Goal: Task Accomplishment & Management: Complete application form

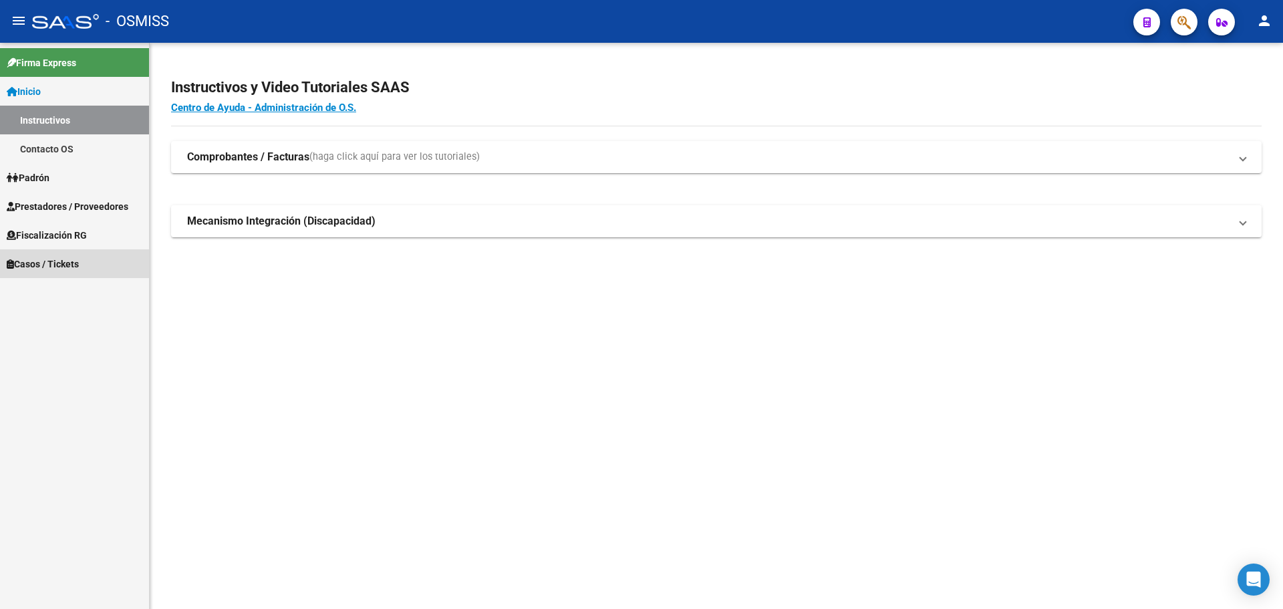
click at [23, 261] on span "Casos / Tickets" at bounding box center [43, 264] width 72 height 15
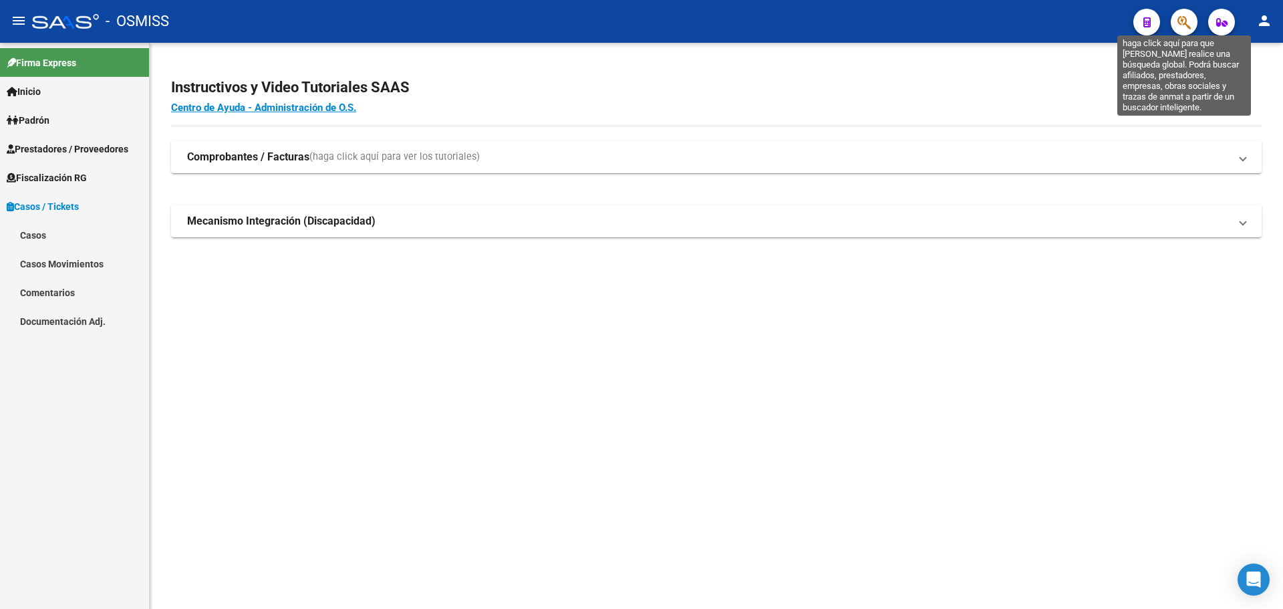
click at [1187, 18] on icon "button" at bounding box center [1184, 22] width 13 height 15
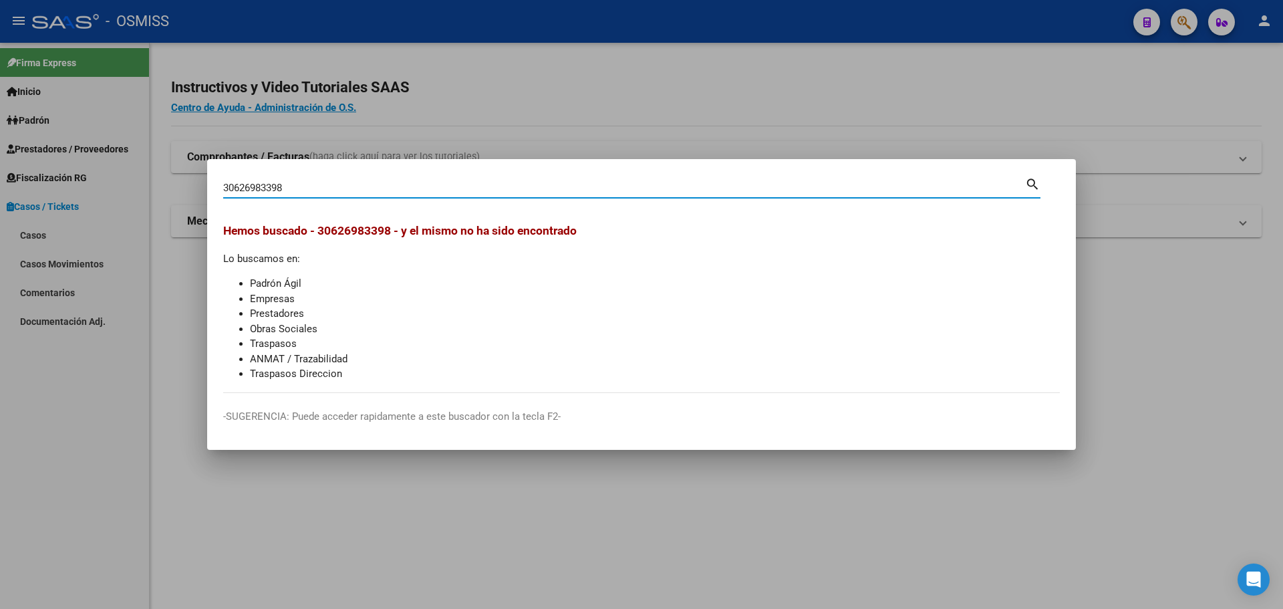
type input "30626983398"
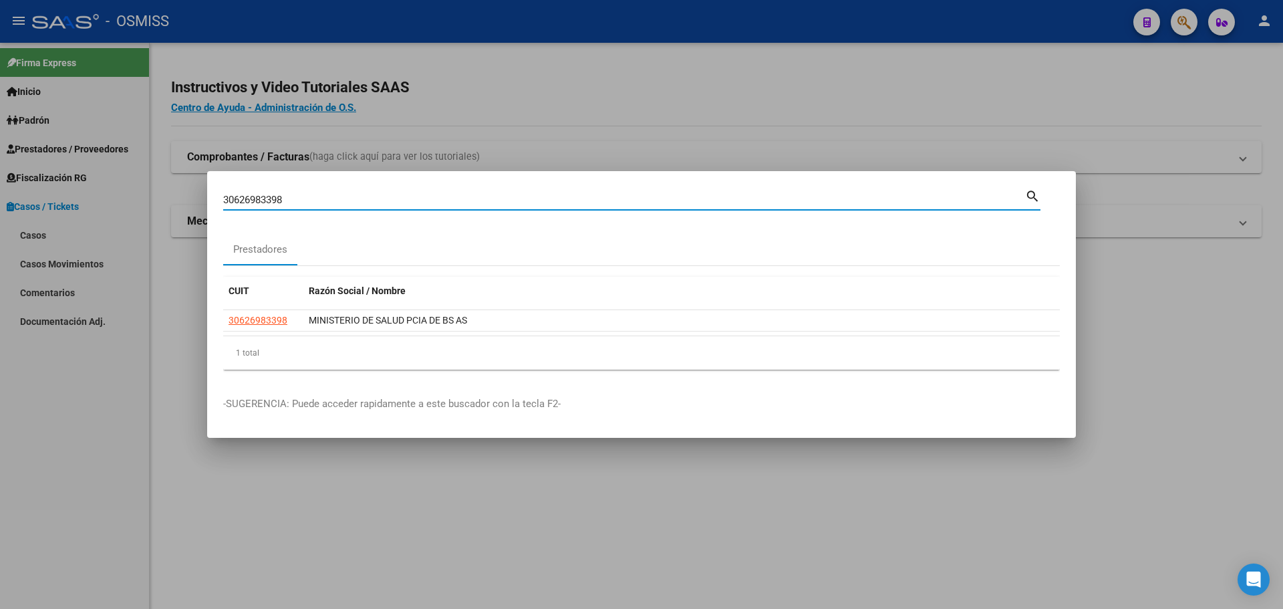
click at [1187, 19] on div at bounding box center [641, 304] width 1283 height 609
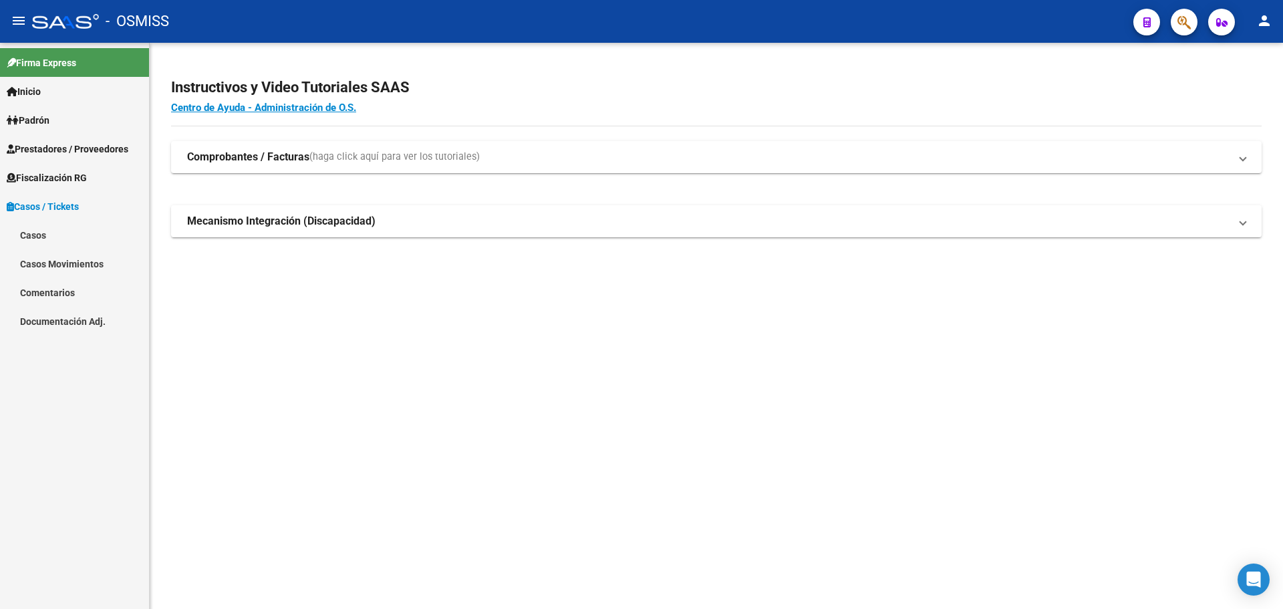
click at [35, 230] on link "Casos" at bounding box center [74, 235] width 149 height 29
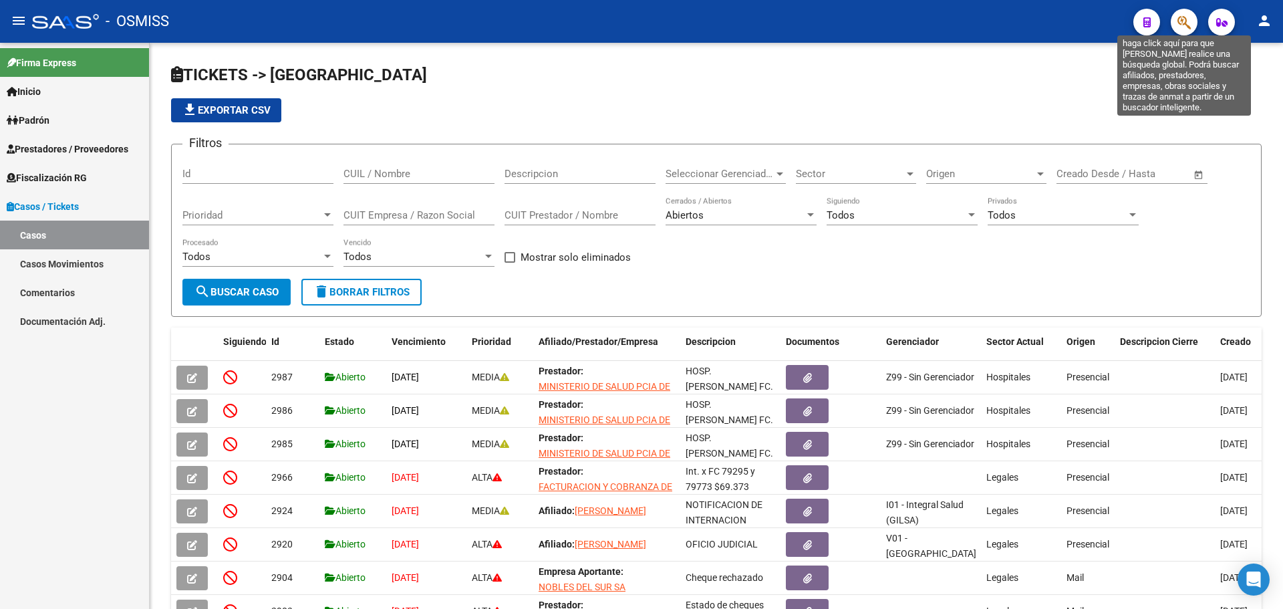
click at [1187, 19] on icon "button" at bounding box center [1184, 22] width 13 height 15
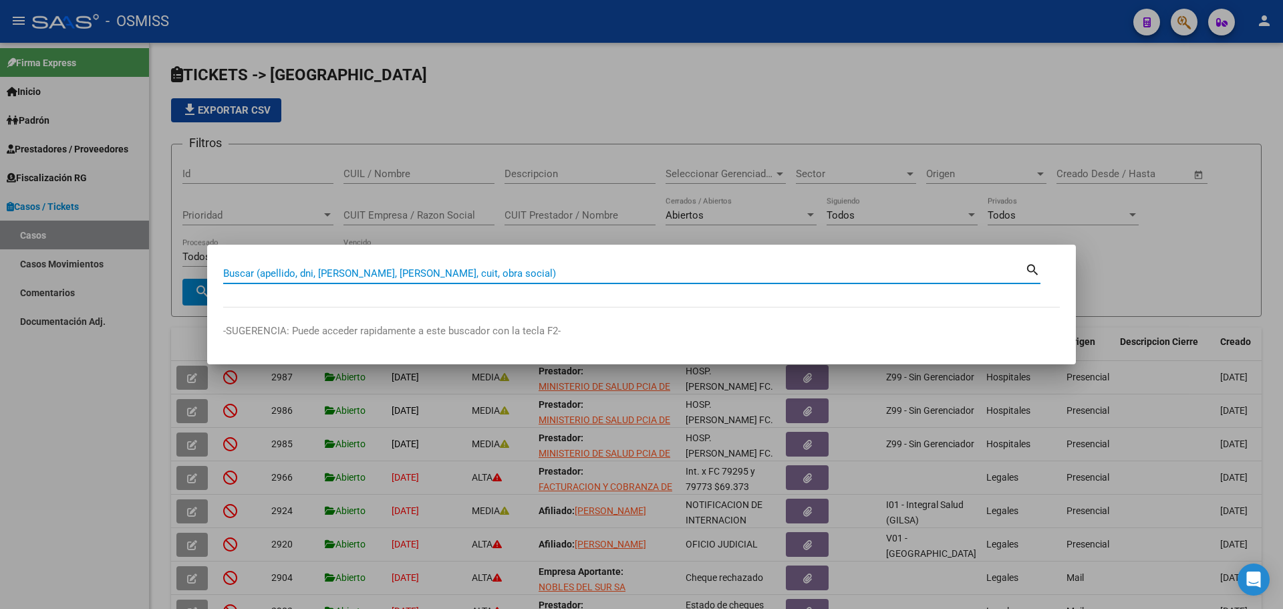
click at [227, 267] on input "Buscar (apellido, dni, [PERSON_NAME], [PERSON_NAME], cuit, obra social)" at bounding box center [624, 273] width 802 height 12
type input "30626983398"
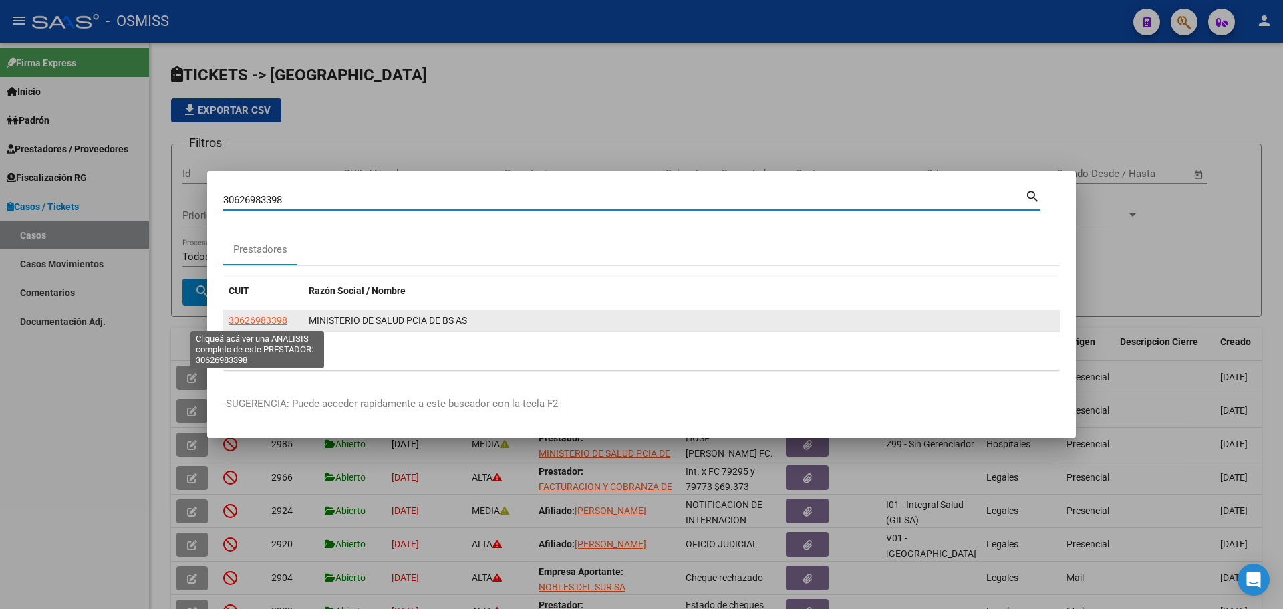
click at [262, 318] on span "30626983398" at bounding box center [258, 320] width 59 height 11
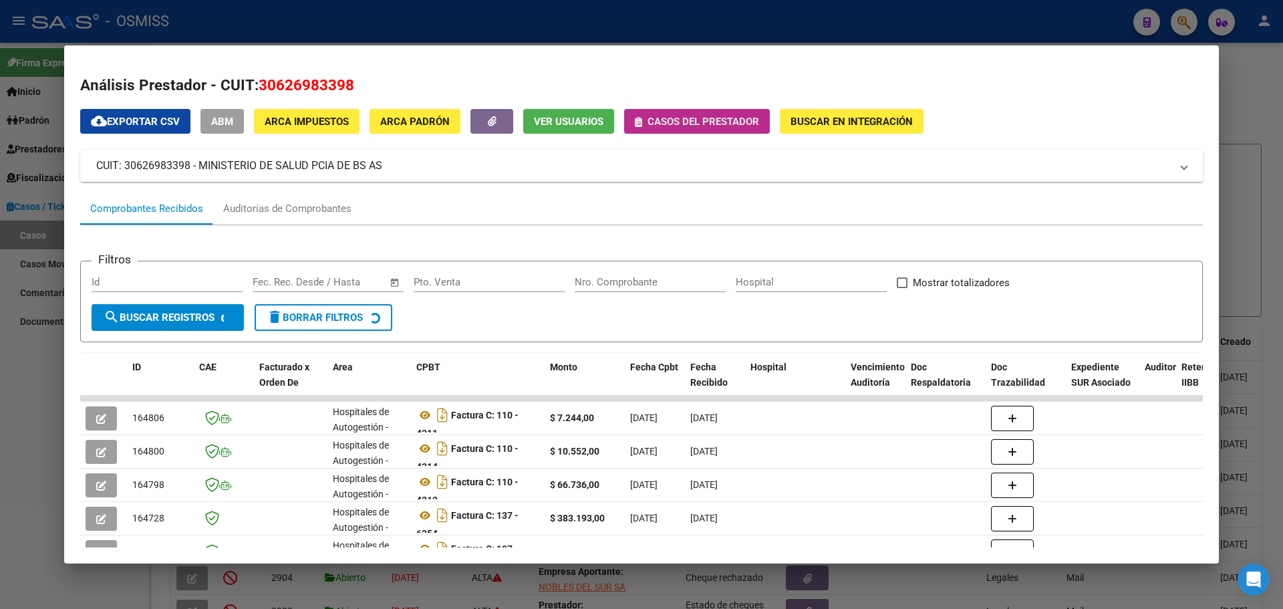
click at [640, 120] on icon "button" at bounding box center [638, 122] width 7 height 10
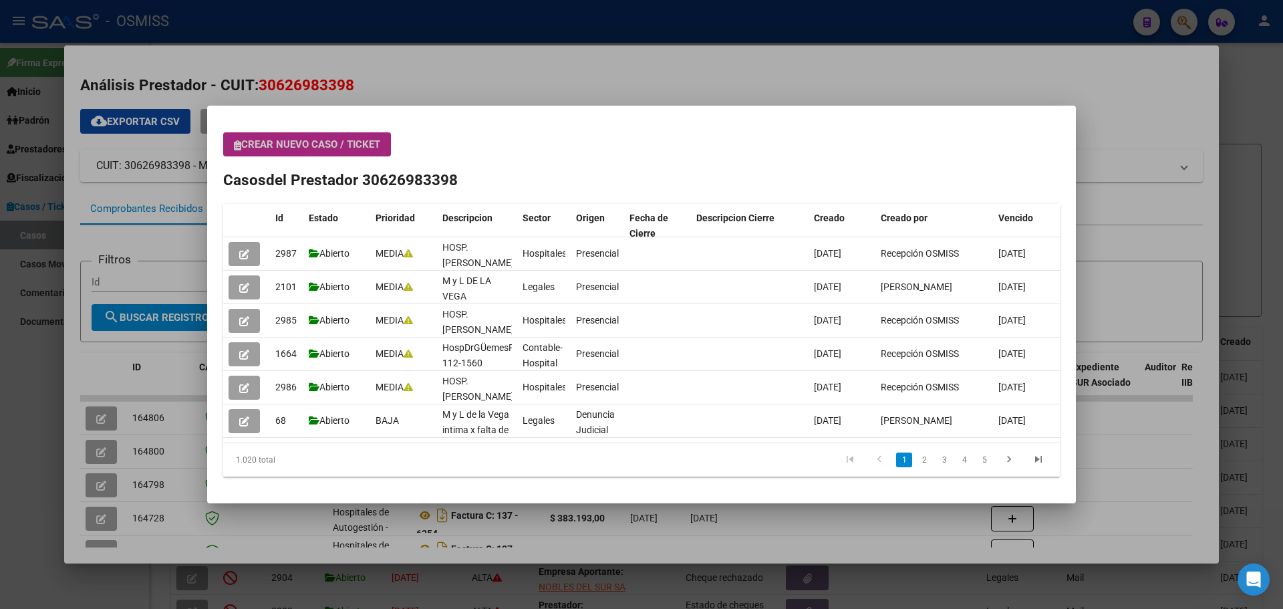
click at [241, 142] on icon "button" at bounding box center [237, 145] width 7 height 10
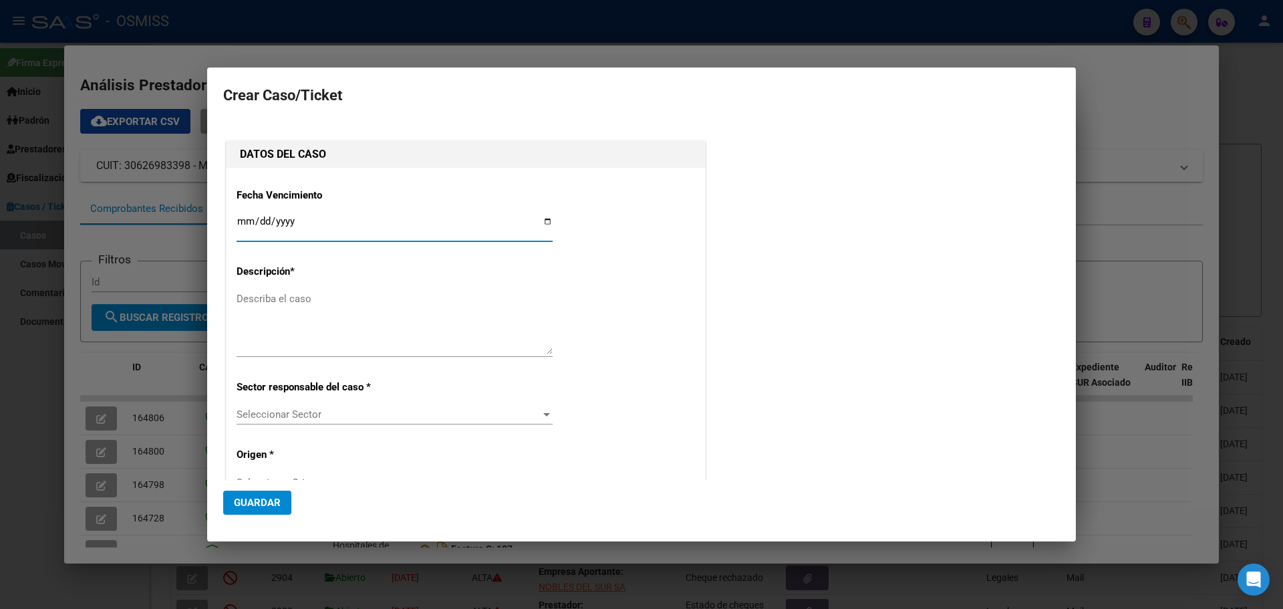
type input "30626983398"
click at [542, 219] on input "Ingresar fecha" at bounding box center [395, 226] width 316 height 21
type input "[DATE]"
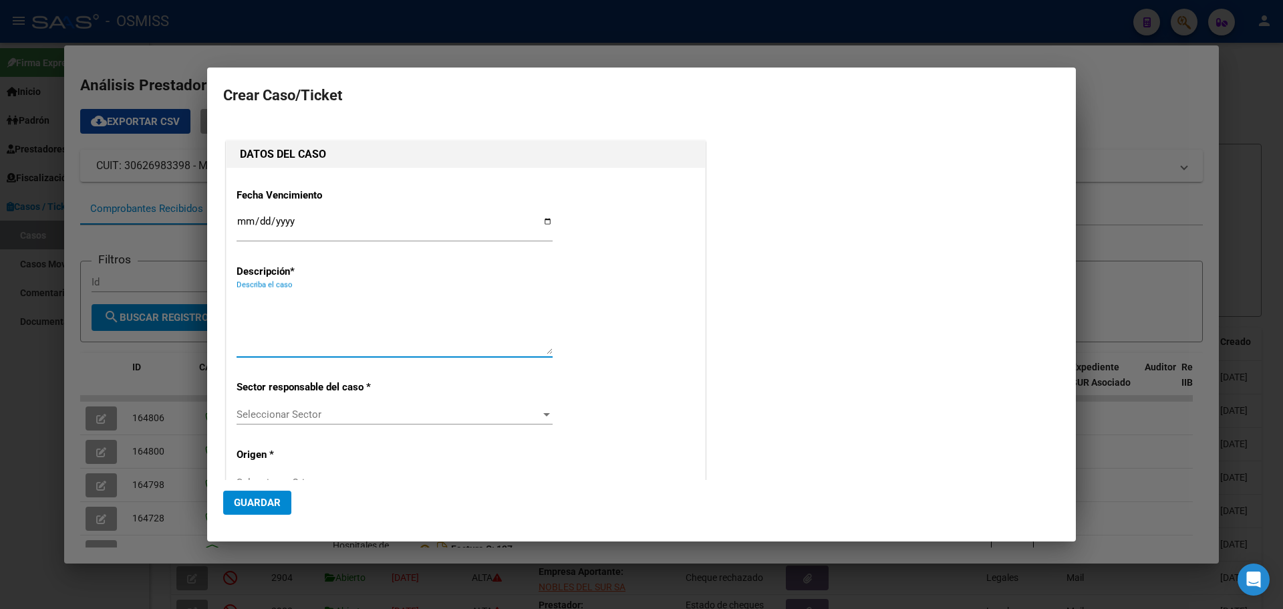
click at [265, 300] on textarea "Describa el caso" at bounding box center [395, 322] width 316 height 63
type textarea "HospMyLdelaVegaFact 131-18908"
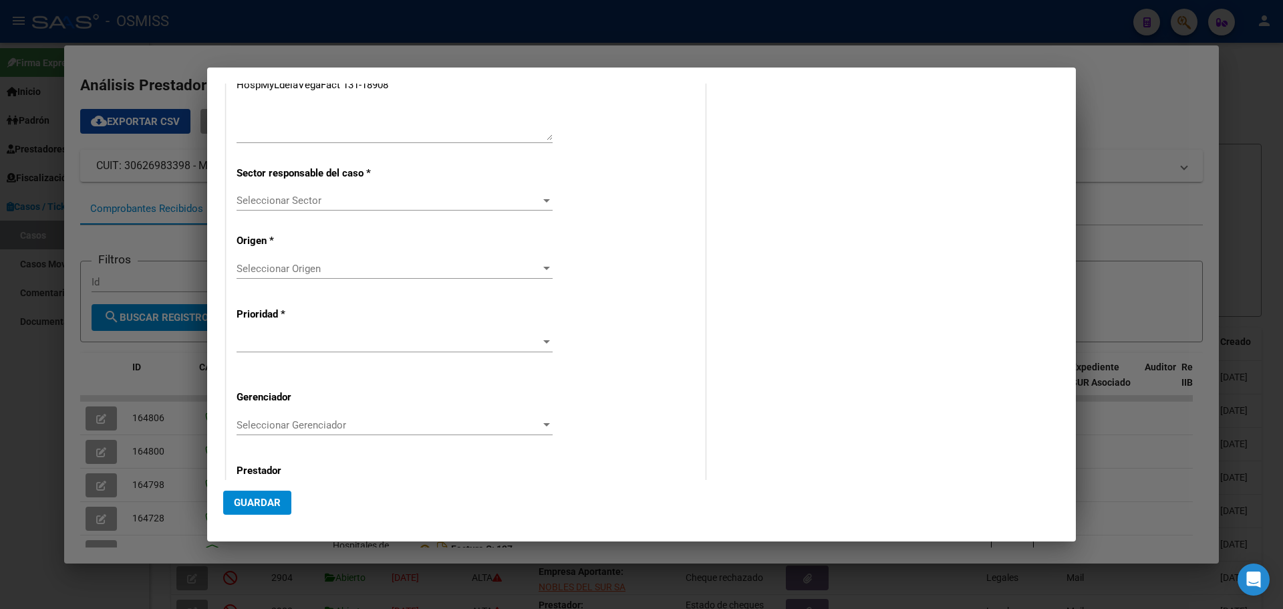
scroll to position [223, 0]
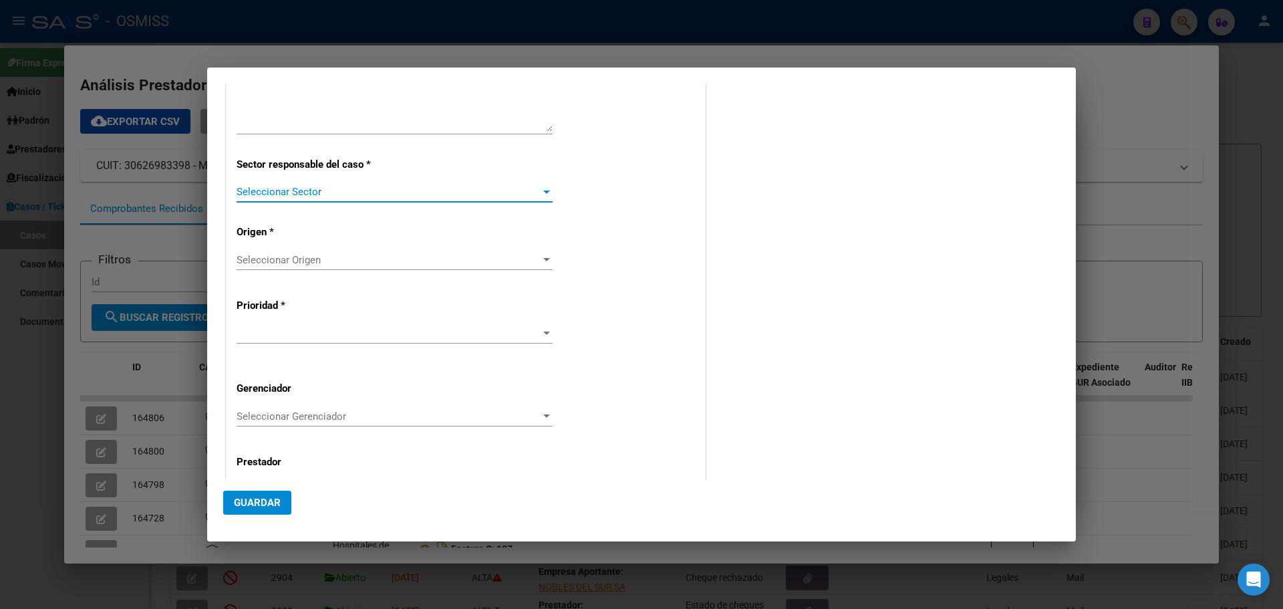
click at [543, 191] on div at bounding box center [546, 192] width 7 height 3
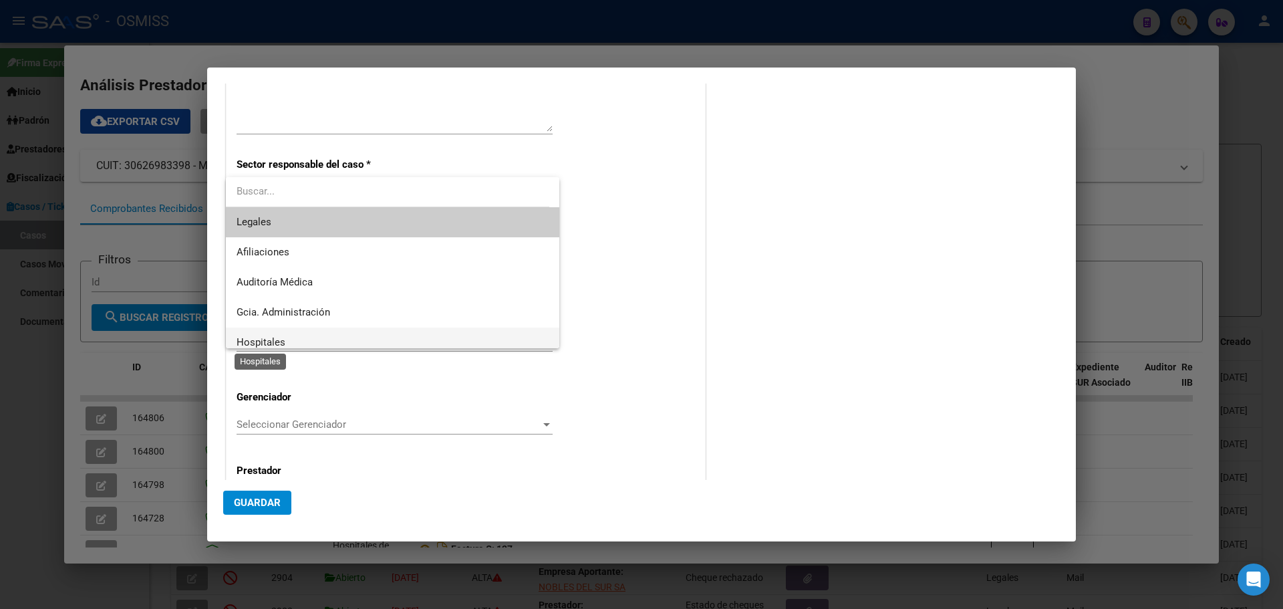
click at [251, 340] on span "Hospitales" at bounding box center [261, 342] width 49 height 12
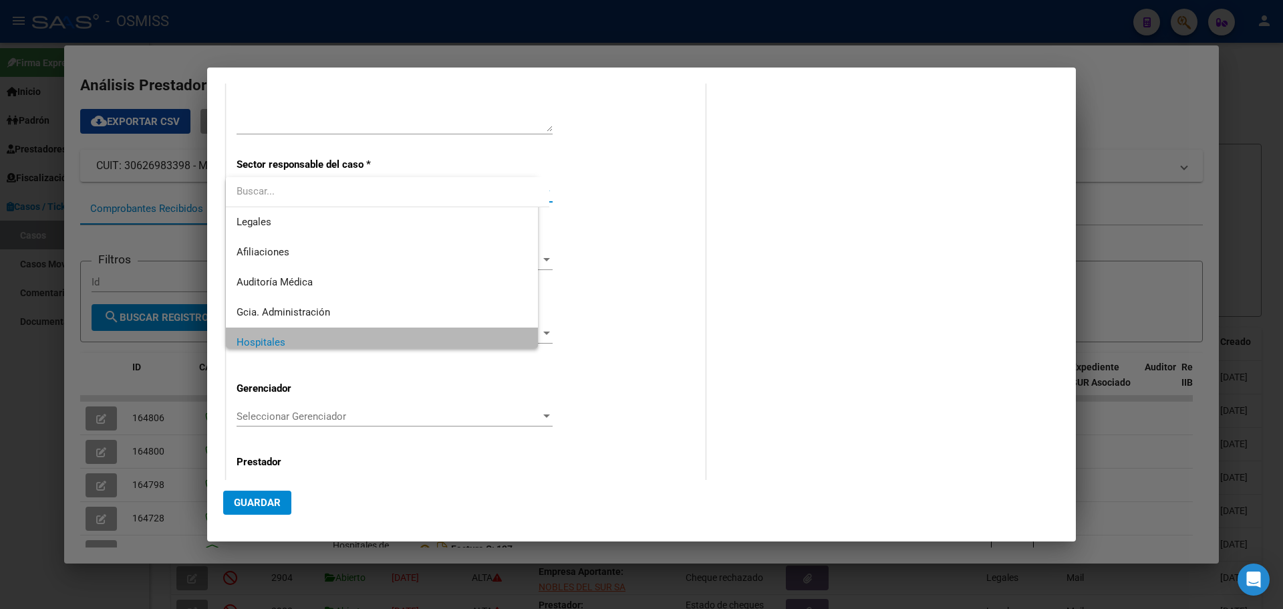
scroll to position [9, 0]
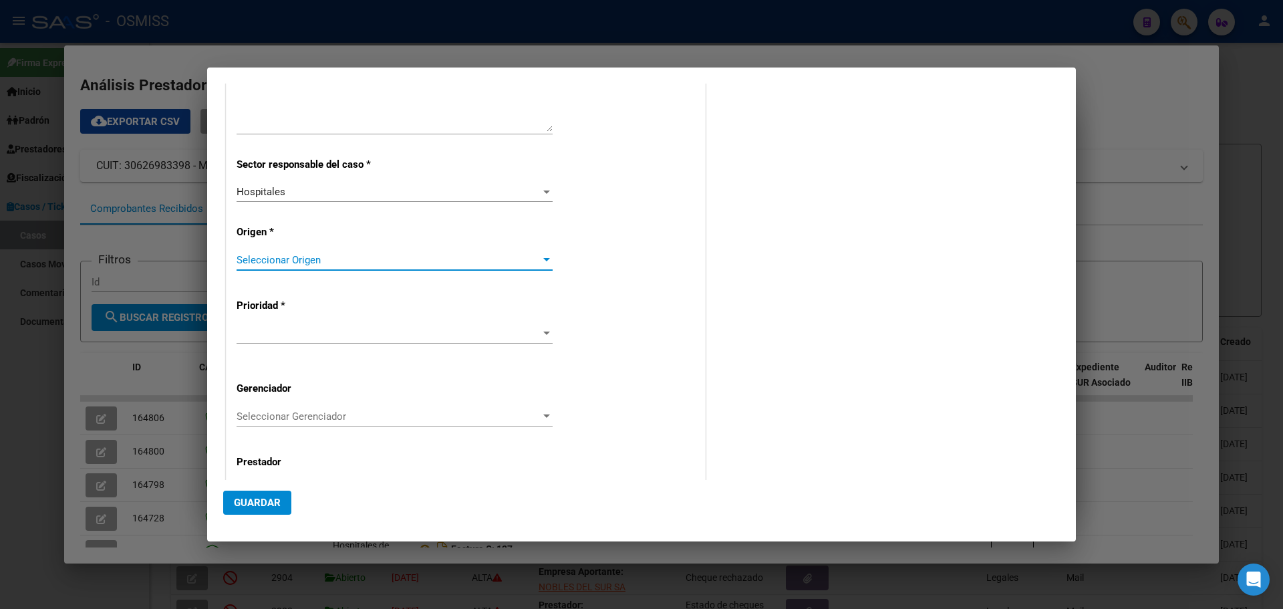
click at [541, 257] on div at bounding box center [547, 260] width 12 height 11
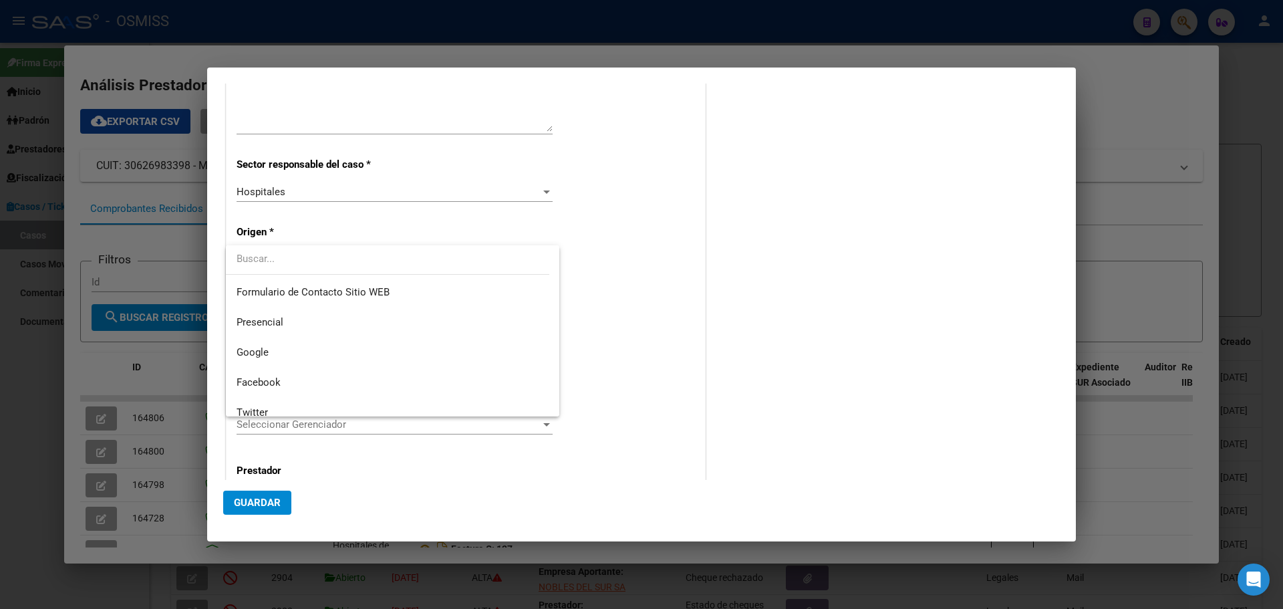
scroll to position [205, 0]
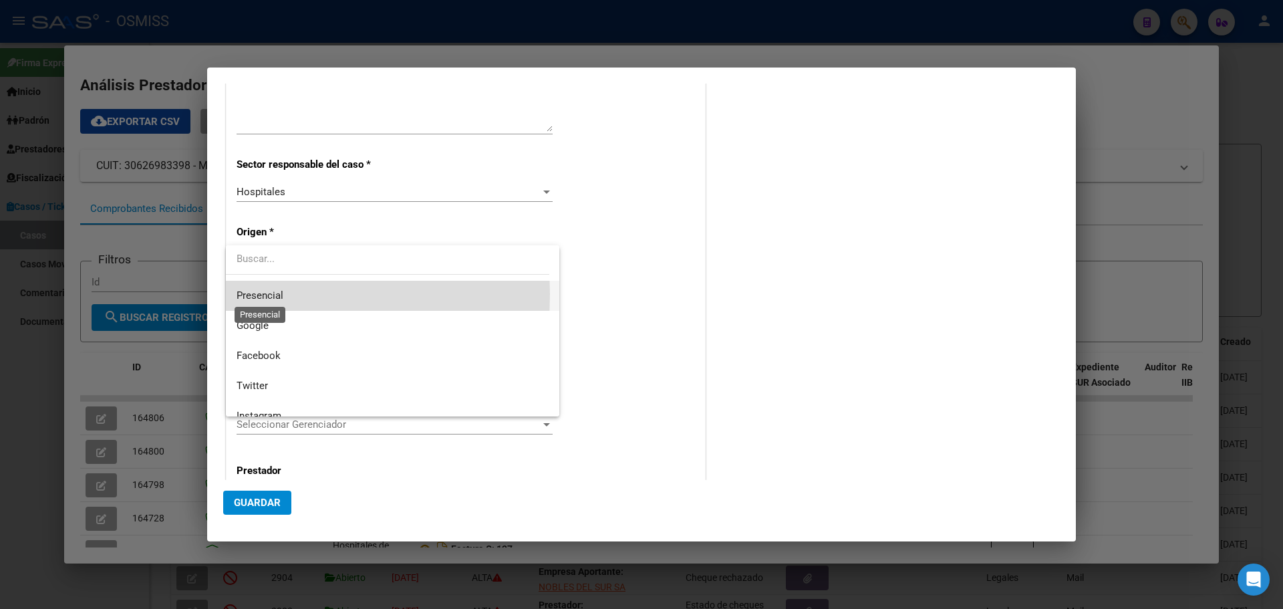
click at [242, 294] on span "Presencial" at bounding box center [260, 295] width 47 height 12
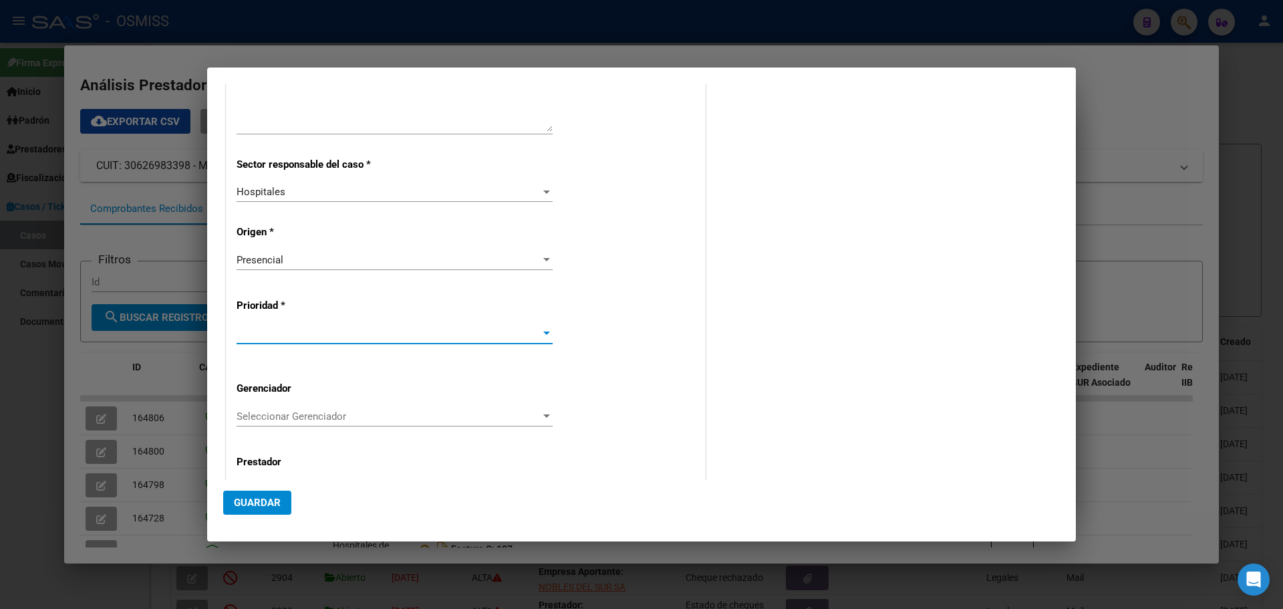
click at [541, 330] on div at bounding box center [547, 333] width 12 height 11
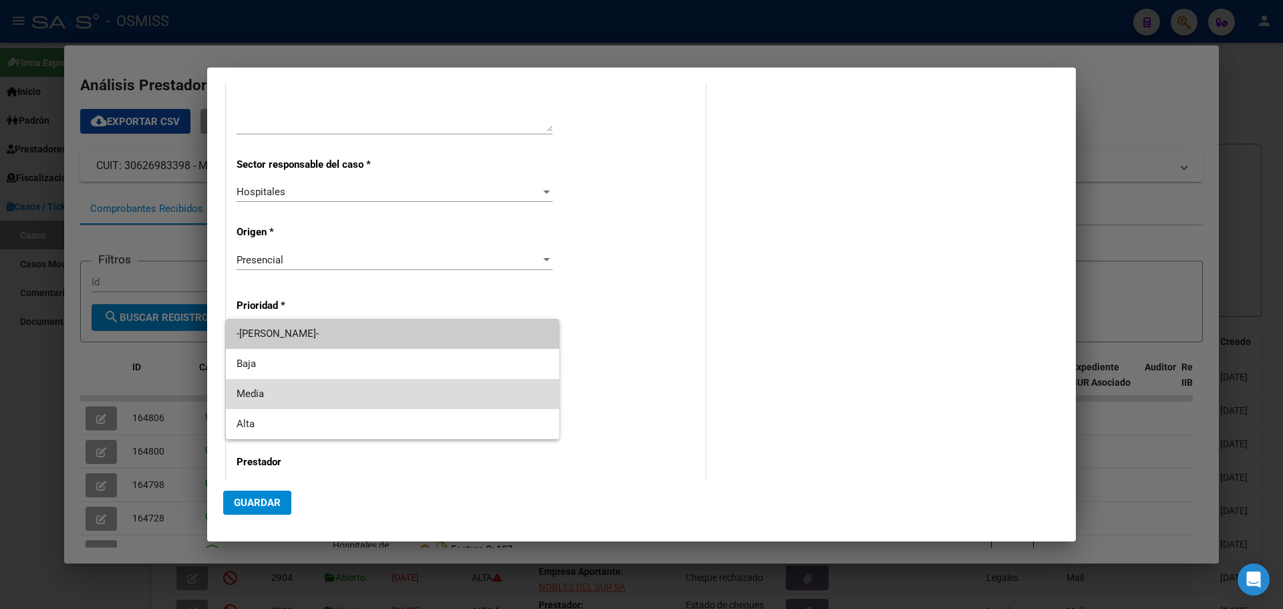
click at [269, 388] on span "Media" at bounding box center [393, 394] width 312 height 30
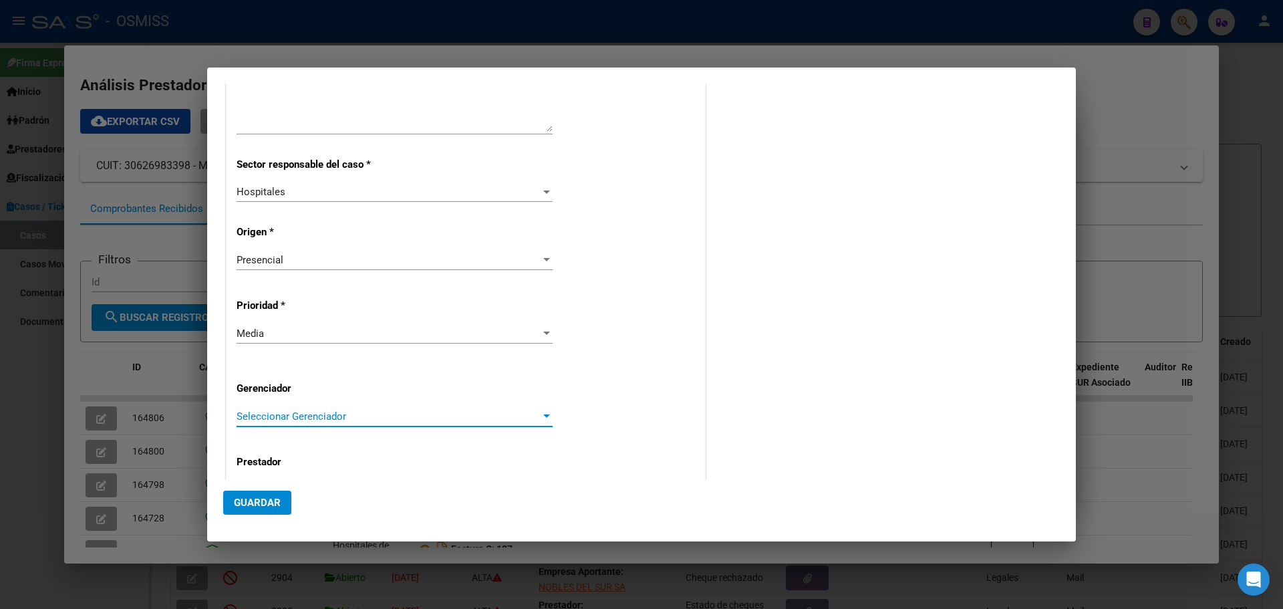
click at [543, 414] on div at bounding box center [546, 415] width 7 height 3
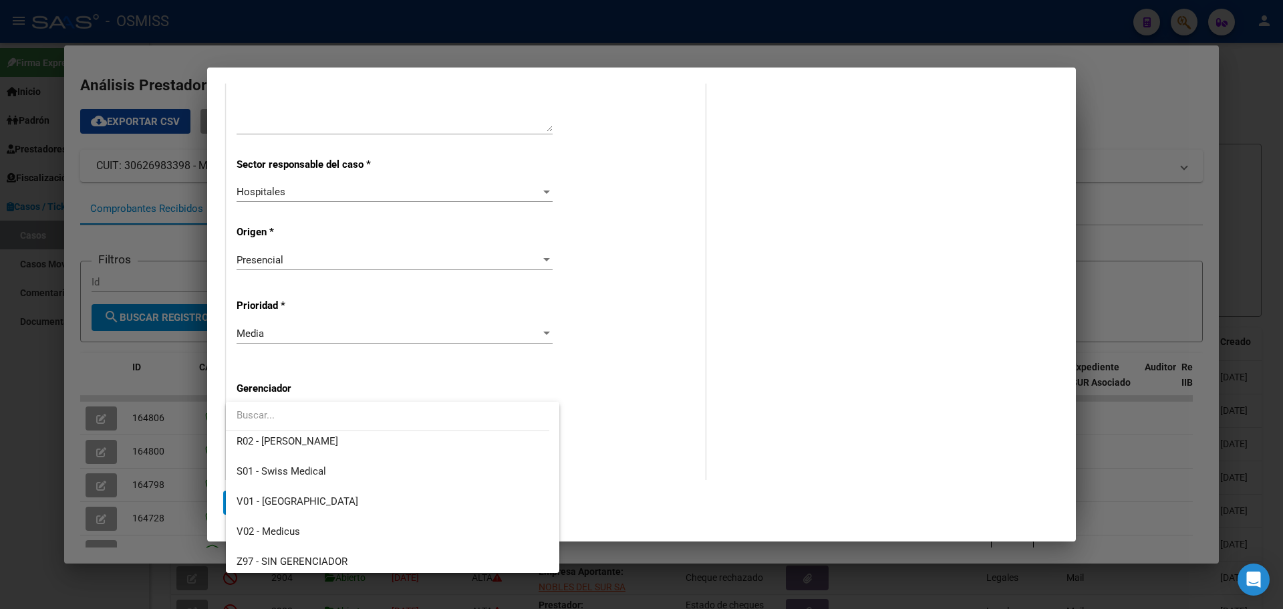
scroll to position [400, 0]
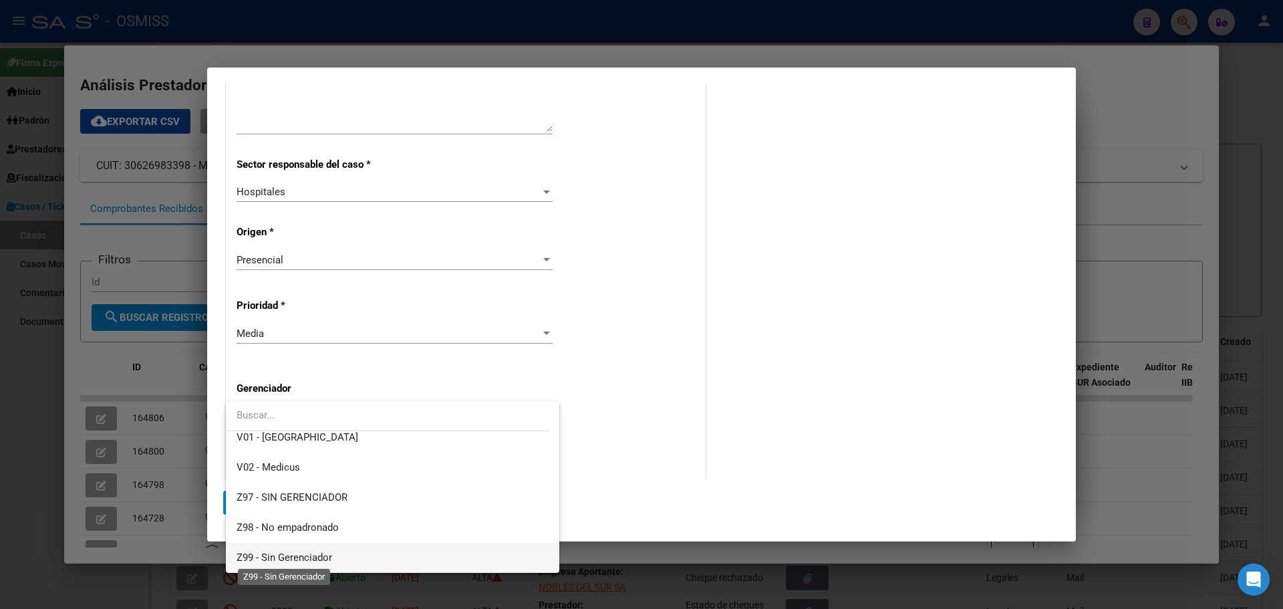
click at [260, 556] on span "Z99 - Sin Gerenciador" at bounding box center [285, 557] width 96 height 12
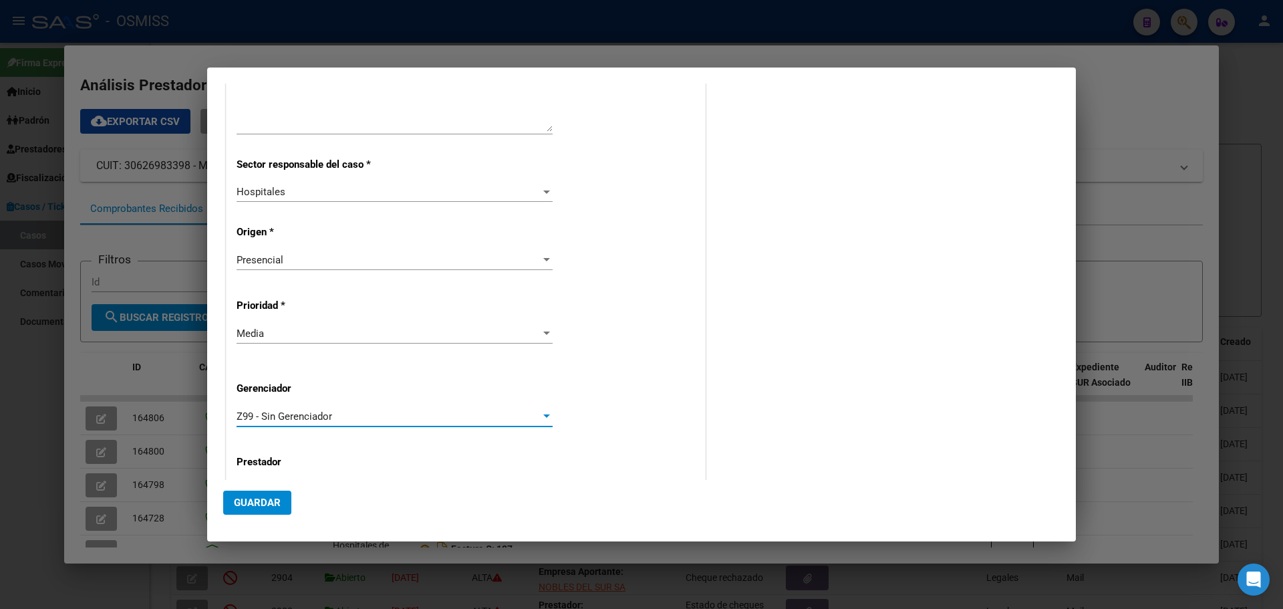
click at [242, 491] on button "Guardar" at bounding box center [257, 503] width 68 height 24
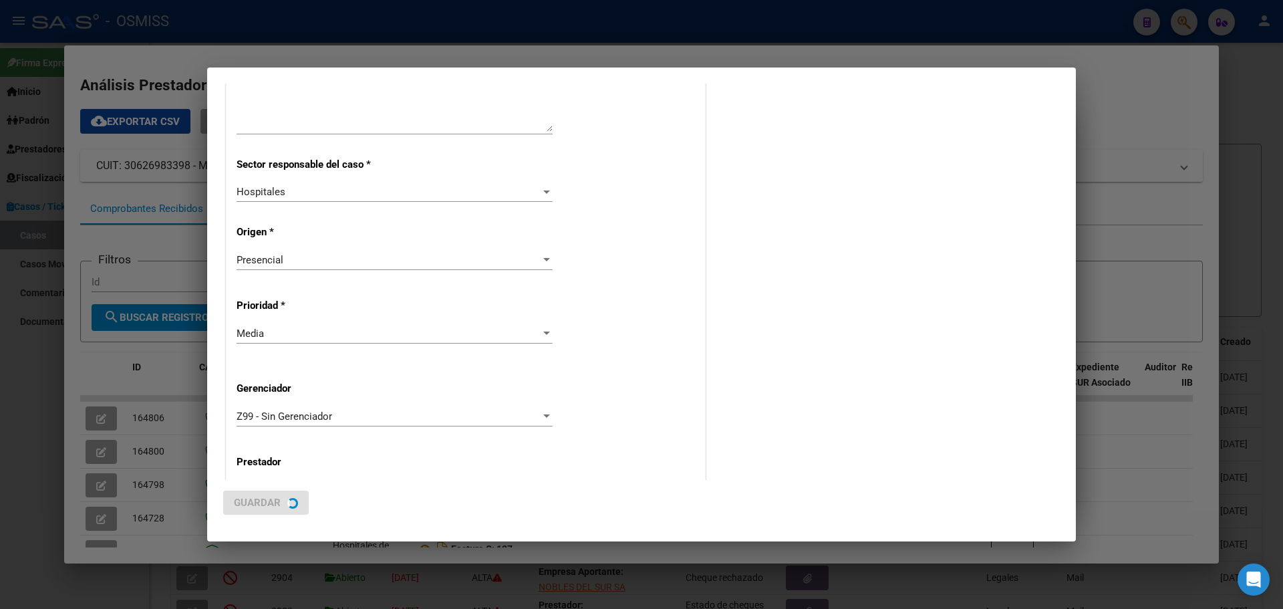
scroll to position [0, 0]
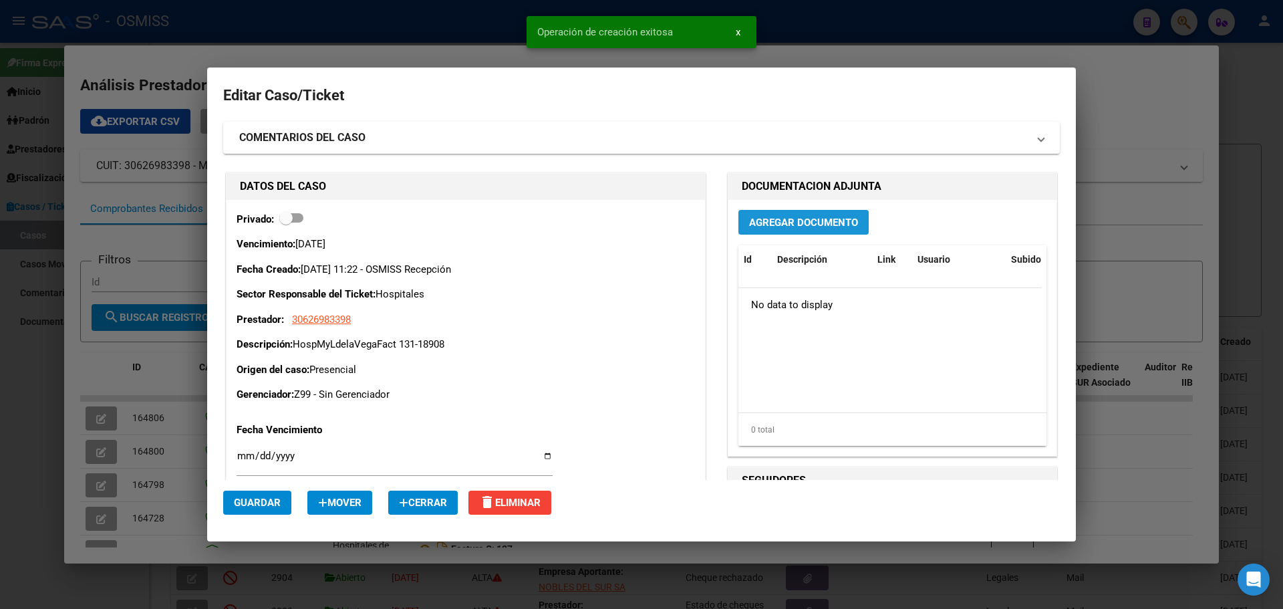
click at [759, 214] on button "Agregar Documento" at bounding box center [804, 222] width 130 height 25
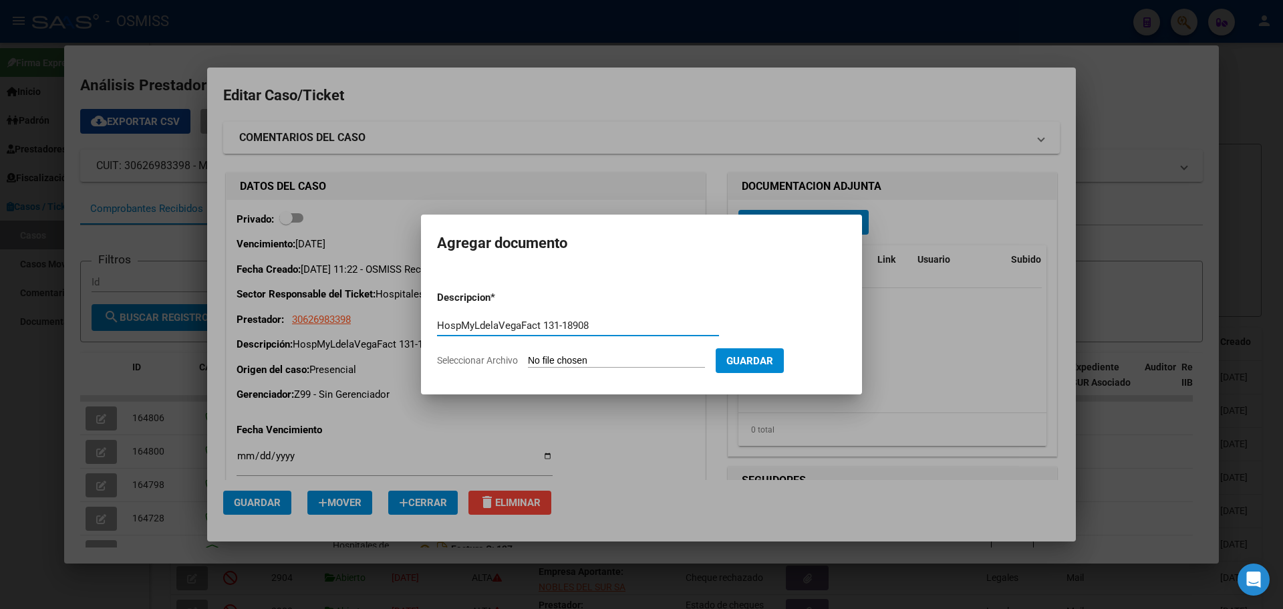
type input "HospMyLdelaVegaFact 131-18908"
click at [463, 358] on span "Seleccionar Archivo" at bounding box center [477, 360] width 81 height 11
click at [528, 358] on input "Seleccionar Archivo" at bounding box center [616, 361] width 177 height 13
type input "C:\fakepath\Fact 18908.pdf"
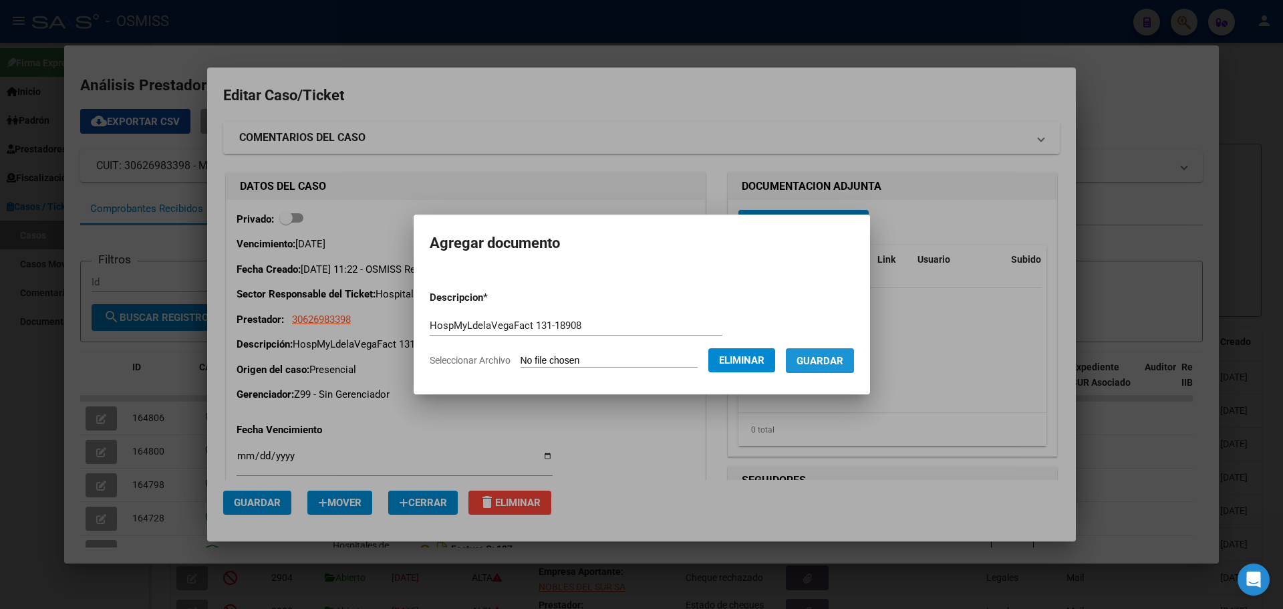
click at [828, 359] on span "Guardar" at bounding box center [820, 361] width 47 height 12
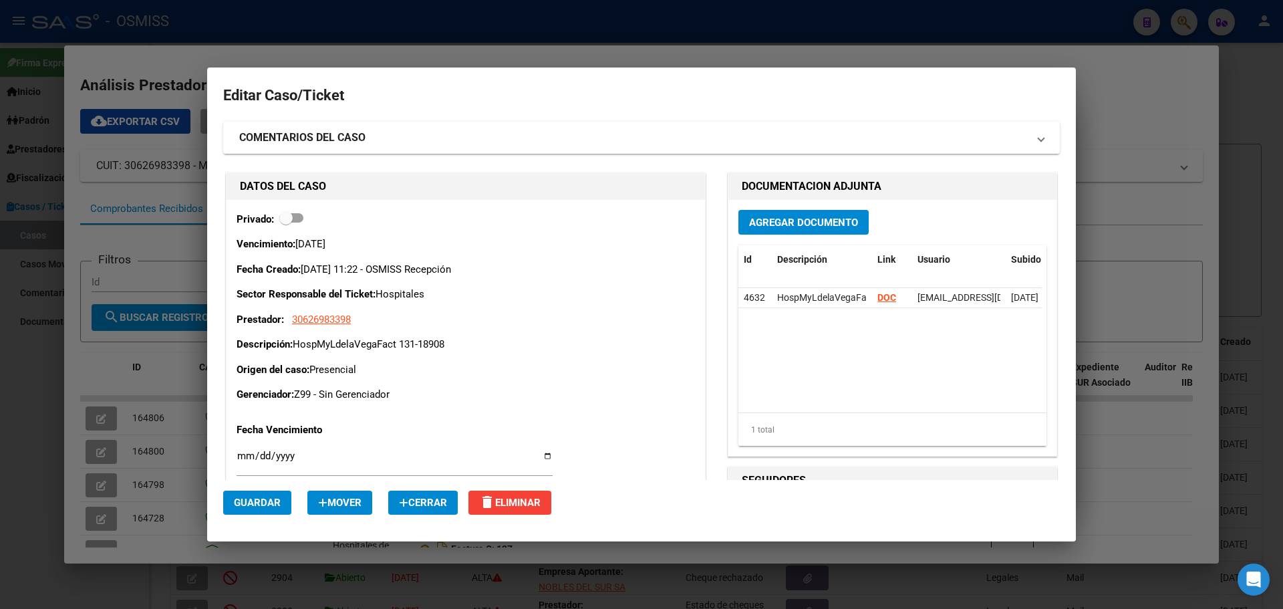
click at [186, 65] on div at bounding box center [641, 304] width 1283 height 609
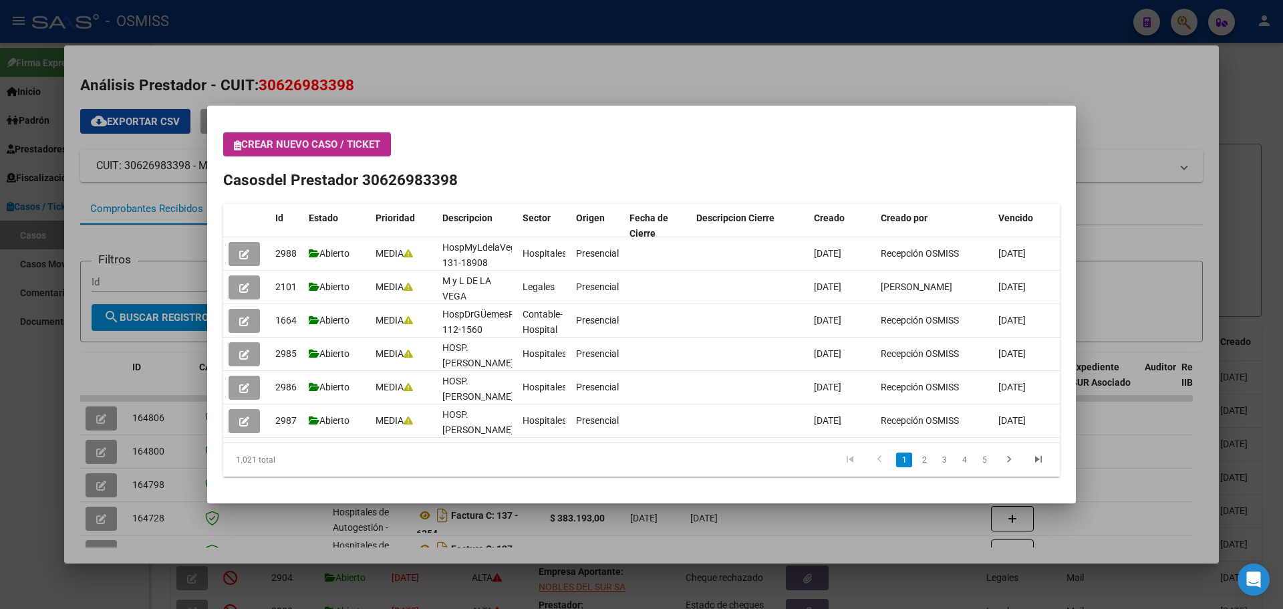
click at [243, 145] on span "Crear nuevo caso / ticket" at bounding box center [307, 144] width 146 height 12
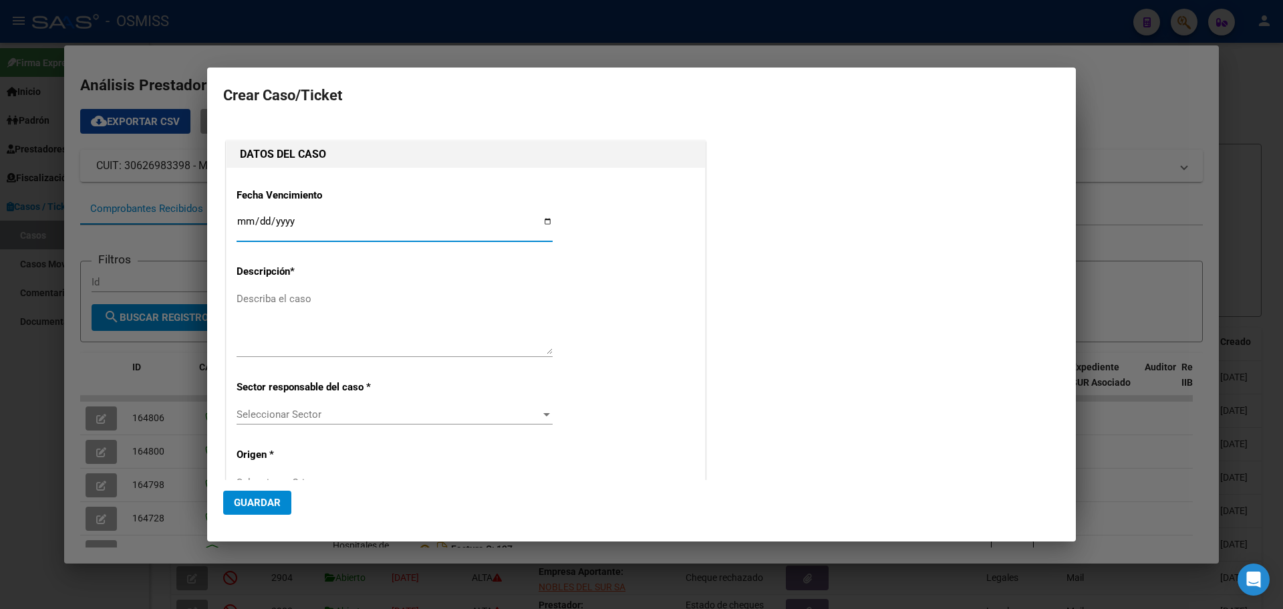
type input "30626983398"
click at [544, 221] on input "Ingresar fecha" at bounding box center [395, 226] width 316 height 21
type input "[DATE]"
click at [266, 301] on textarea "Describa el caso" at bounding box center [395, 322] width 316 height 63
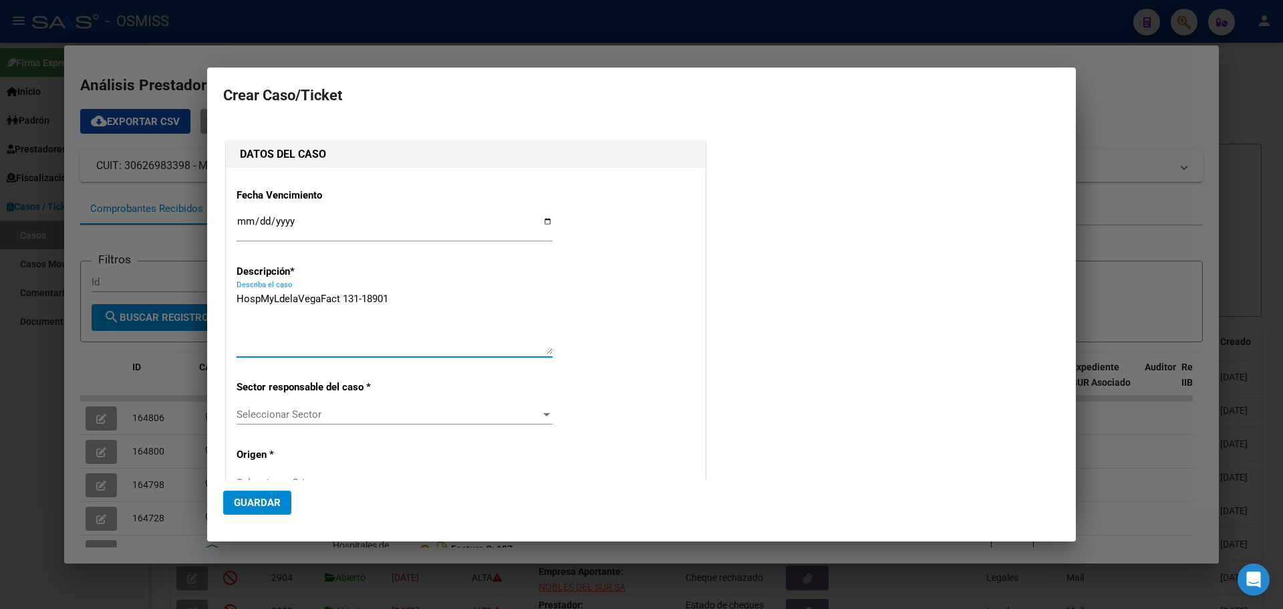
type textarea "HospMyLdelaVegaFact 131-18901"
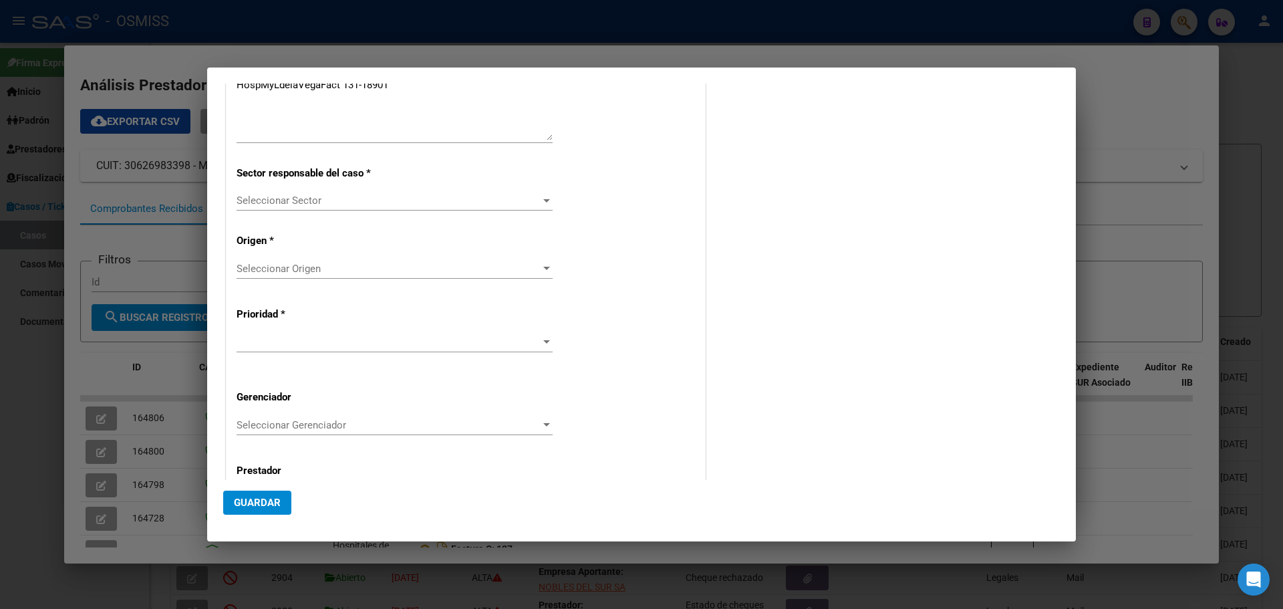
scroll to position [271, 0]
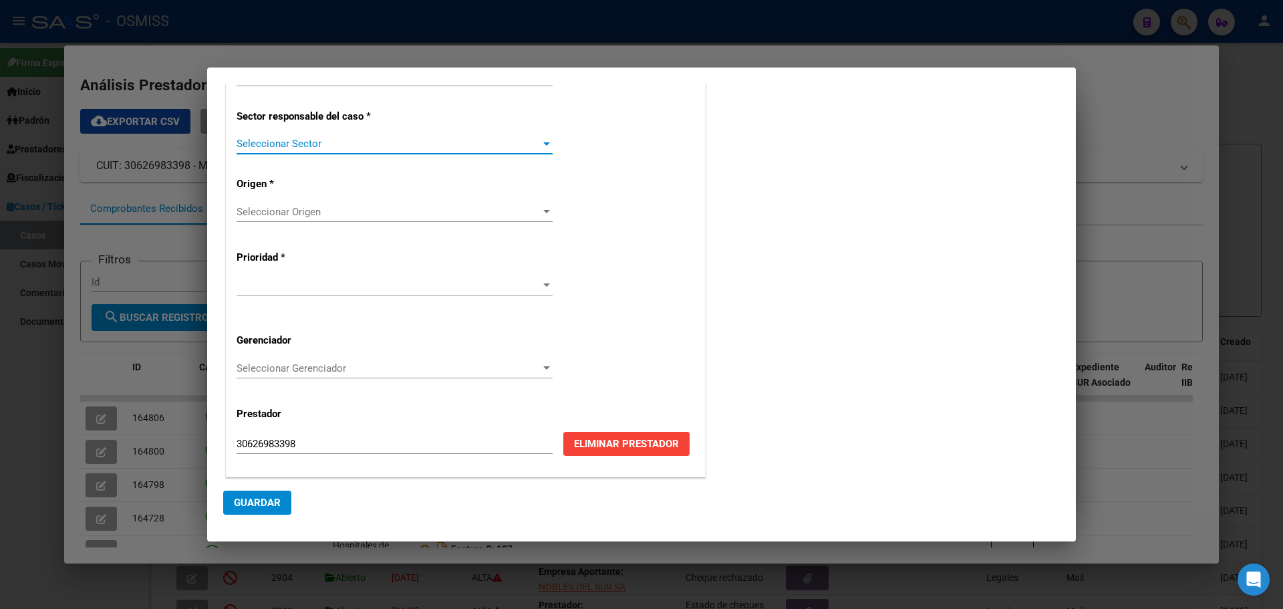
click at [543, 143] on div at bounding box center [546, 143] width 7 height 3
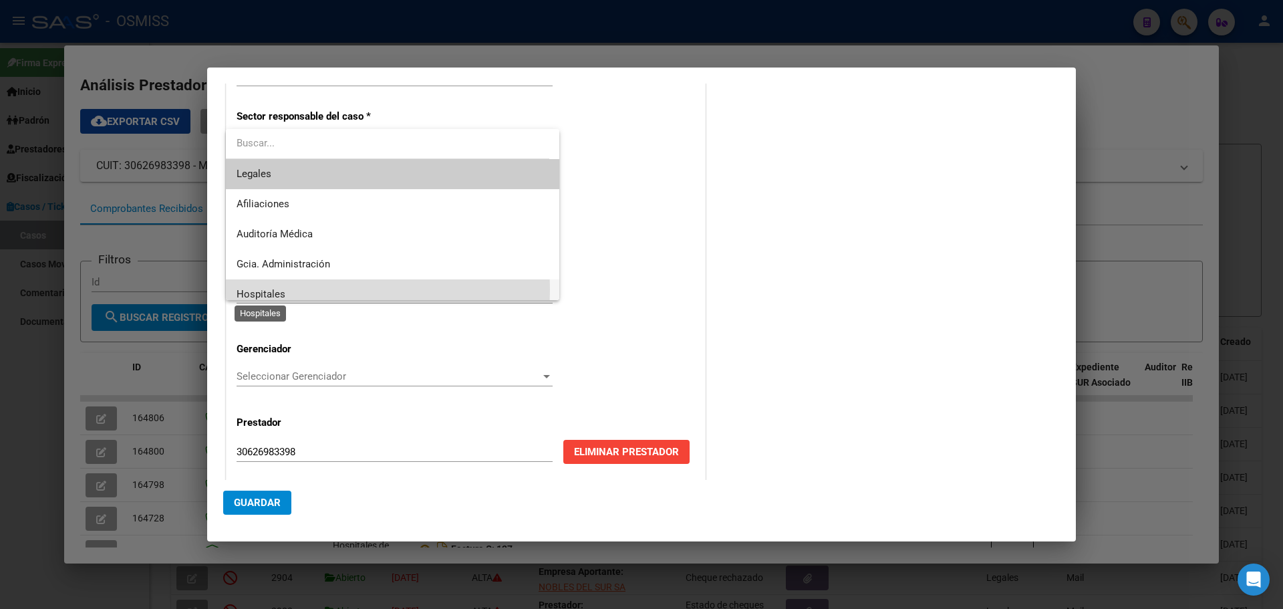
click at [251, 289] on span "Hospitales" at bounding box center [261, 294] width 49 height 12
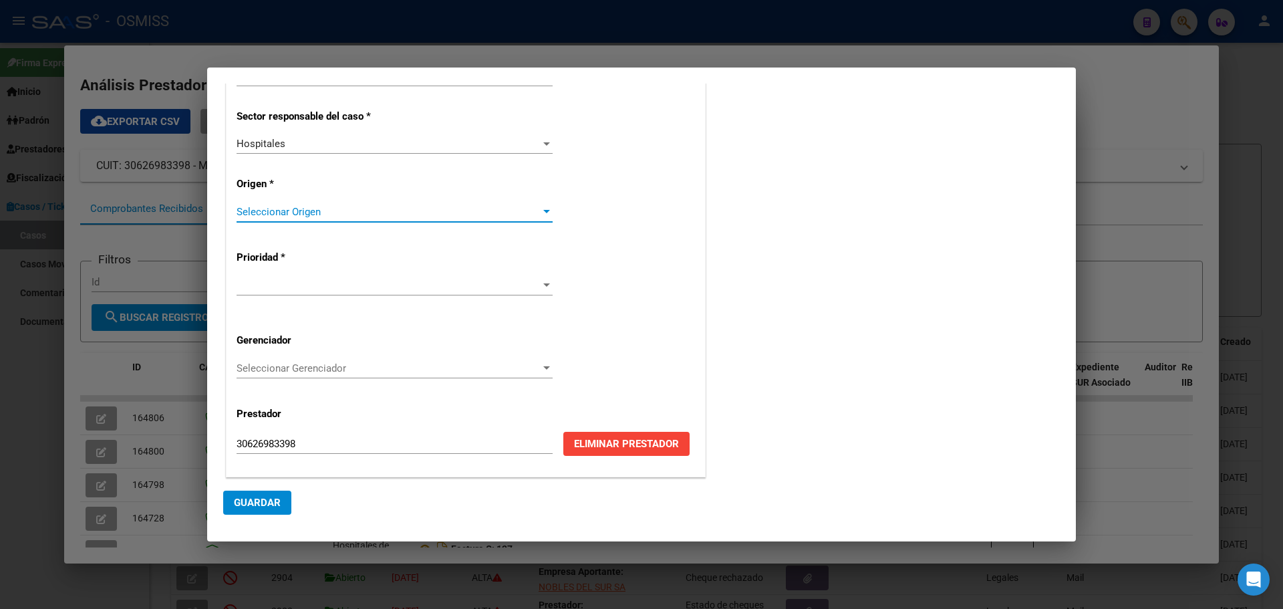
click at [546, 209] on div at bounding box center [547, 212] width 12 height 11
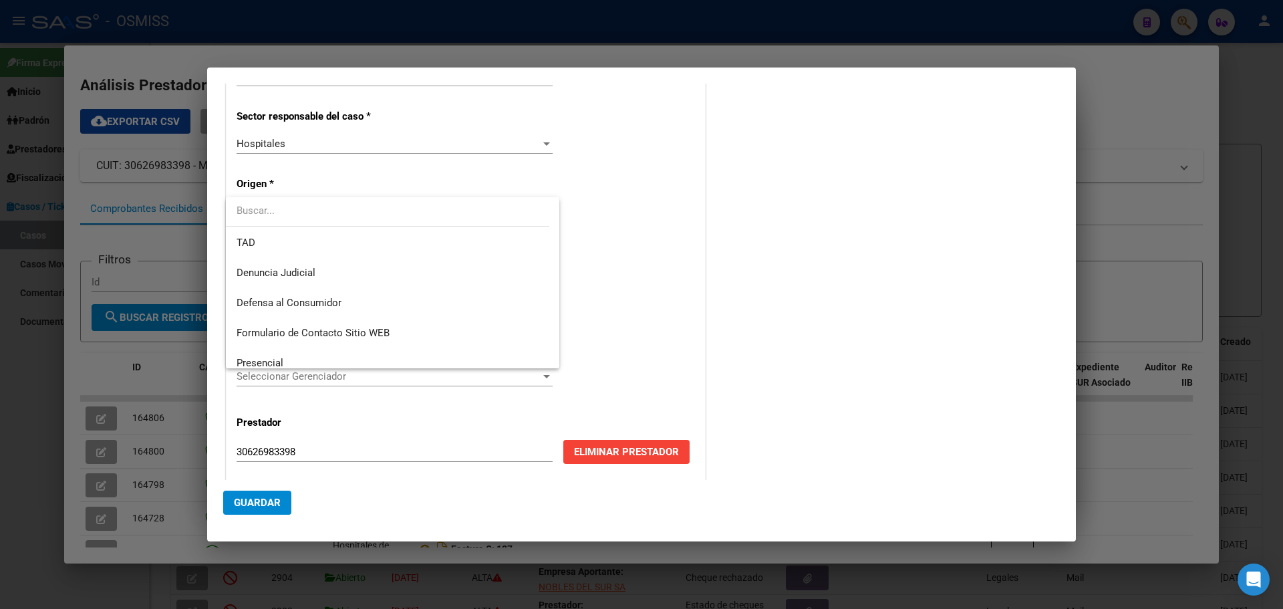
scroll to position [152, 0]
click at [326, 297] on span "Presencial" at bounding box center [393, 301] width 312 height 30
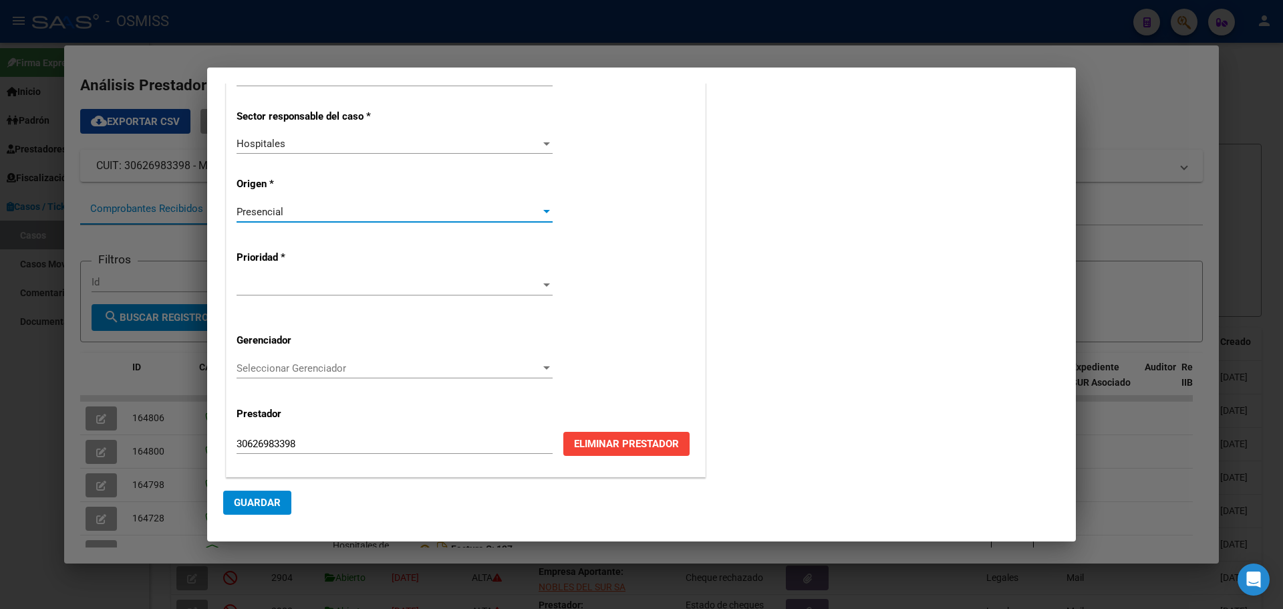
click at [543, 285] on div at bounding box center [546, 284] width 7 height 3
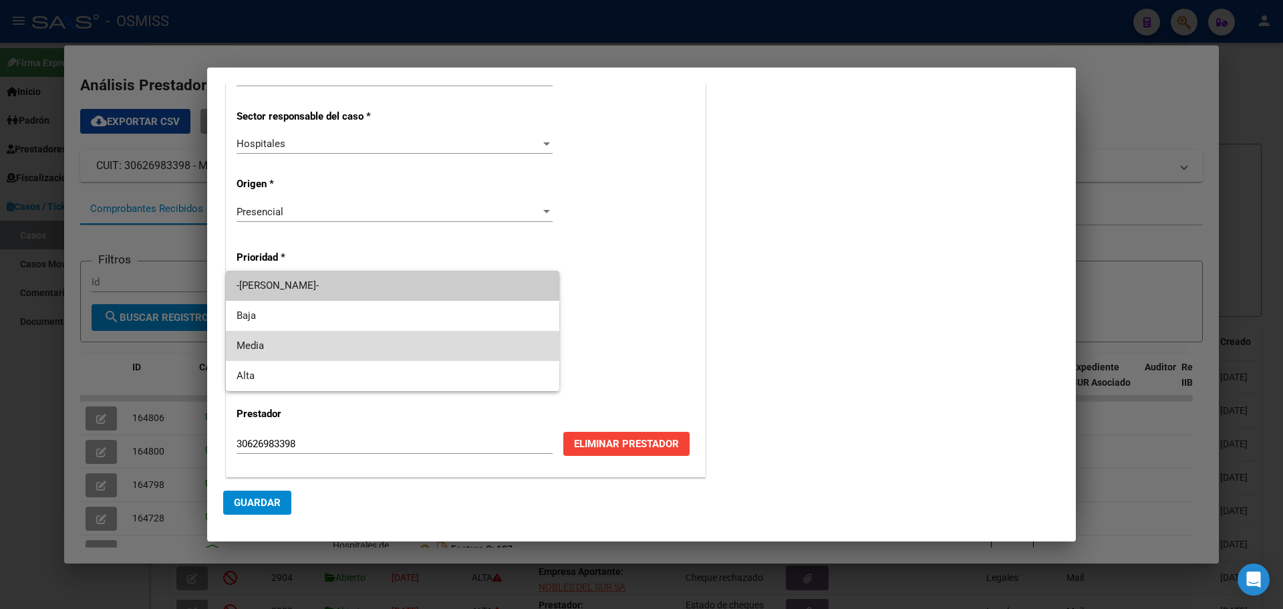
click at [284, 344] on span "Media" at bounding box center [393, 346] width 312 height 30
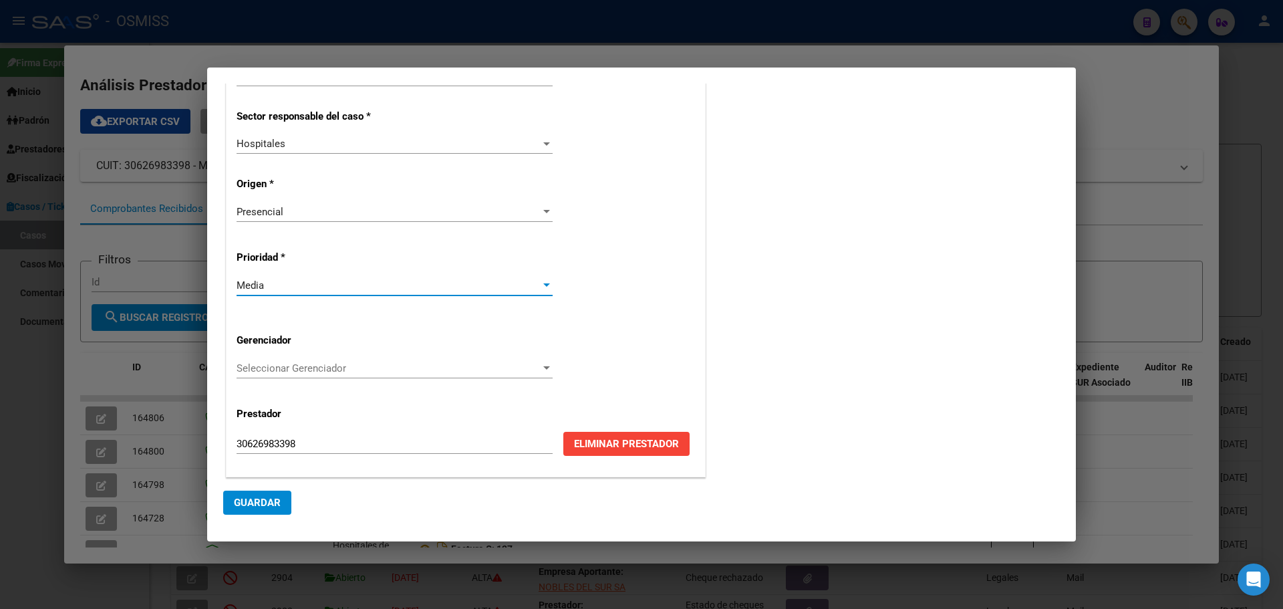
click at [543, 368] on div at bounding box center [546, 367] width 7 height 3
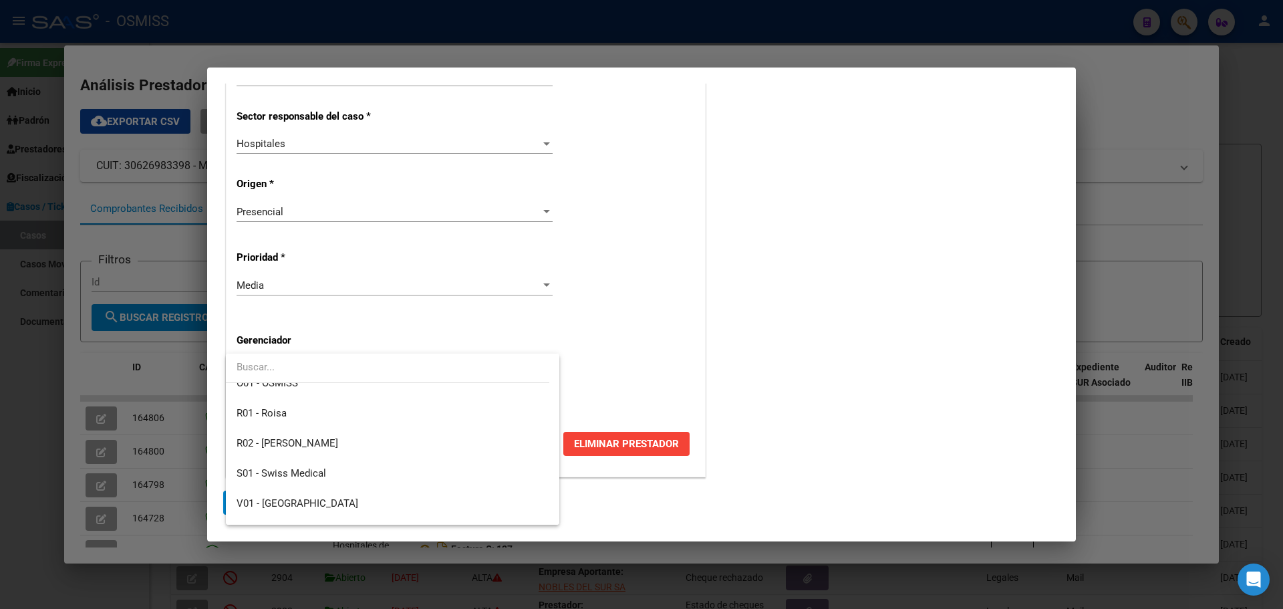
scroll to position [400, 0]
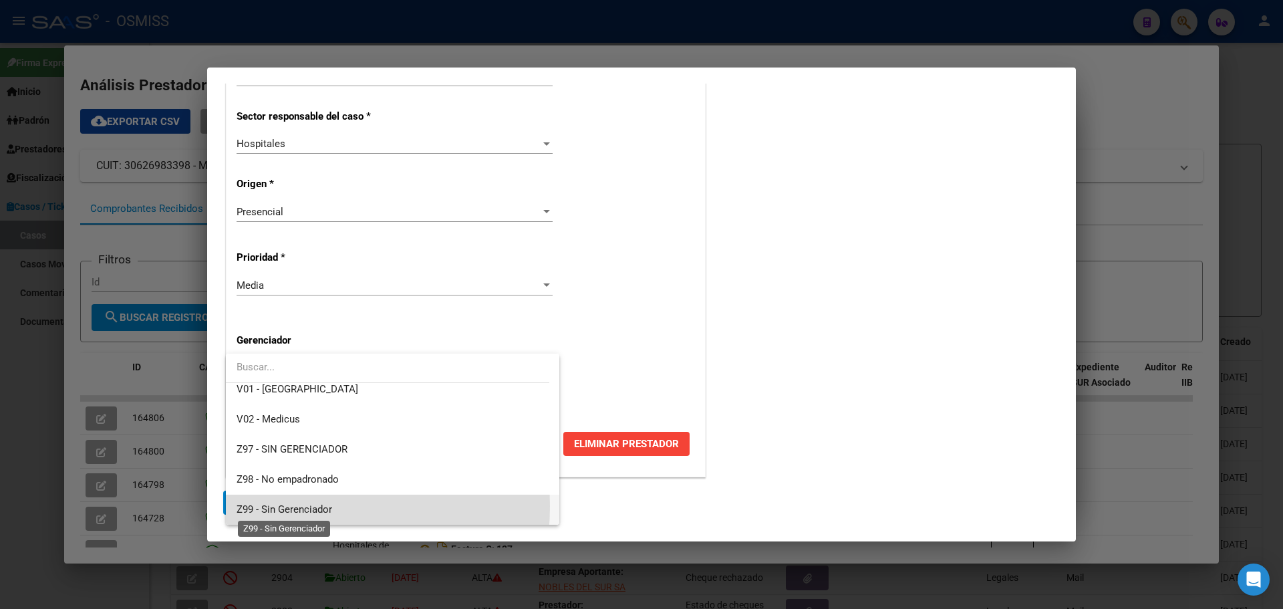
click at [281, 506] on span "Z99 - Sin Gerenciador" at bounding box center [285, 509] width 96 height 12
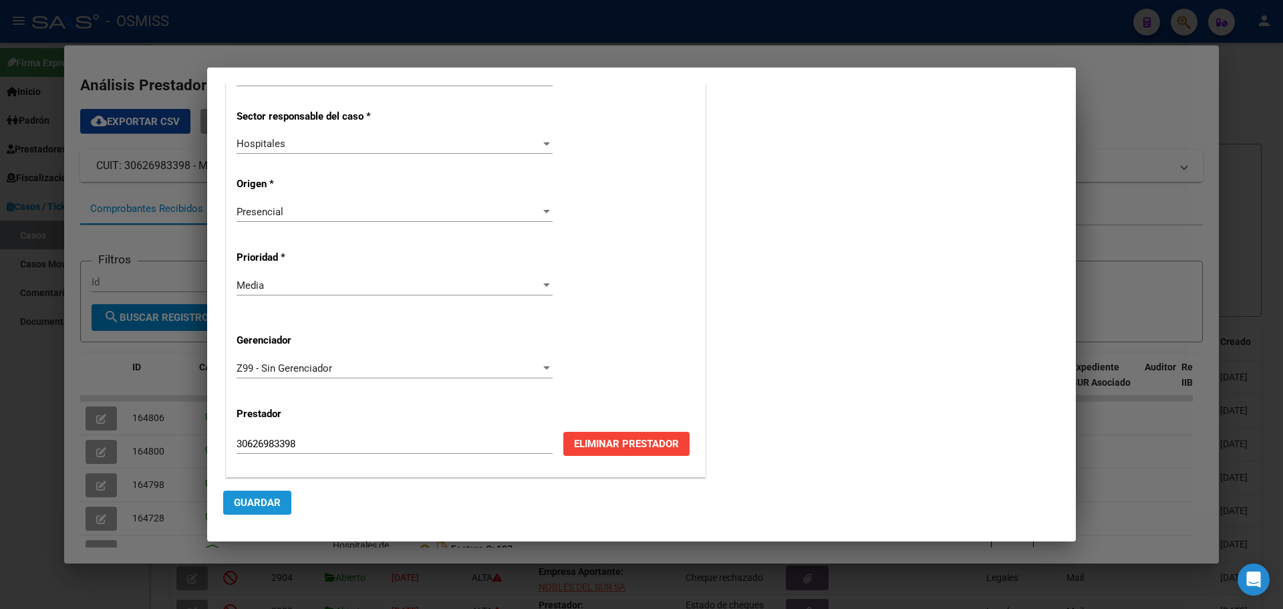
click at [249, 501] on span "Guardar" at bounding box center [257, 503] width 47 height 12
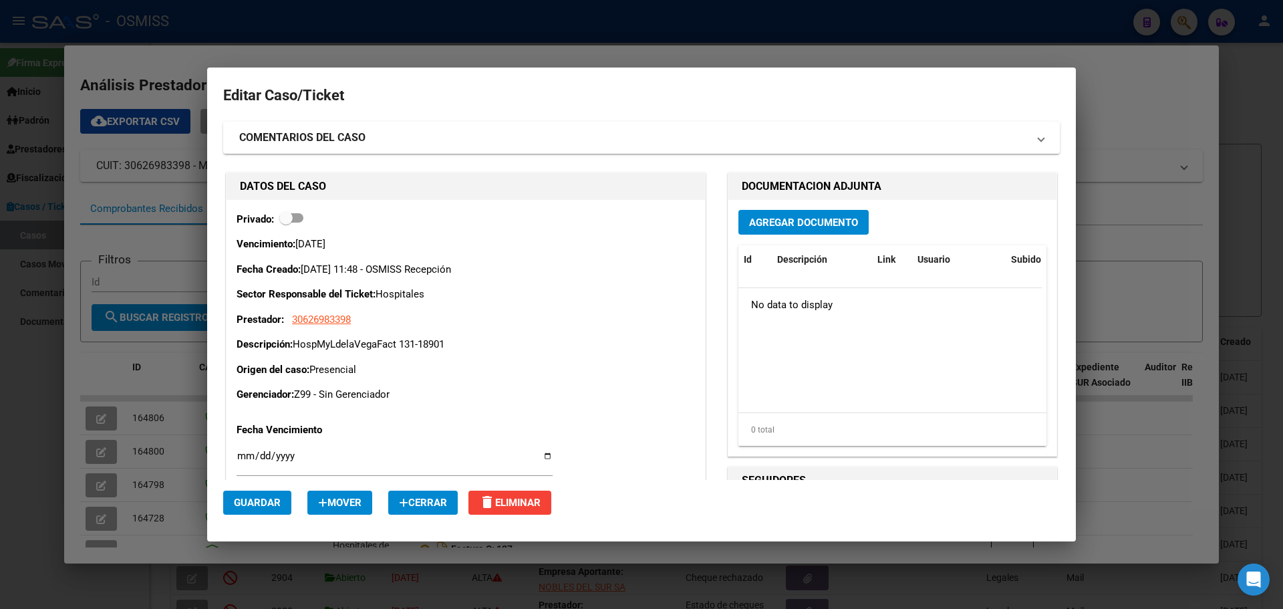
click at [820, 218] on span "Agregar Documento" at bounding box center [803, 223] width 109 height 12
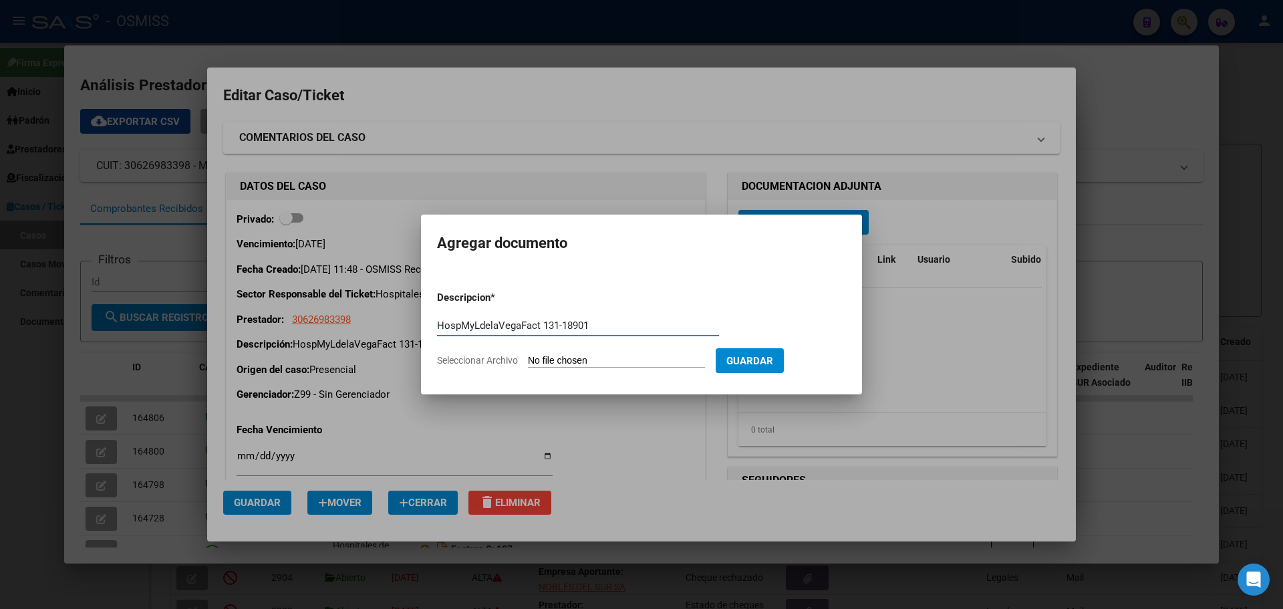
type input "HospMyLdelaVegaFact 131-18901"
click at [507, 358] on span "Seleccionar Archivo" at bounding box center [477, 360] width 81 height 11
click at [528, 358] on input "Seleccionar Archivo" at bounding box center [616, 361] width 177 height 13
type input "C:\fakepath\Fact 18901.pdf"
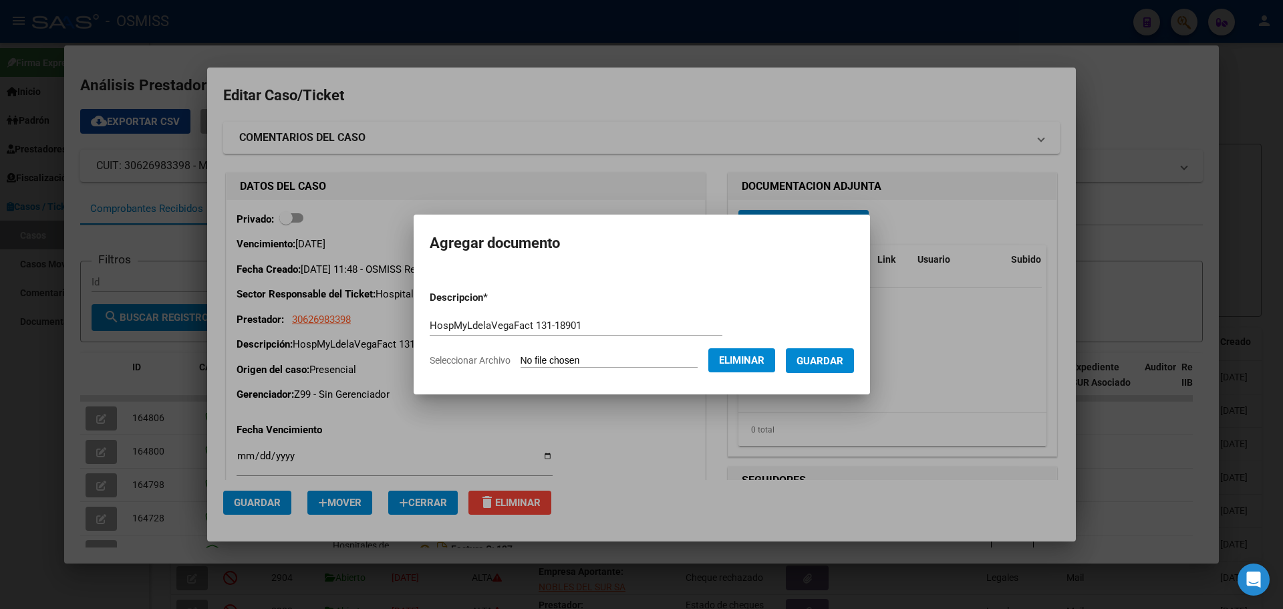
click at [841, 357] on span "Guardar" at bounding box center [820, 361] width 47 height 12
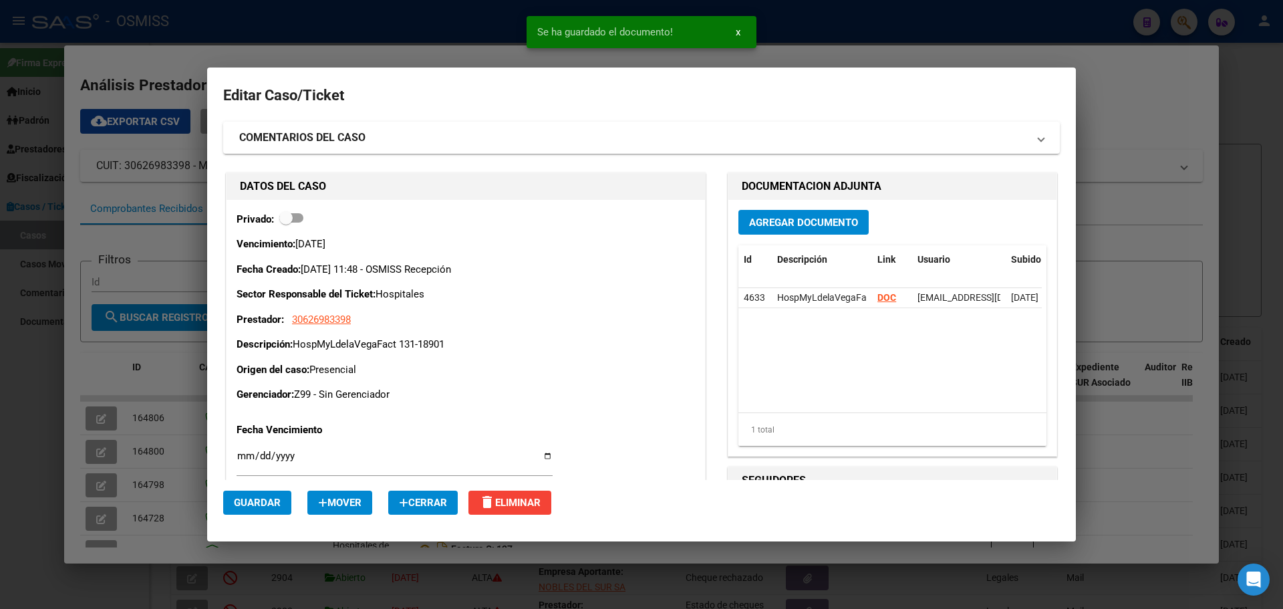
click at [140, 27] on div at bounding box center [641, 304] width 1283 height 609
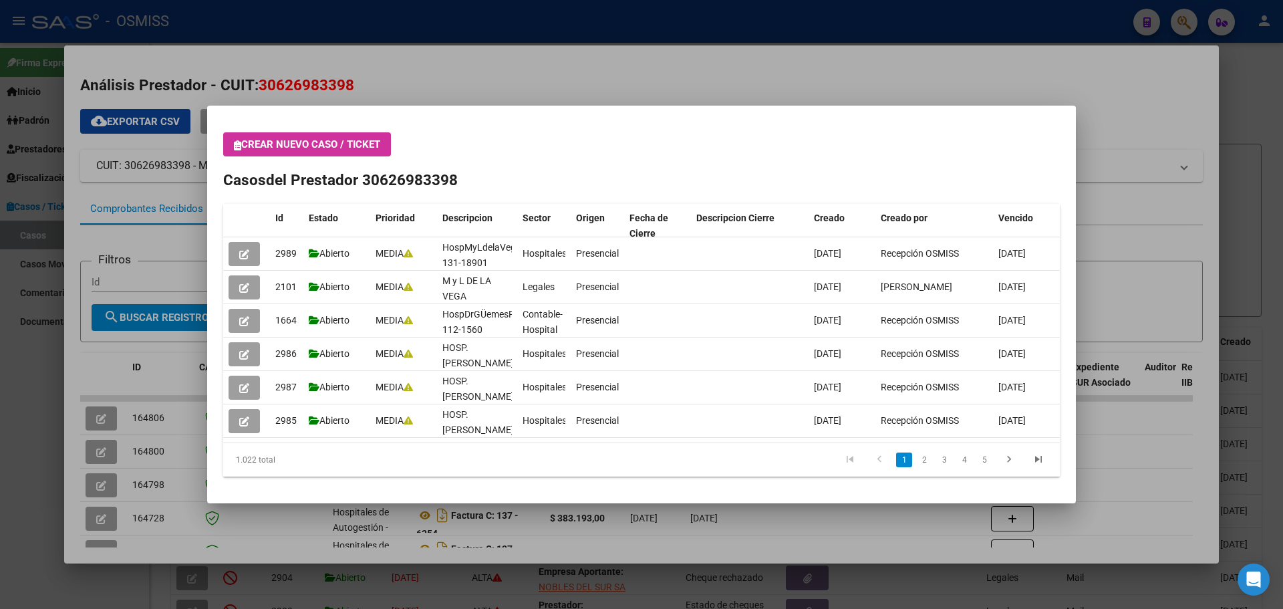
click at [238, 140] on icon "button" at bounding box center [237, 145] width 7 height 10
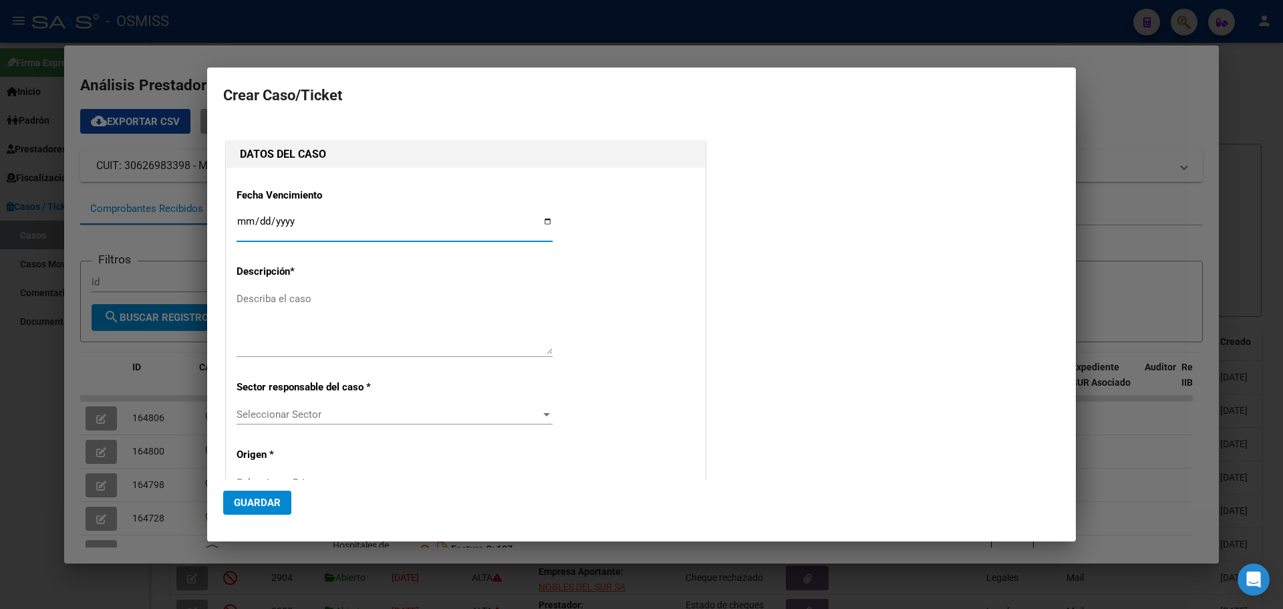
type input "30626983398"
click at [1162, 96] on div at bounding box center [641, 304] width 1283 height 609
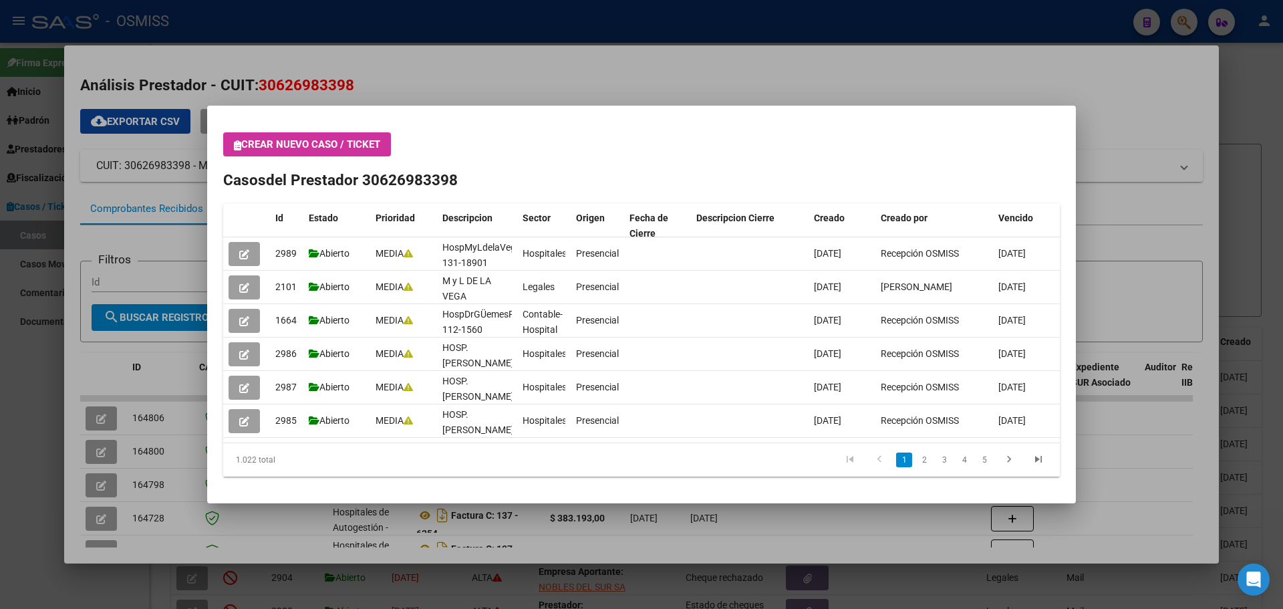
click at [1185, 18] on div at bounding box center [641, 304] width 1283 height 609
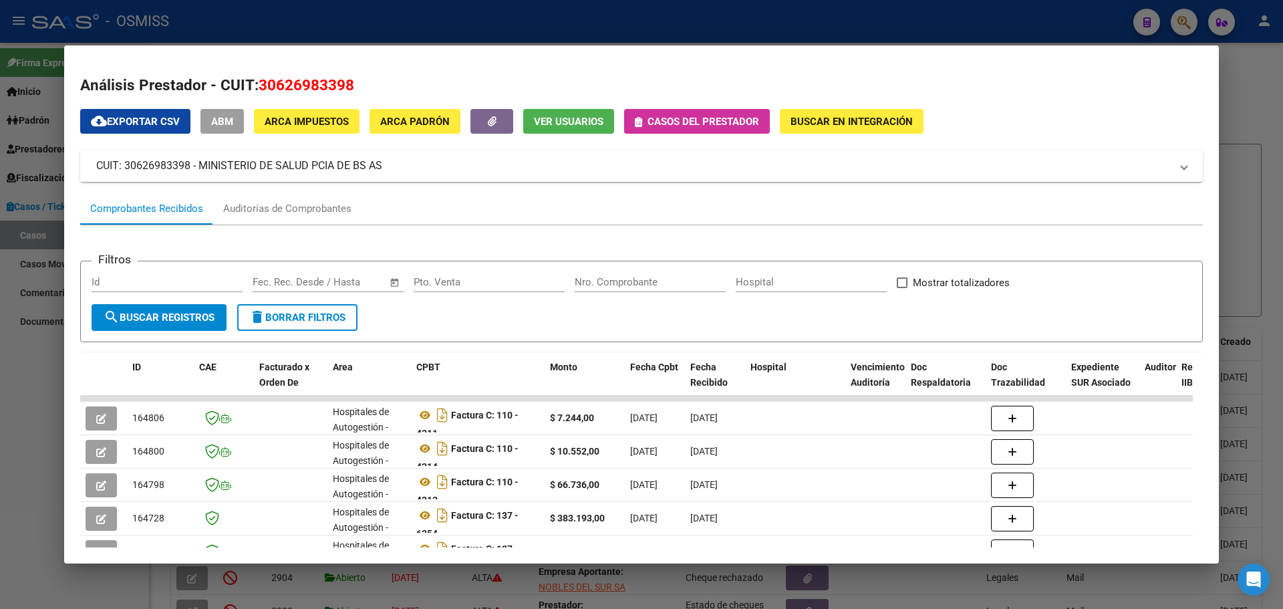
click at [1185, 18] on div at bounding box center [641, 304] width 1283 height 609
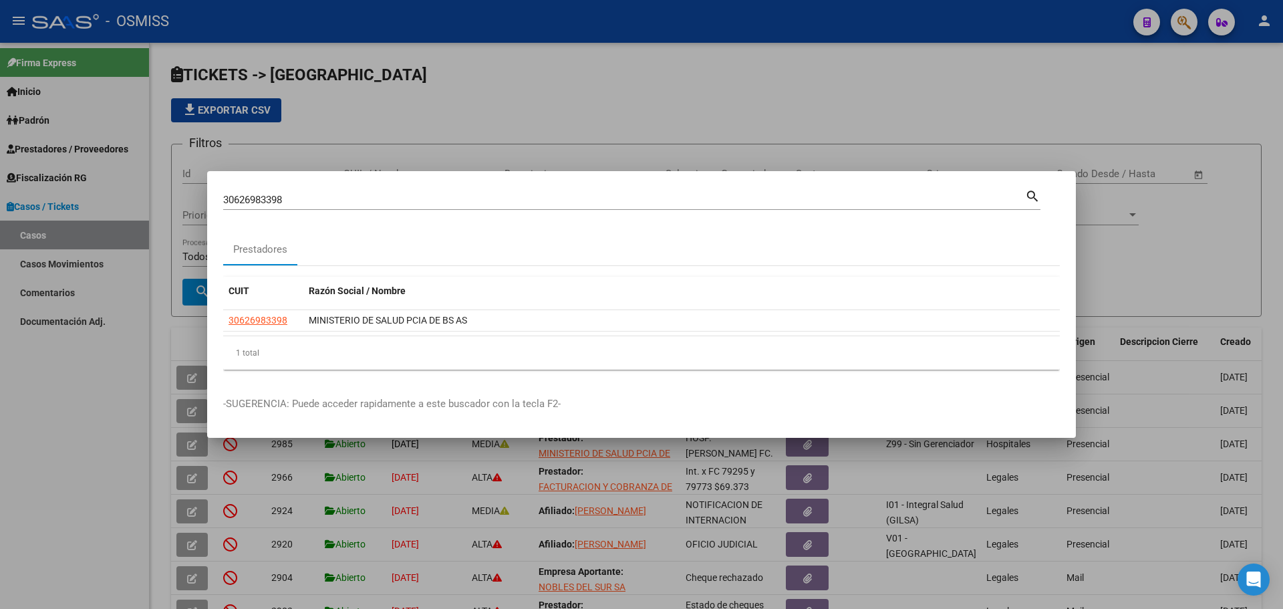
click at [1185, 20] on div at bounding box center [641, 304] width 1283 height 609
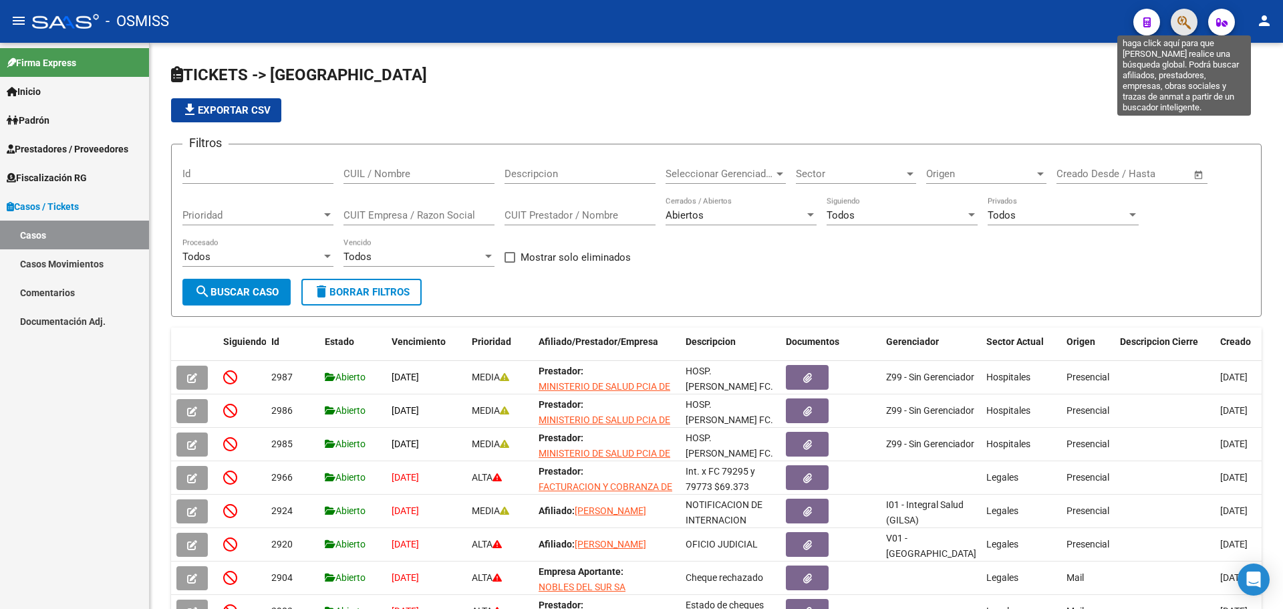
click at [1179, 18] on icon "button" at bounding box center [1184, 22] width 13 height 15
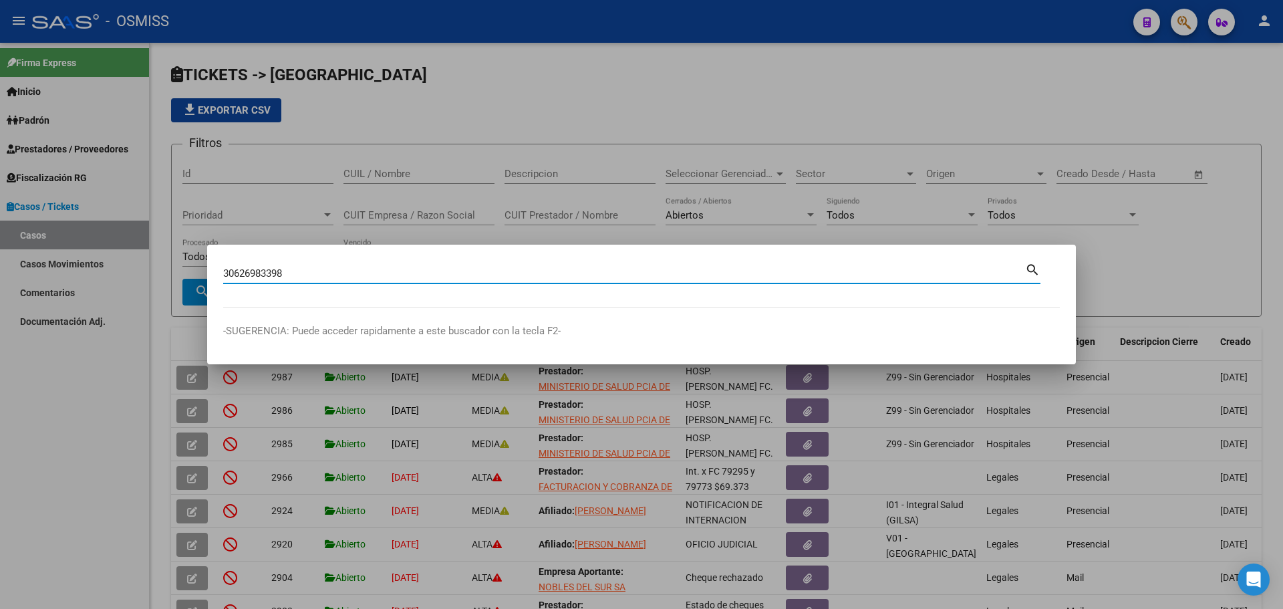
type input "30626983398"
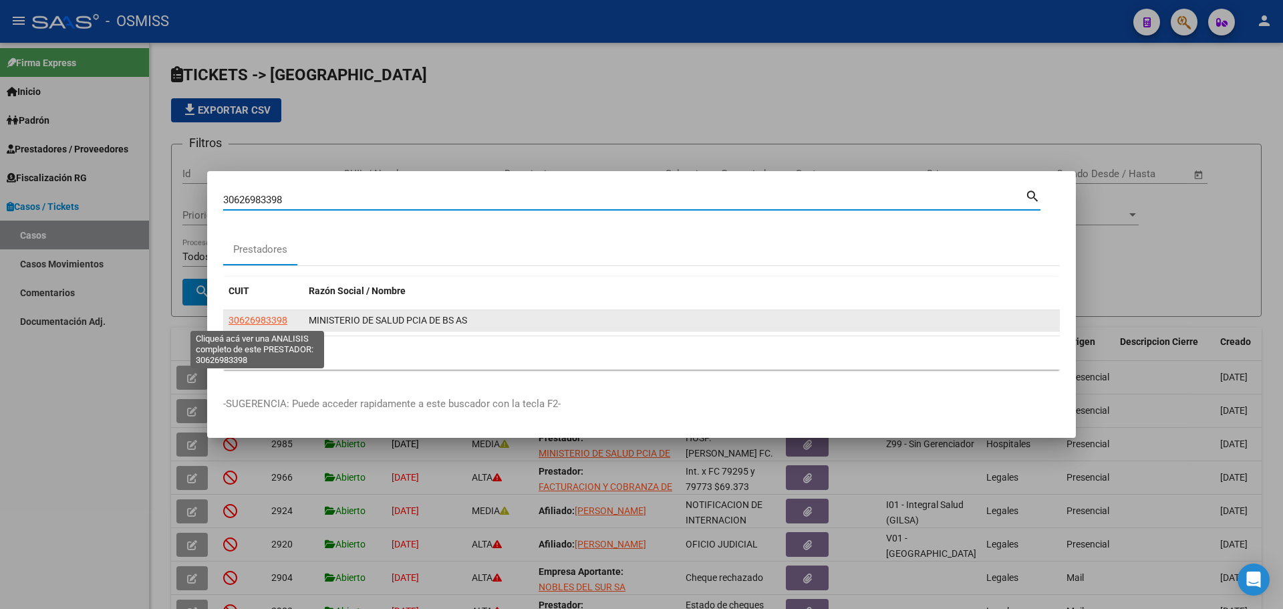
click at [273, 315] on span "30626983398" at bounding box center [258, 320] width 59 height 11
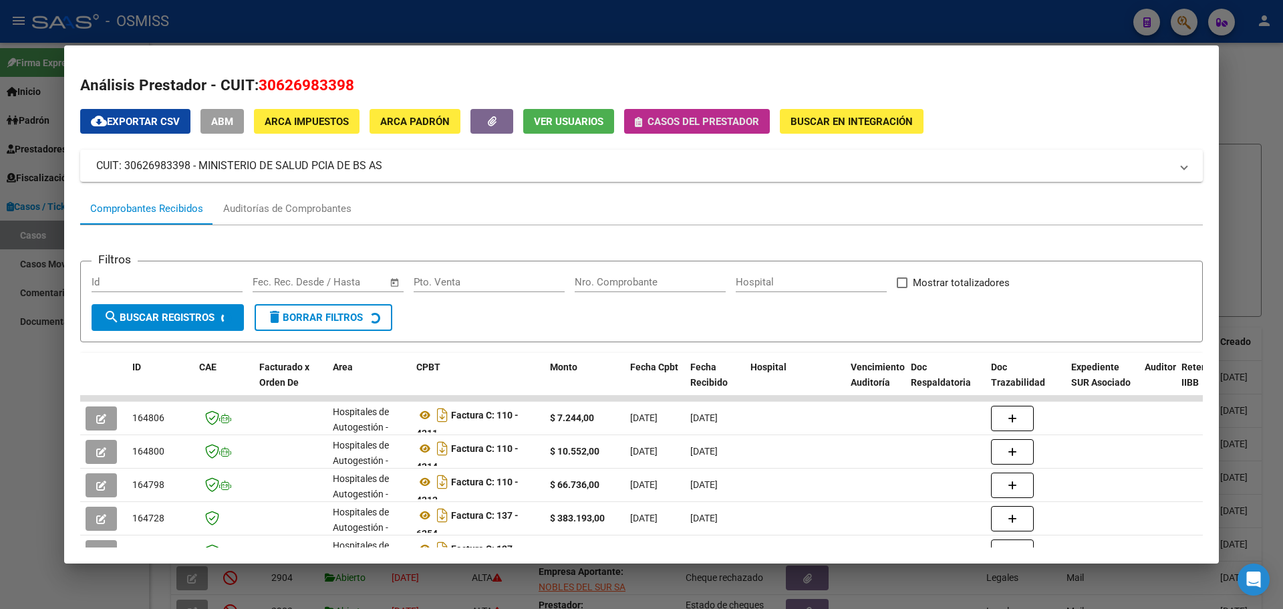
click at [639, 118] on icon "button" at bounding box center [638, 122] width 7 height 10
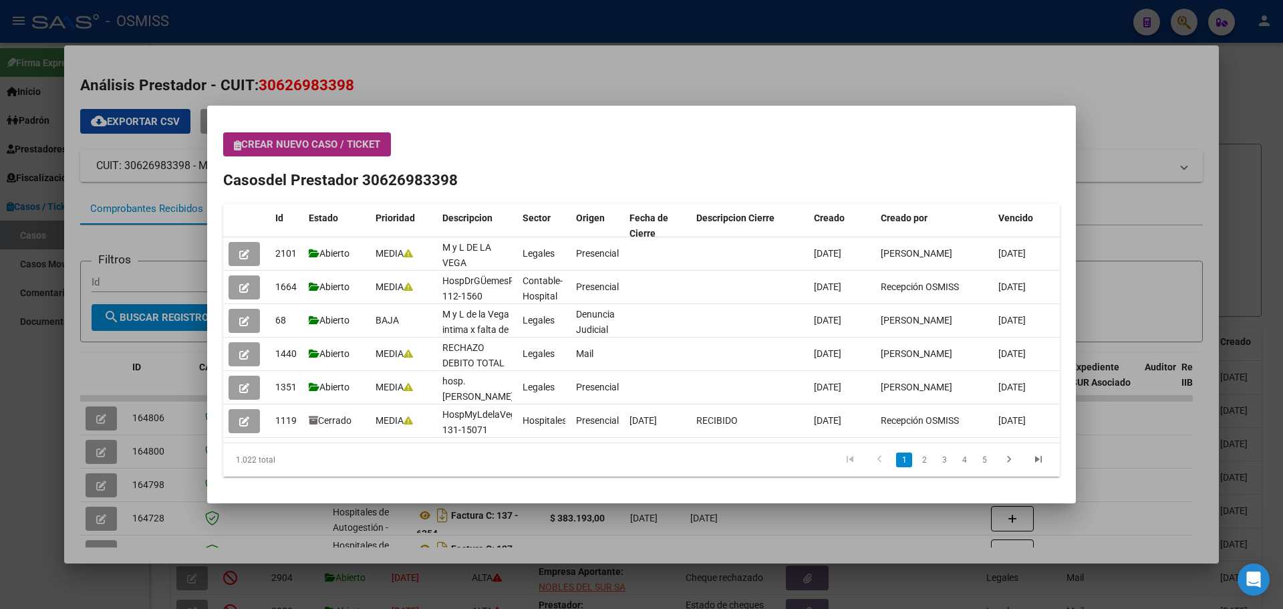
click at [232, 142] on button "Crear nuevo caso / ticket" at bounding box center [307, 144] width 168 height 24
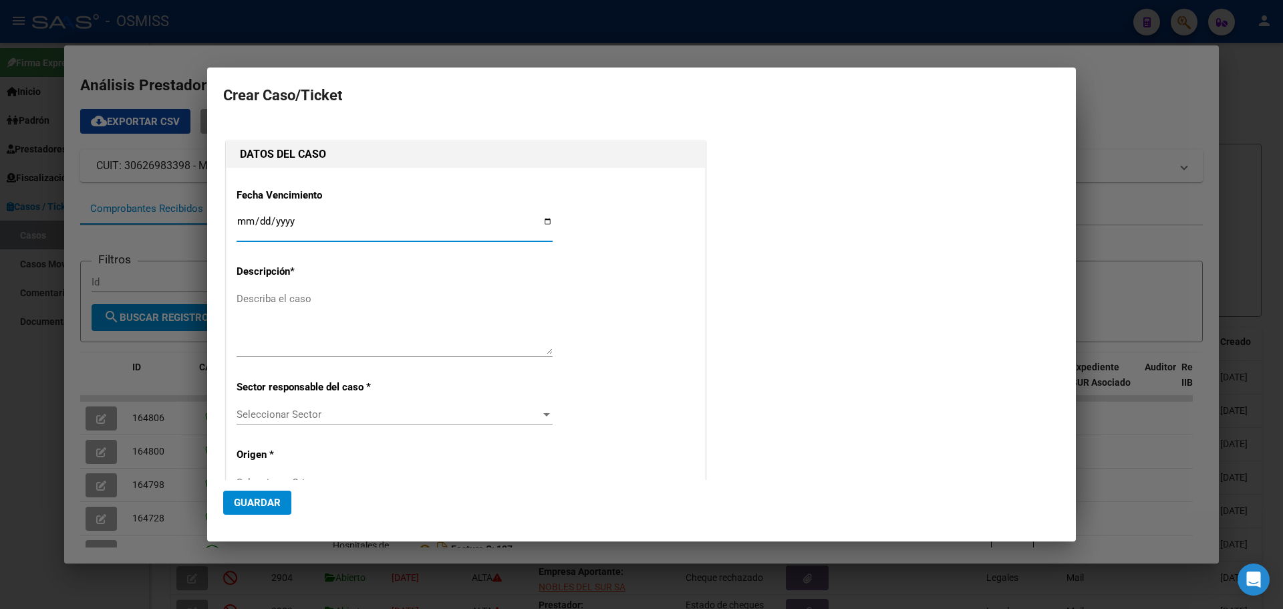
type input "30626983398"
click at [543, 223] on input "Ingresar fecha" at bounding box center [395, 226] width 316 height 21
type input "[DATE]"
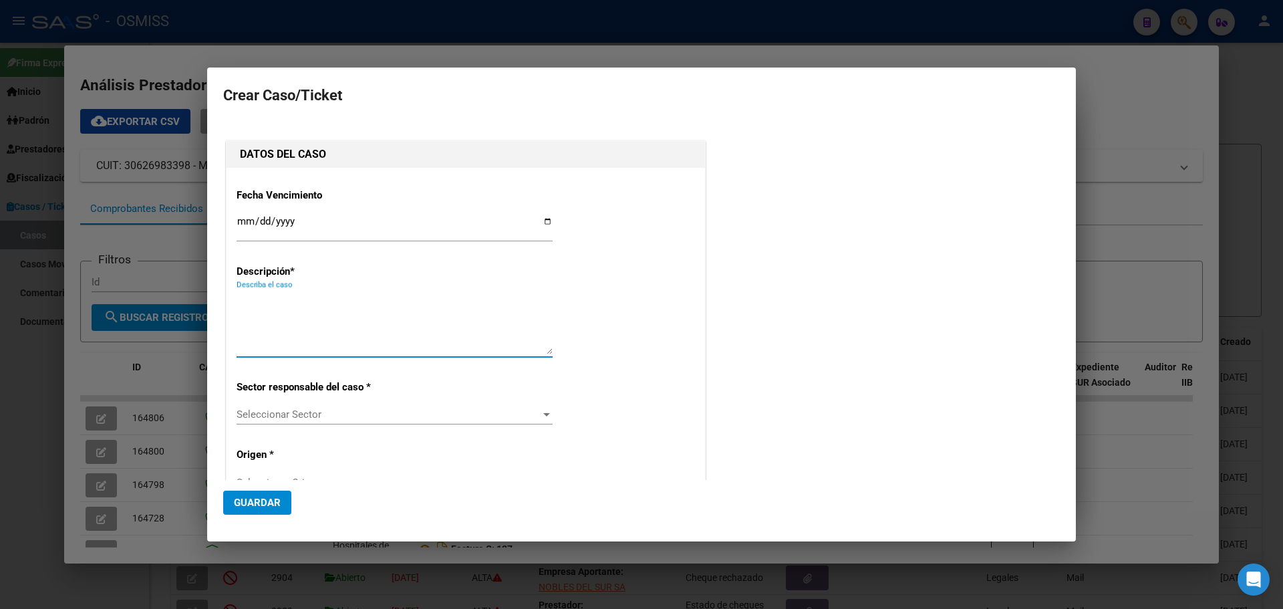
click at [251, 299] on textarea "Describa el caso" at bounding box center [395, 322] width 316 height 63
type textarea "HospGral.SanMartinFact 119-13735"
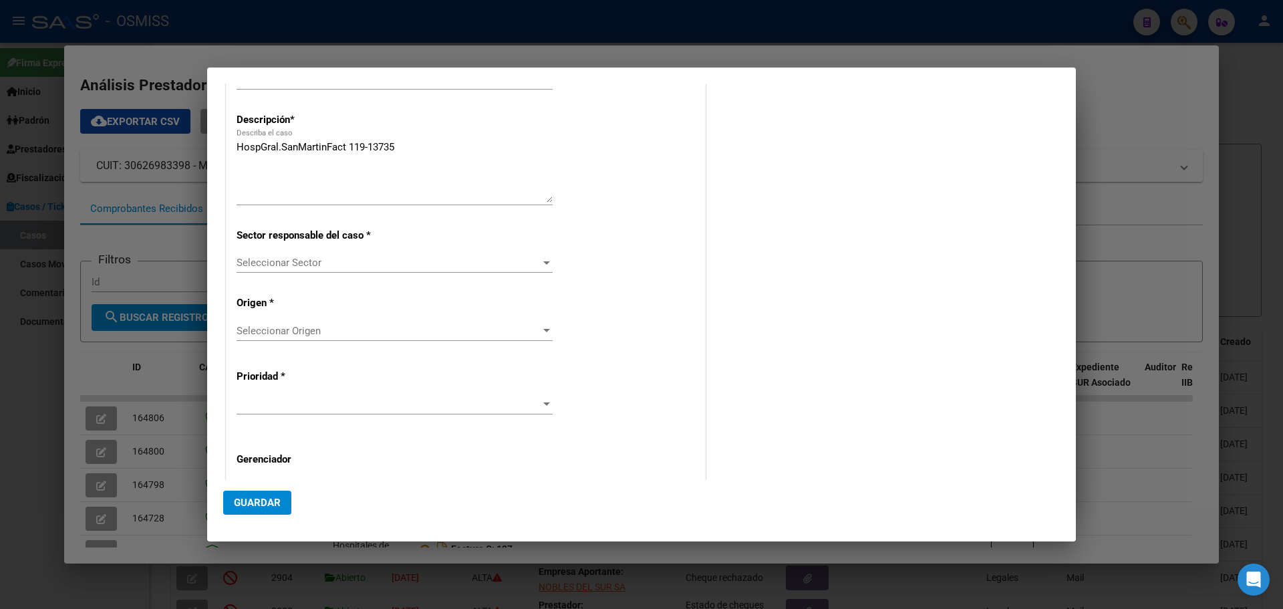
scroll to position [196, 0]
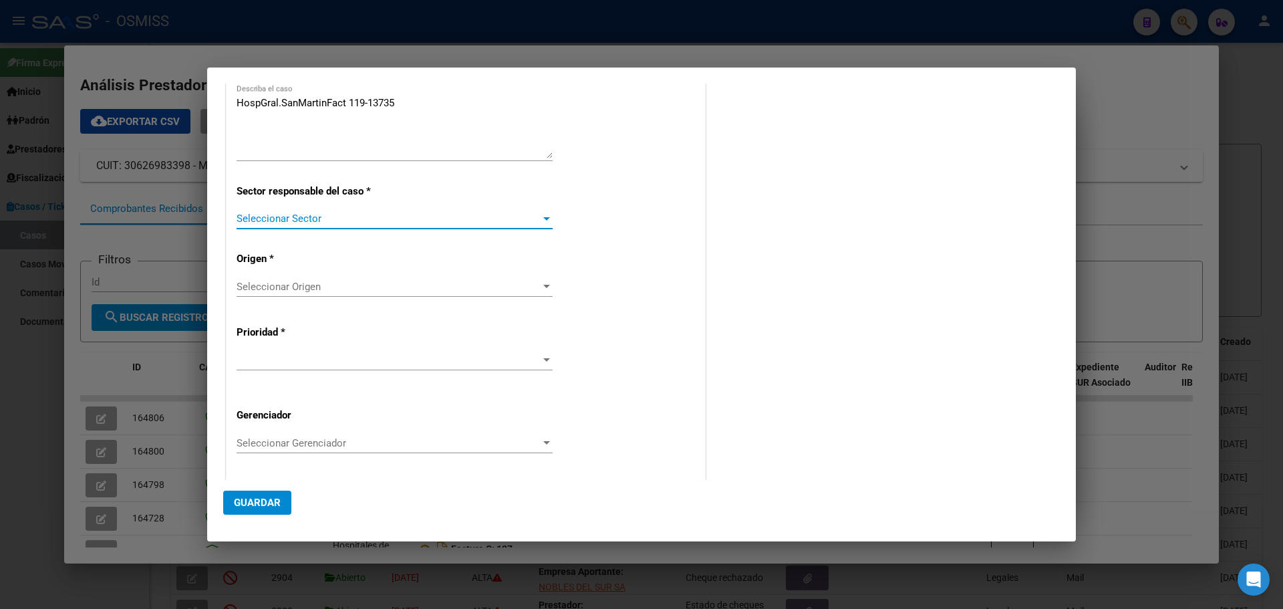
click at [543, 219] on div at bounding box center [546, 218] width 7 height 3
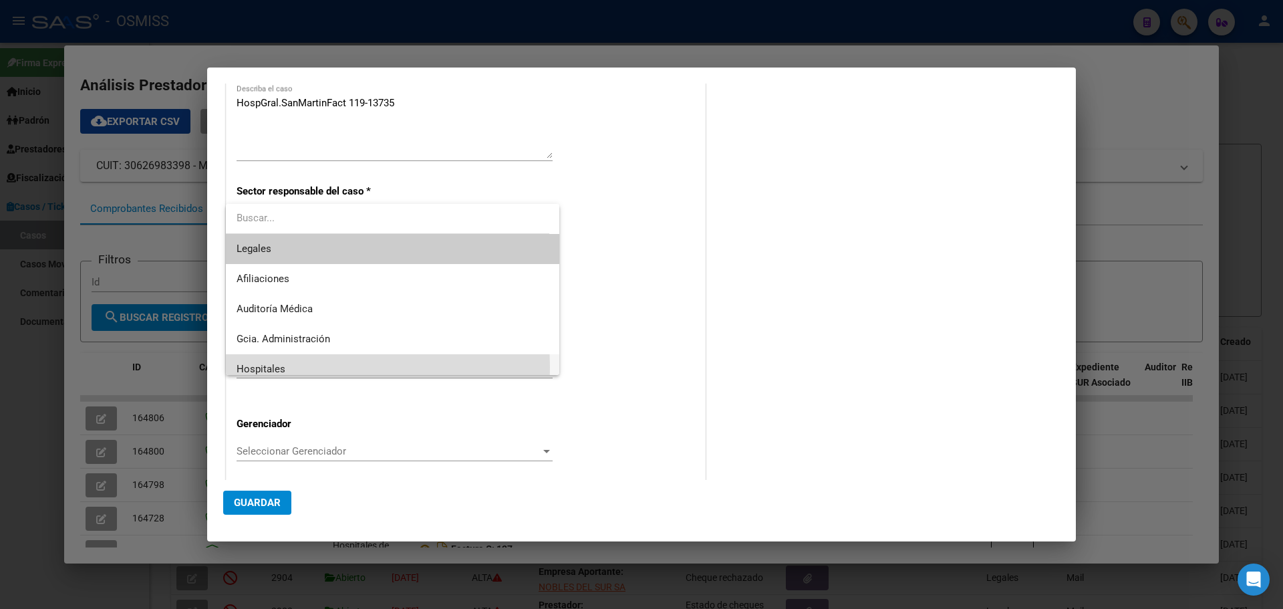
click at [287, 368] on span "Hospitales" at bounding box center [393, 369] width 312 height 30
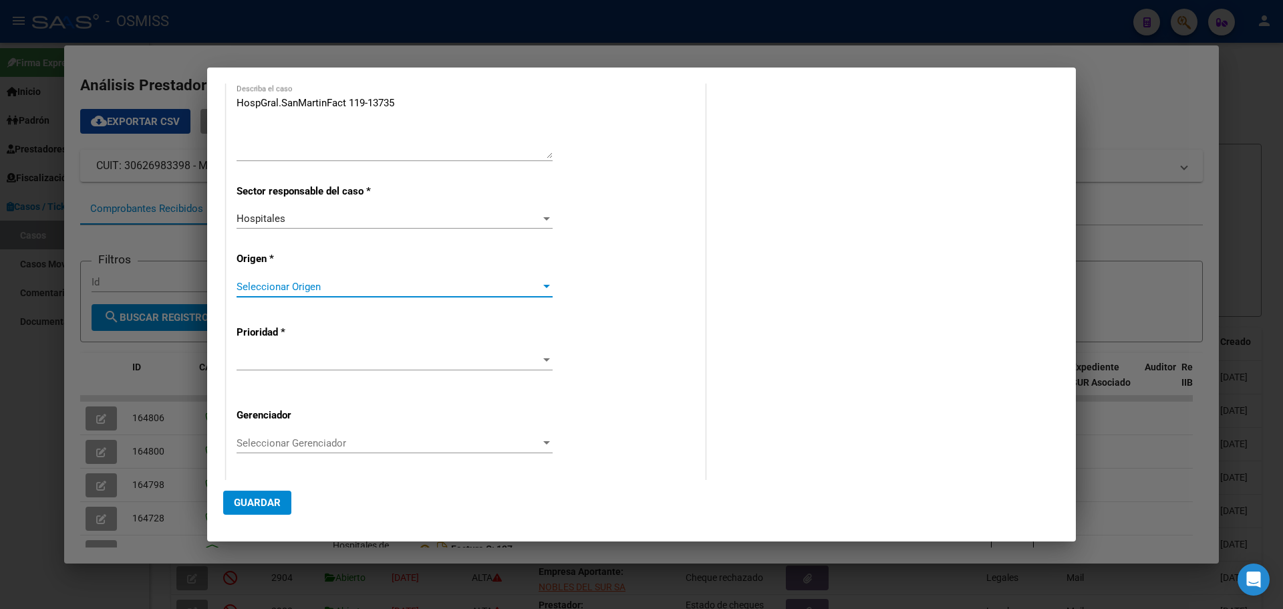
click at [543, 285] on div at bounding box center [546, 286] width 7 height 3
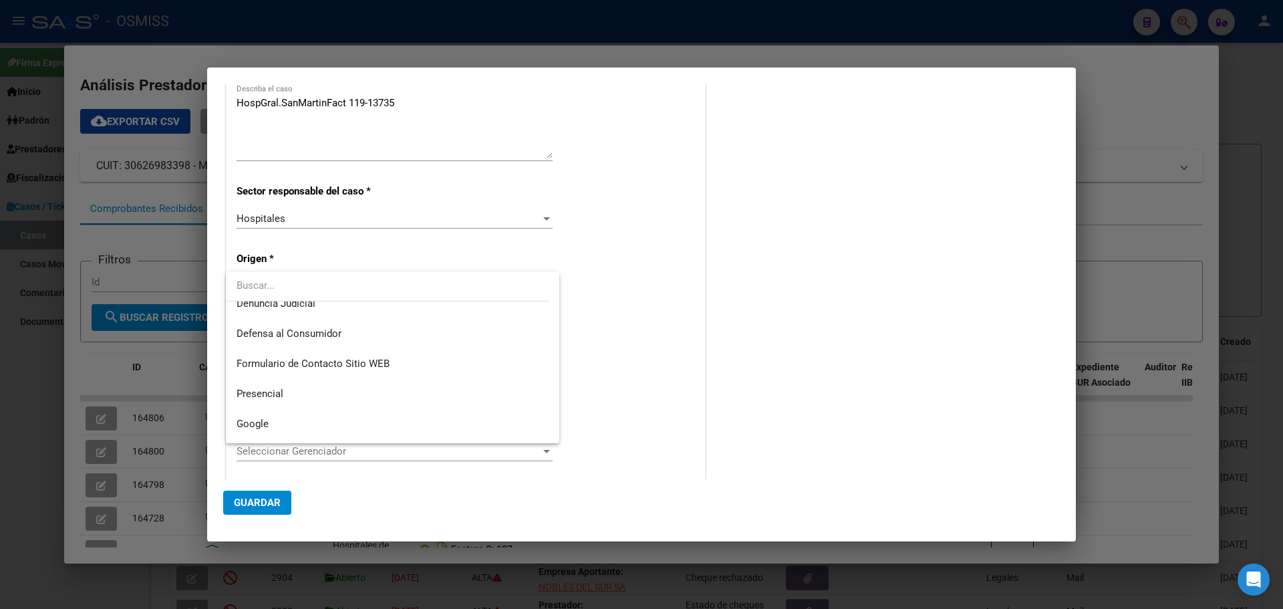
scroll to position [160, 0]
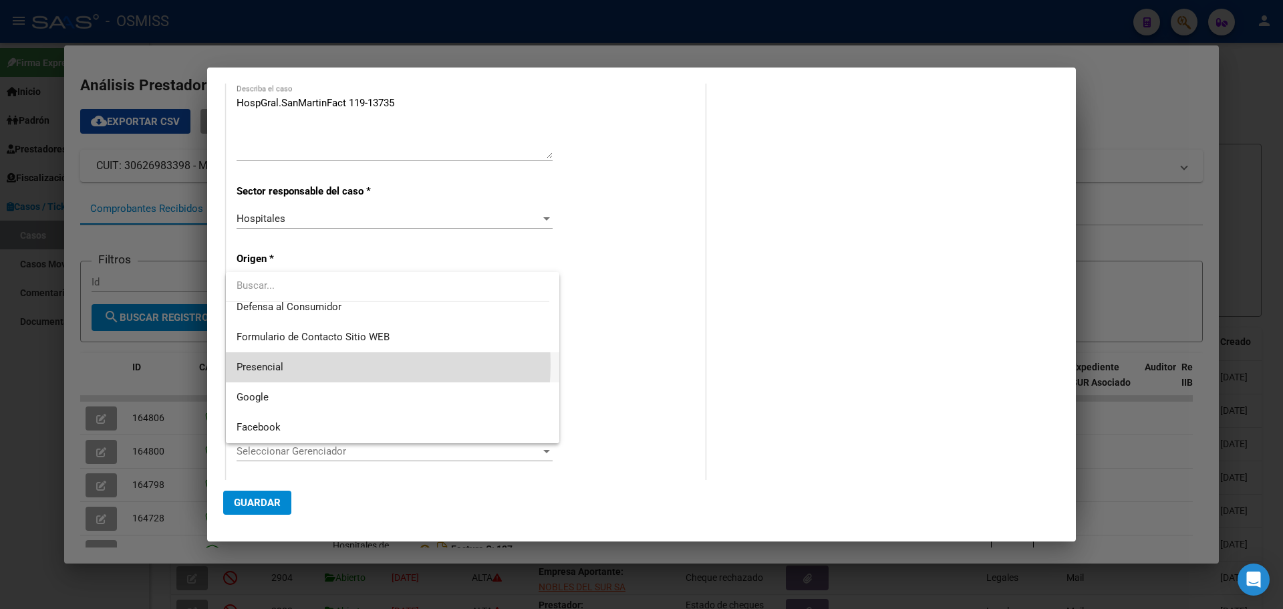
click at [327, 364] on span "Presencial" at bounding box center [393, 367] width 312 height 30
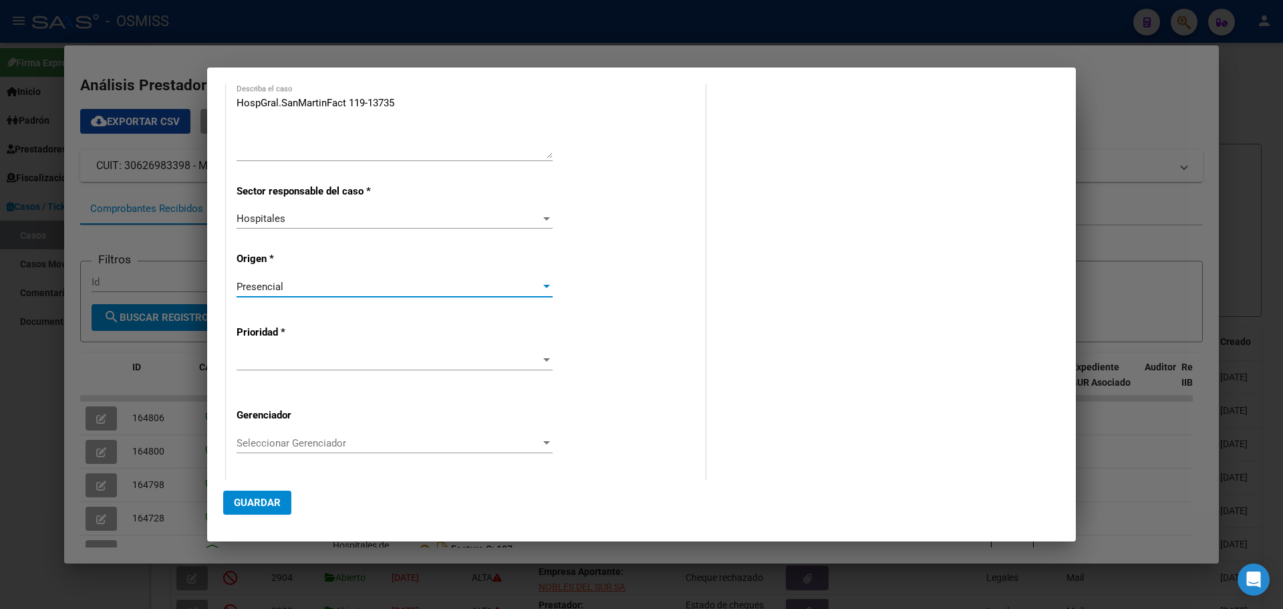
click at [543, 358] on div at bounding box center [547, 360] width 12 height 11
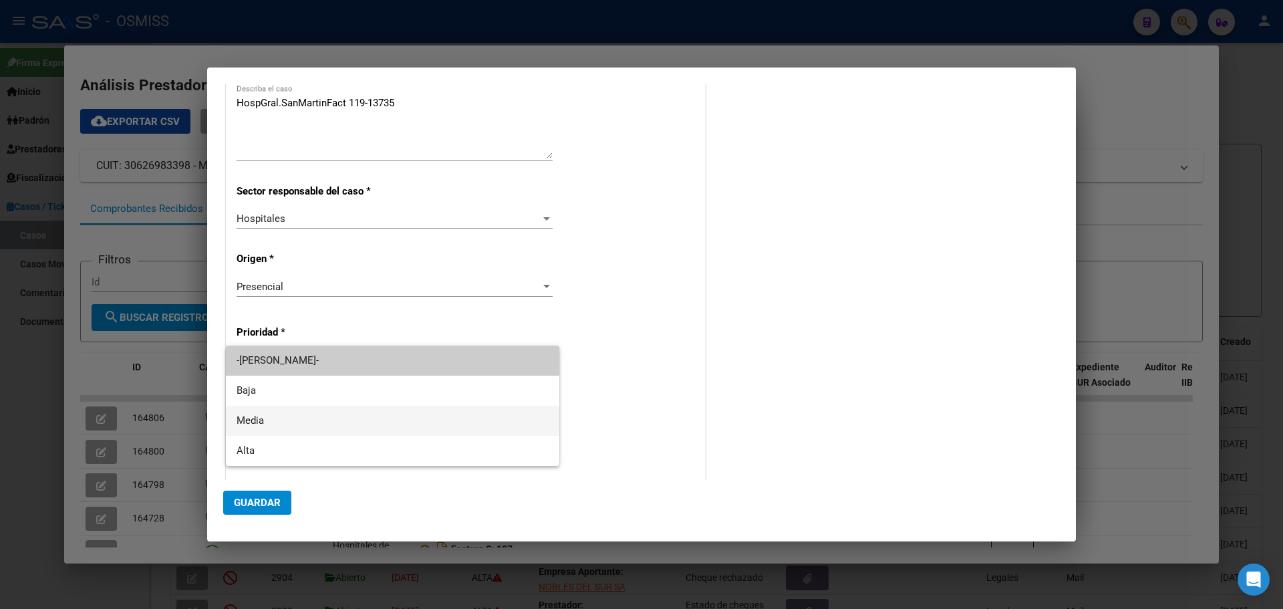
click at [237, 418] on span "Media" at bounding box center [393, 421] width 312 height 30
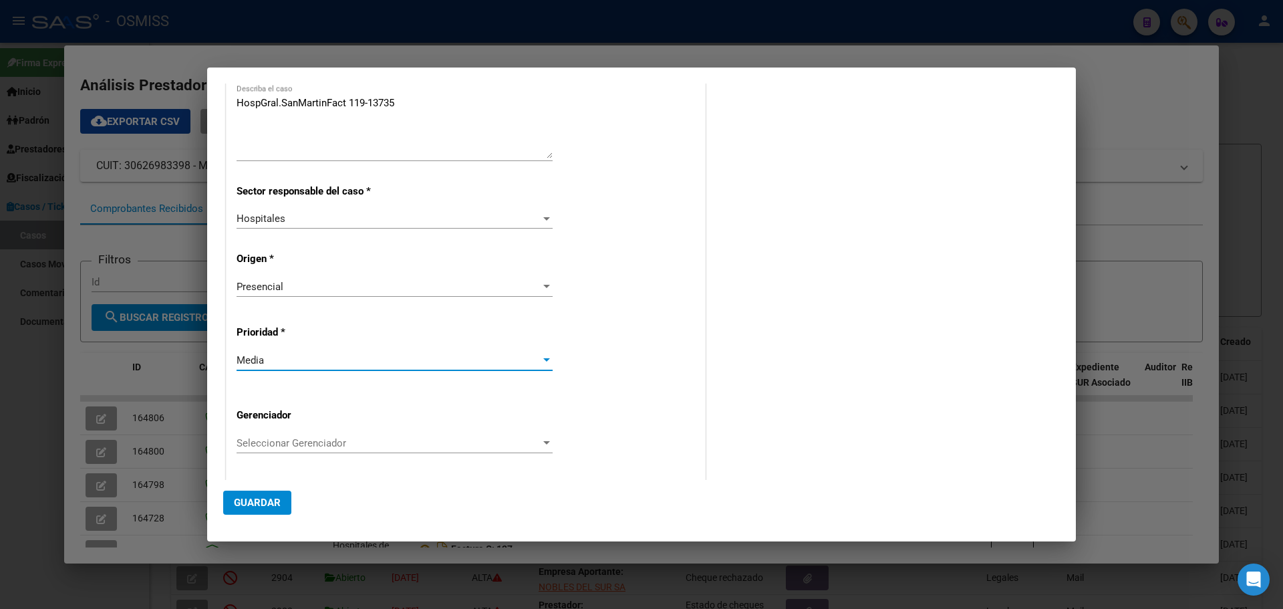
click at [543, 441] on div at bounding box center [546, 442] width 7 height 3
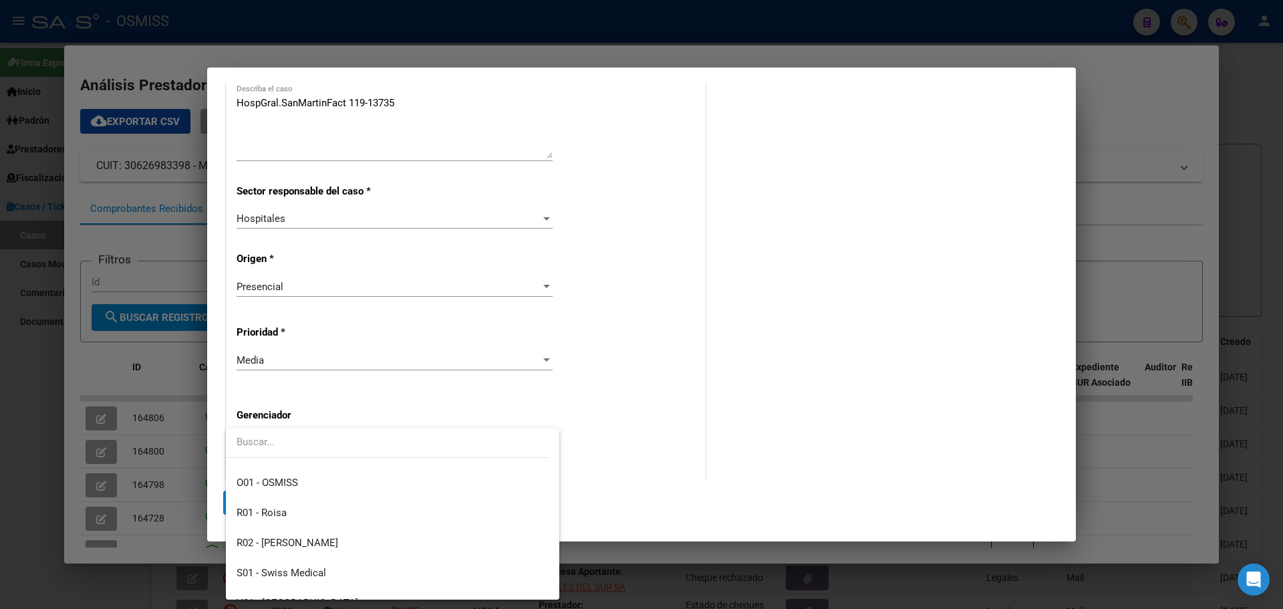
drag, startPoint x: 549, startPoint y: 462, endPoint x: 523, endPoint y: 640, distance: 180.4
click at [523, 608] on html "menu - OSMISS person Firma Express Inicio Instructivos Contacto OS Padrón Padró…" at bounding box center [641, 304] width 1283 height 609
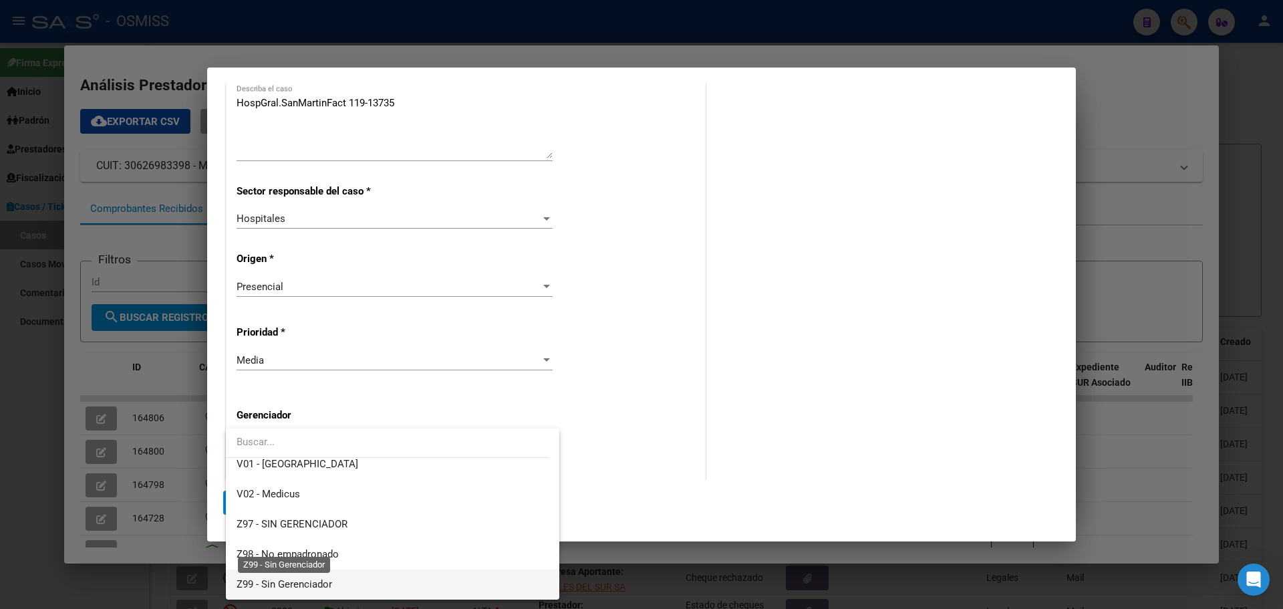
click at [277, 583] on span "Z99 - Sin Gerenciador" at bounding box center [285, 584] width 96 height 12
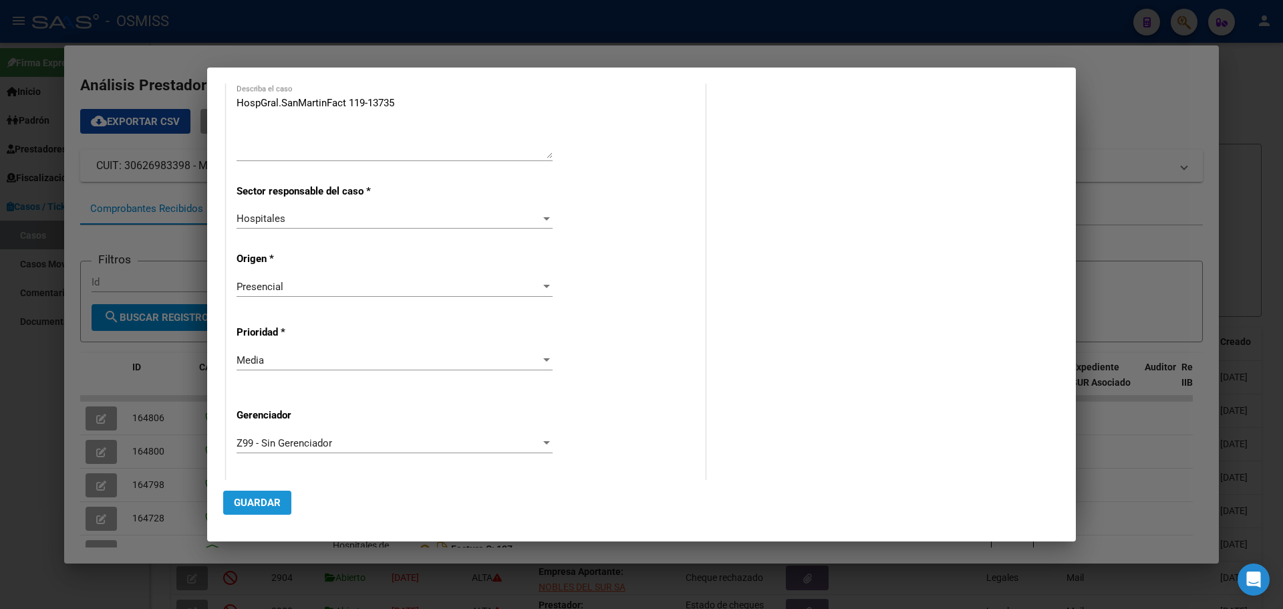
click at [255, 499] on span "Guardar" at bounding box center [257, 503] width 47 height 12
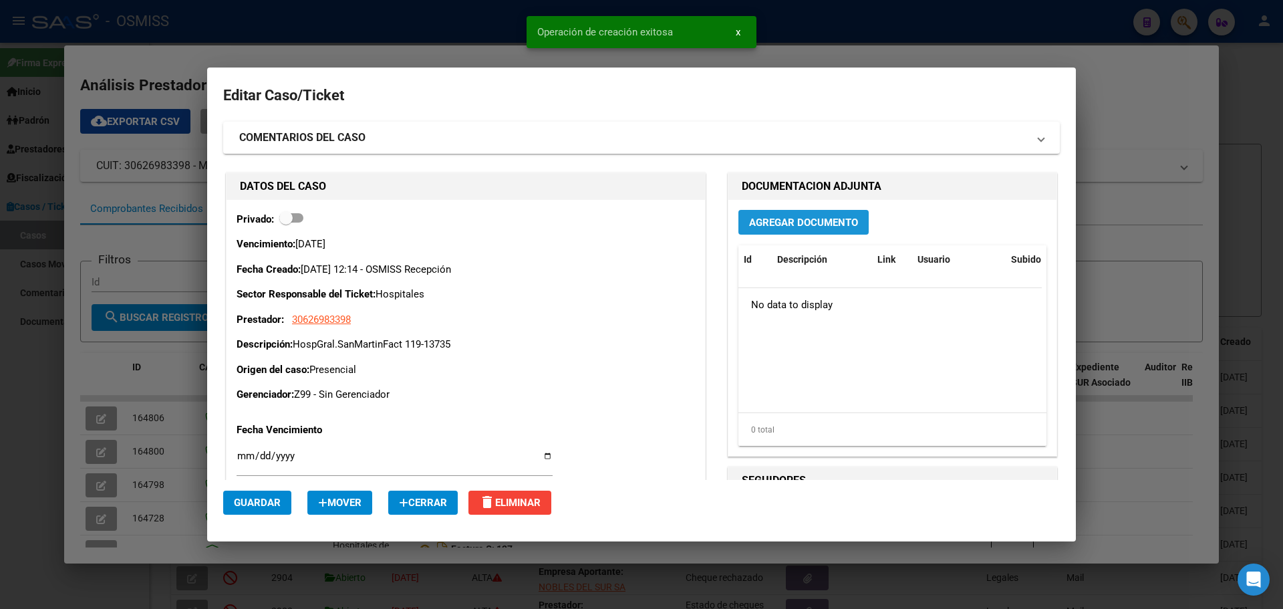
click at [751, 221] on span "Agregar Documento" at bounding box center [803, 223] width 109 height 12
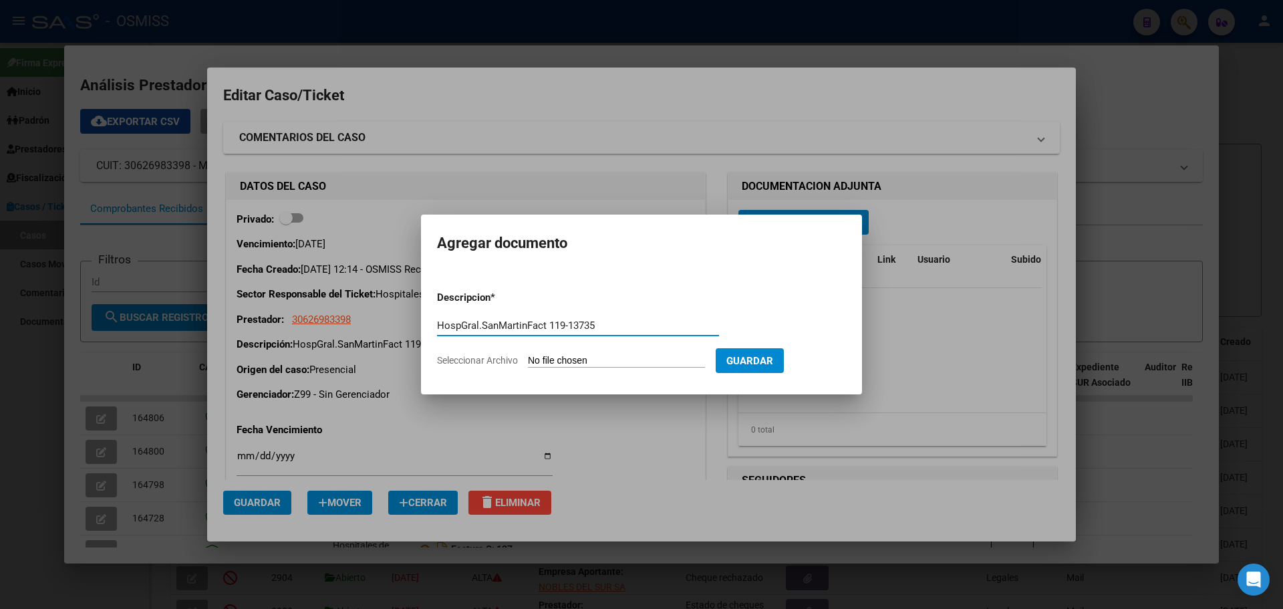
type input "HospGral.SanMartinFact 119-13735"
click at [493, 360] on span "Seleccionar Archivo" at bounding box center [477, 360] width 81 height 11
click at [528, 360] on input "Seleccionar Archivo" at bounding box center [616, 361] width 177 height 13
type input "C:\fakepath\Fact 13735.pdf"
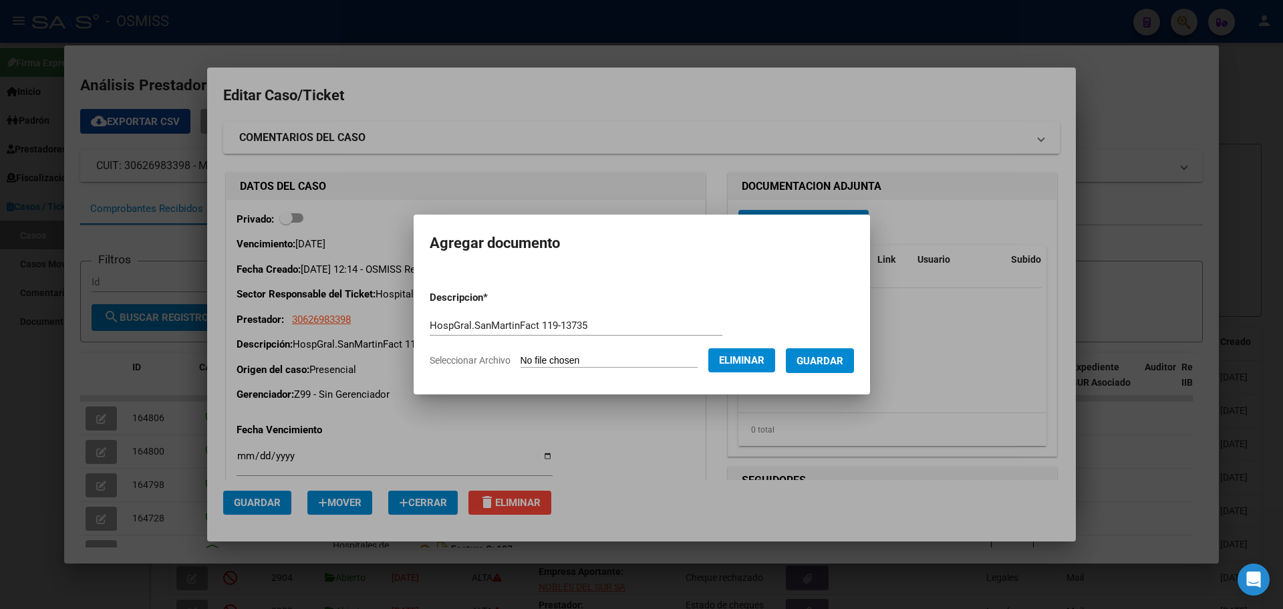
click at [818, 359] on span "Guardar" at bounding box center [820, 361] width 47 height 12
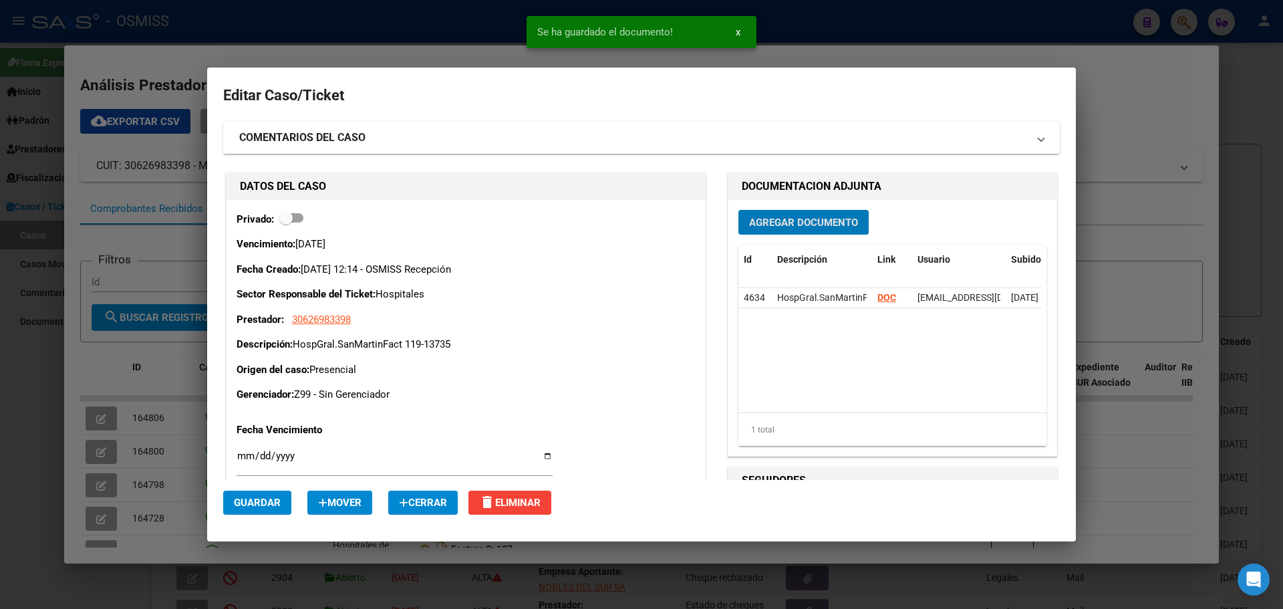
click at [168, 52] on div at bounding box center [641, 304] width 1283 height 609
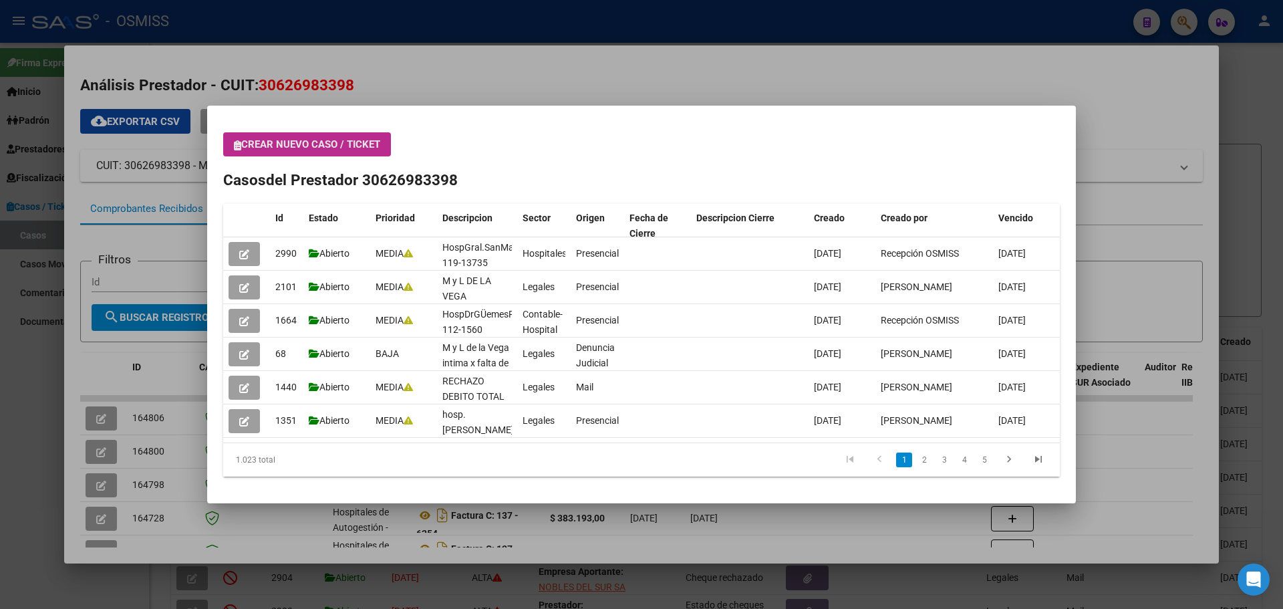
click at [239, 146] on icon "button" at bounding box center [237, 145] width 7 height 10
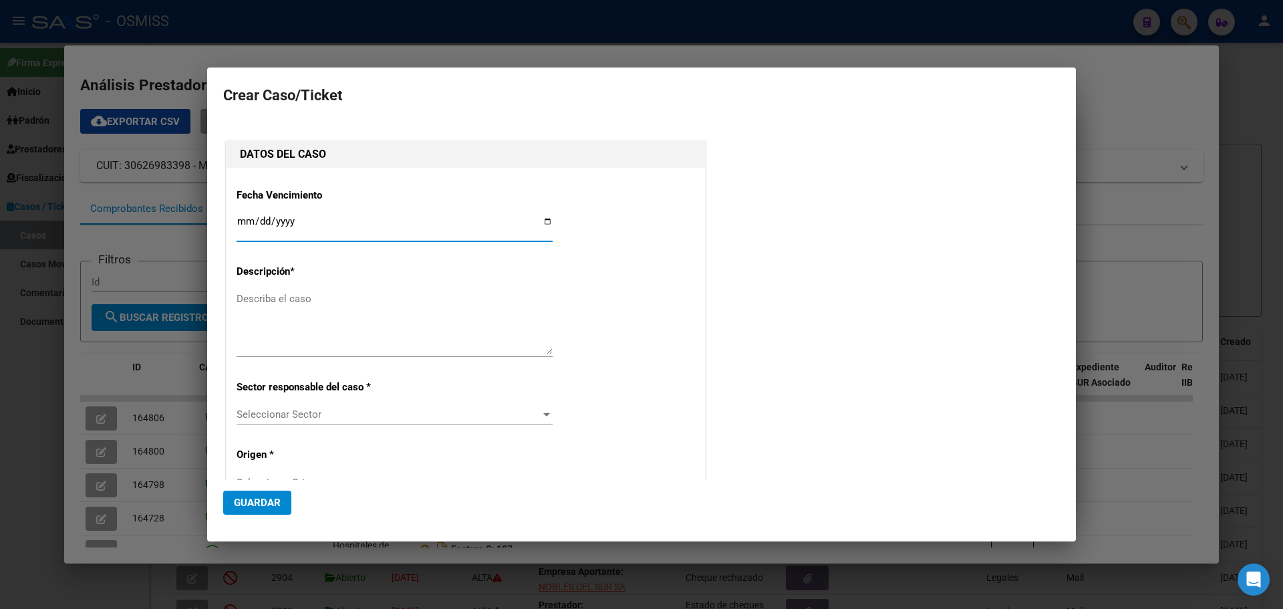
type input "30626983398"
click at [543, 218] on input "Ingresar fecha" at bounding box center [395, 226] width 316 height 21
type input "[DATE]"
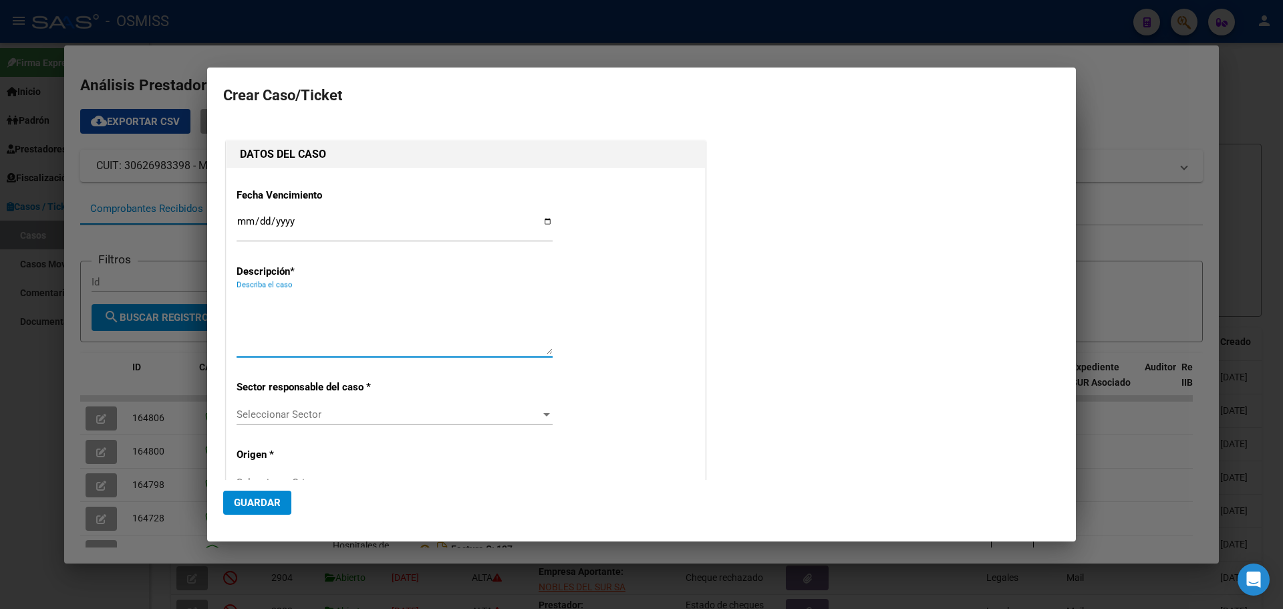
click at [253, 295] on textarea "Describa el caso" at bounding box center [395, 322] width 316 height 63
type textarea "HospGrallSanMartinFact 119-13736"
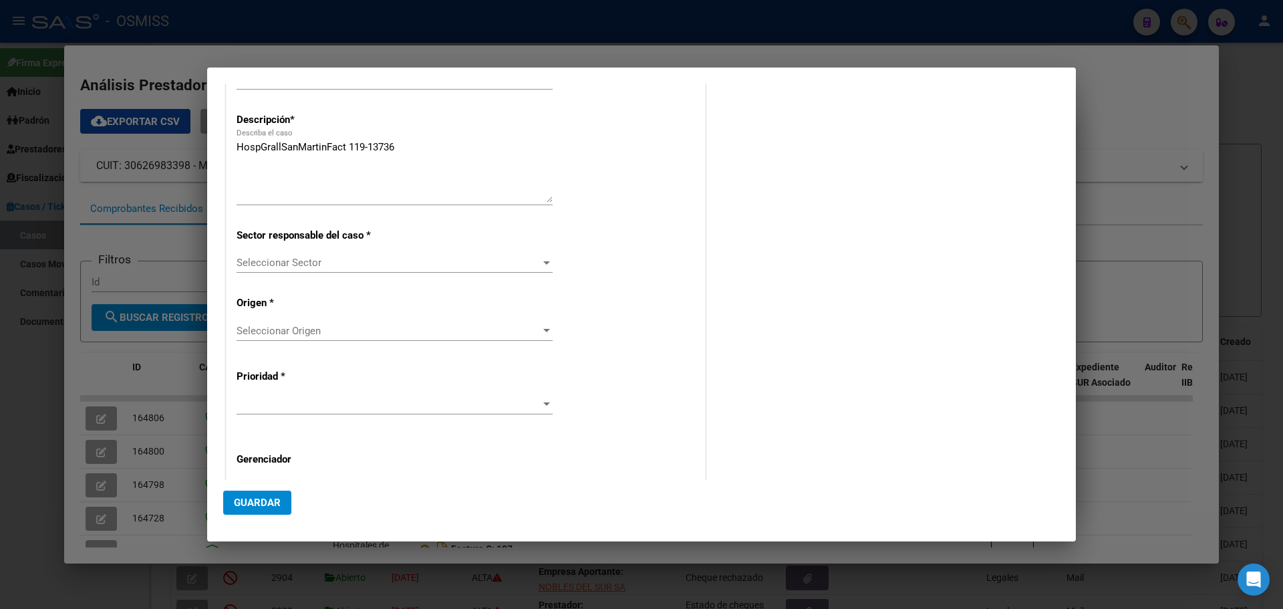
scroll to position [169, 0]
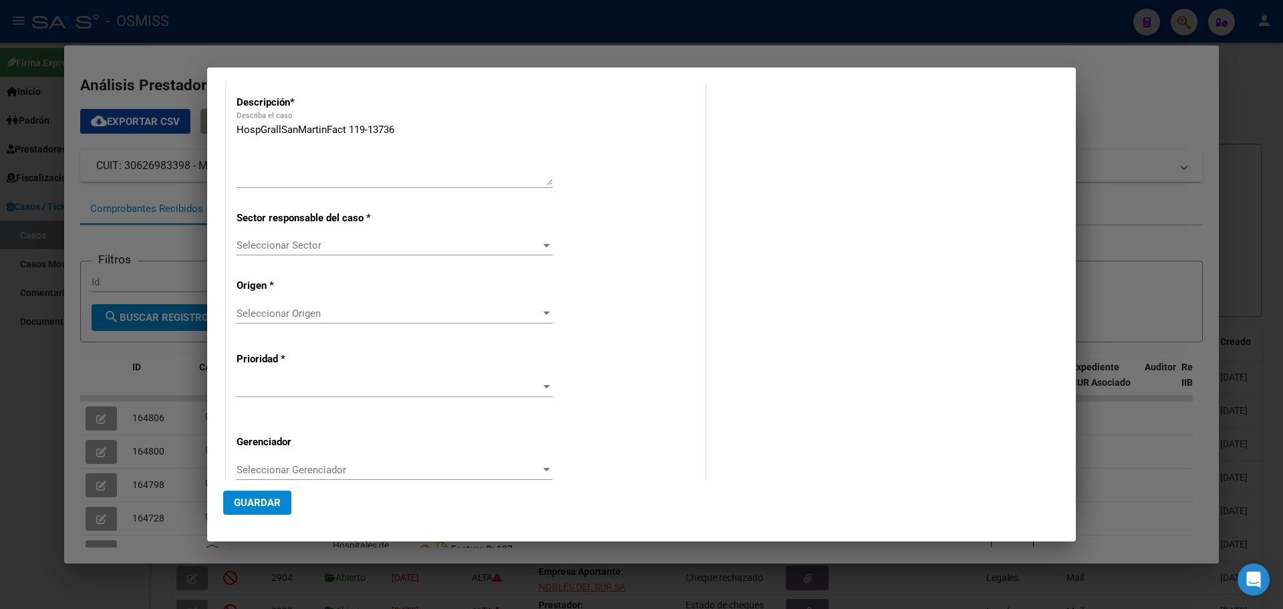
click at [545, 244] on div at bounding box center [546, 245] width 7 height 3
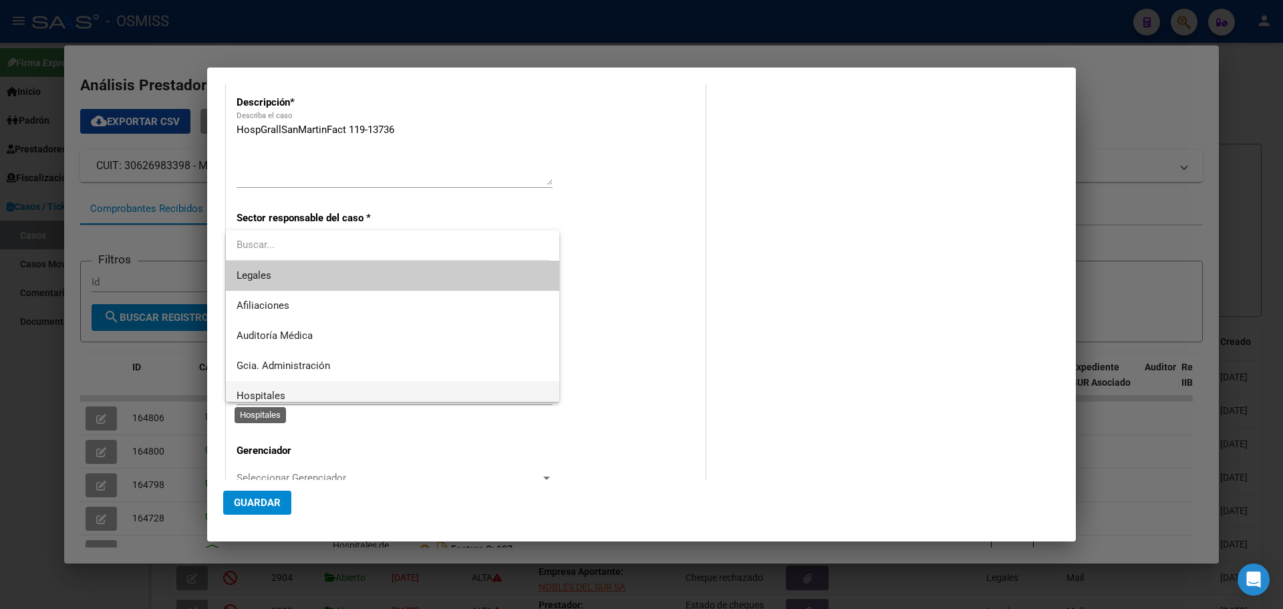
click at [250, 392] on span "Hospitales" at bounding box center [261, 396] width 49 height 12
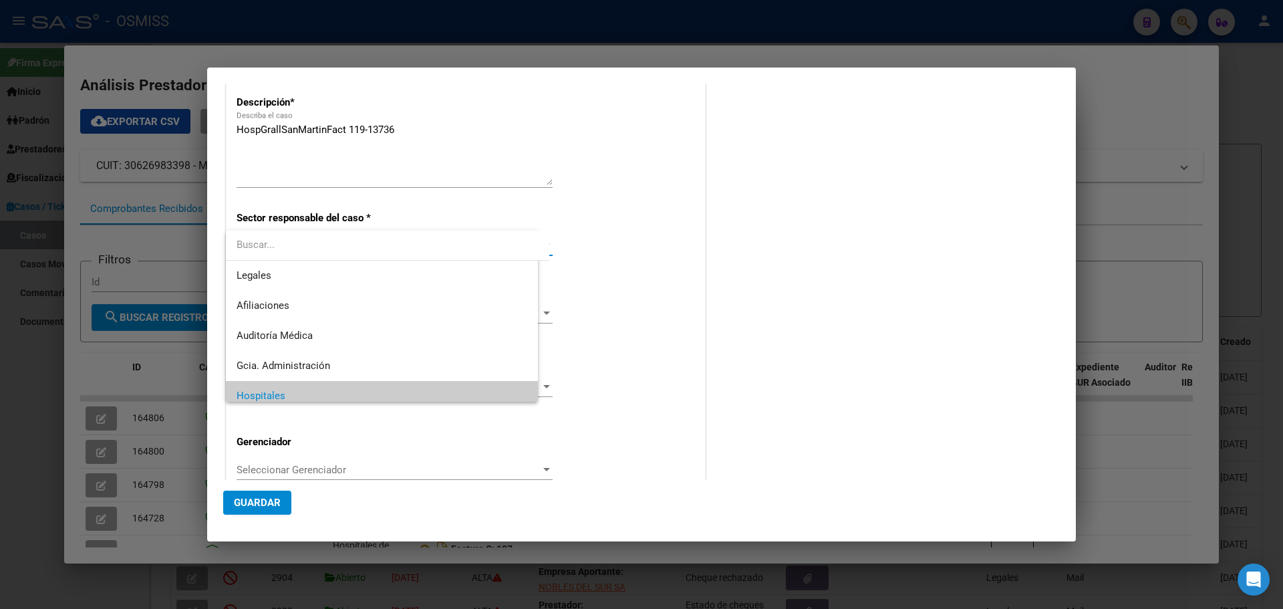
scroll to position [9, 0]
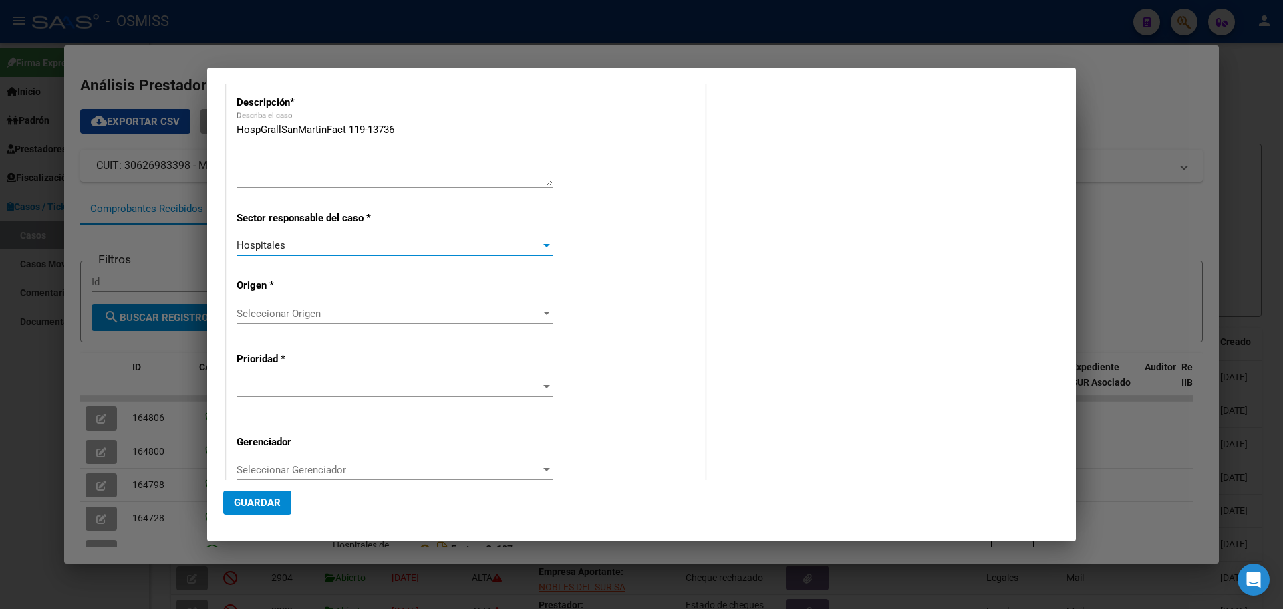
click at [544, 312] on div at bounding box center [546, 313] width 7 height 3
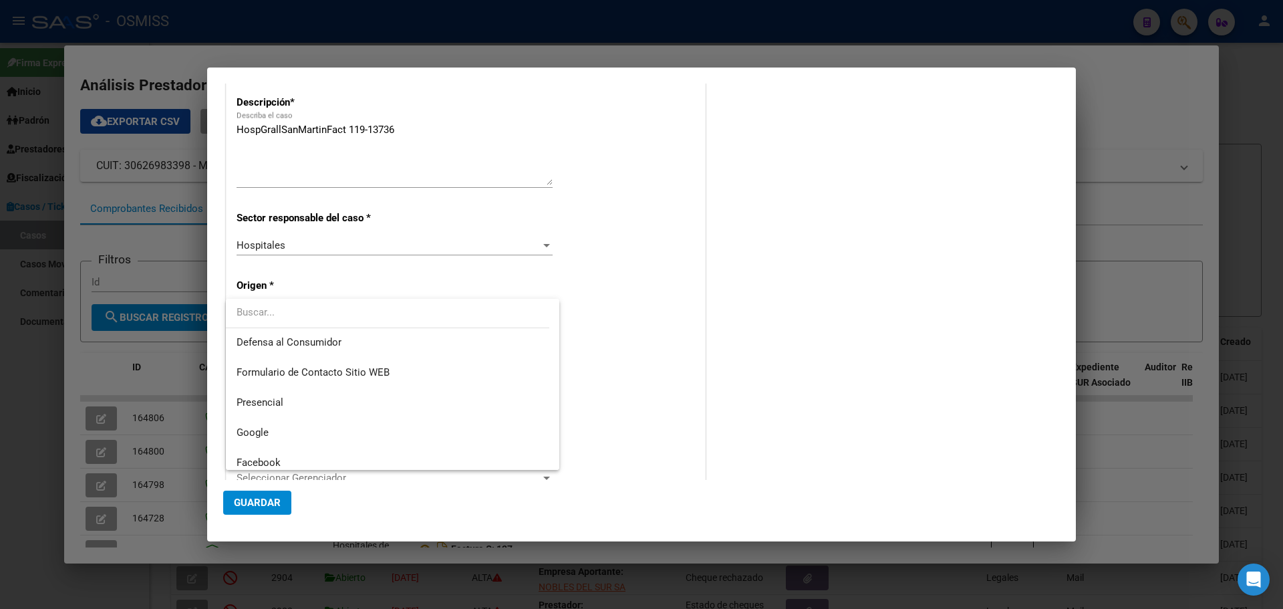
scroll to position [223, 0]
click at [305, 332] on span "Presencial" at bounding box center [393, 332] width 312 height 30
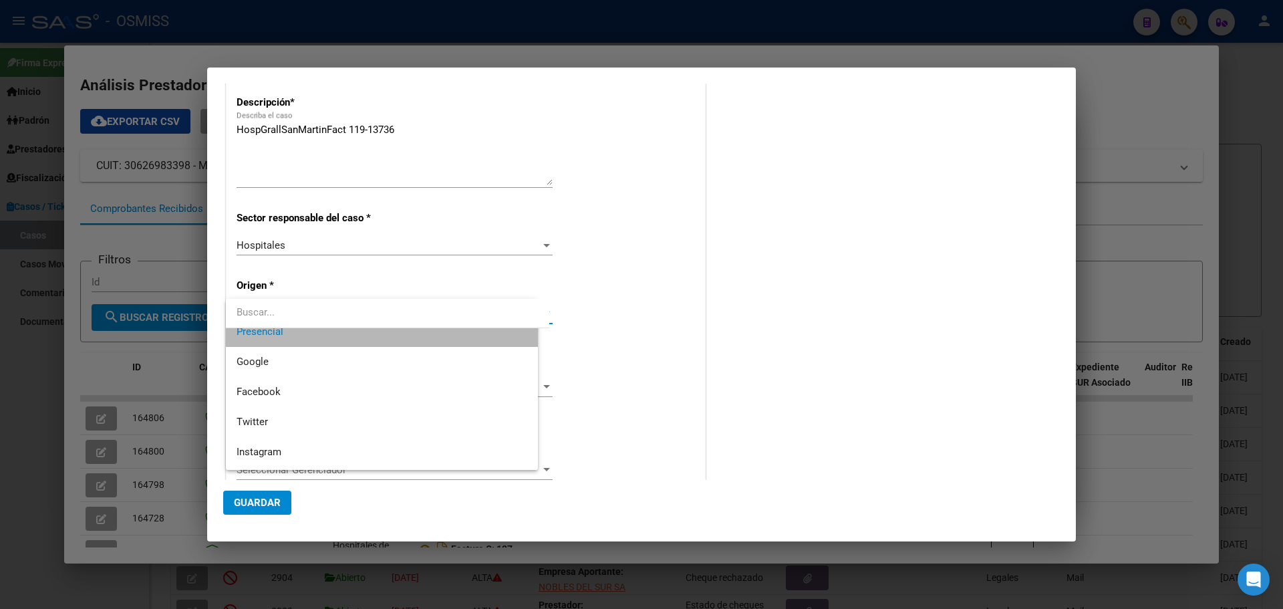
scroll to position [211, 0]
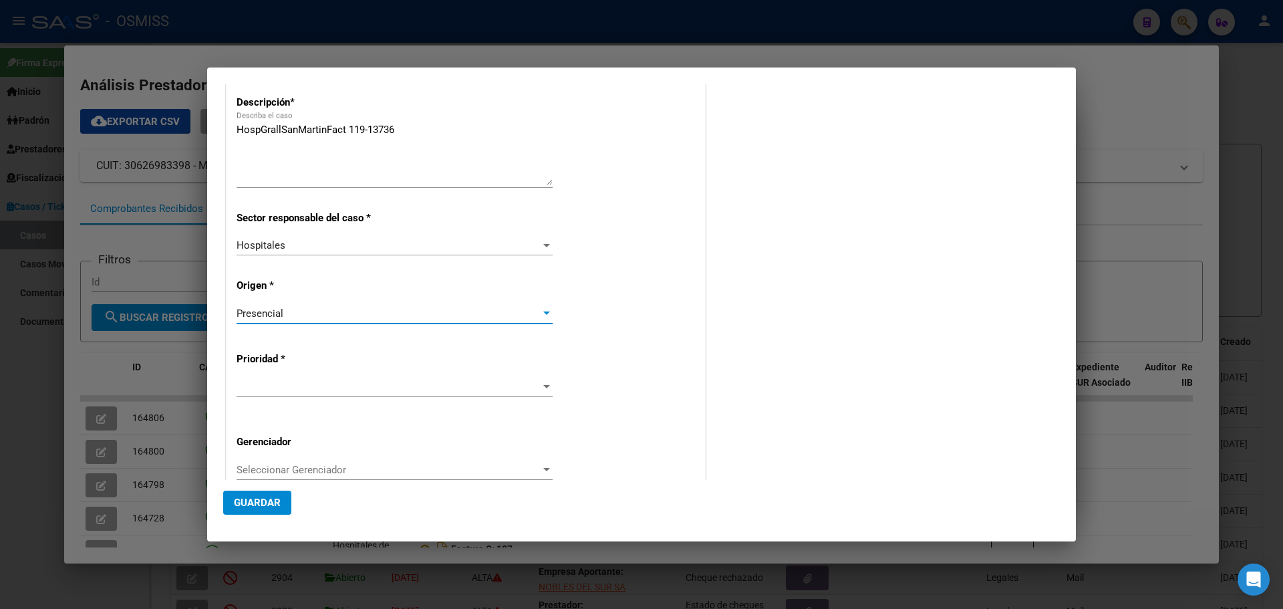
click at [543, 386] on div at bounding box center [546, 386] width 7 height 3
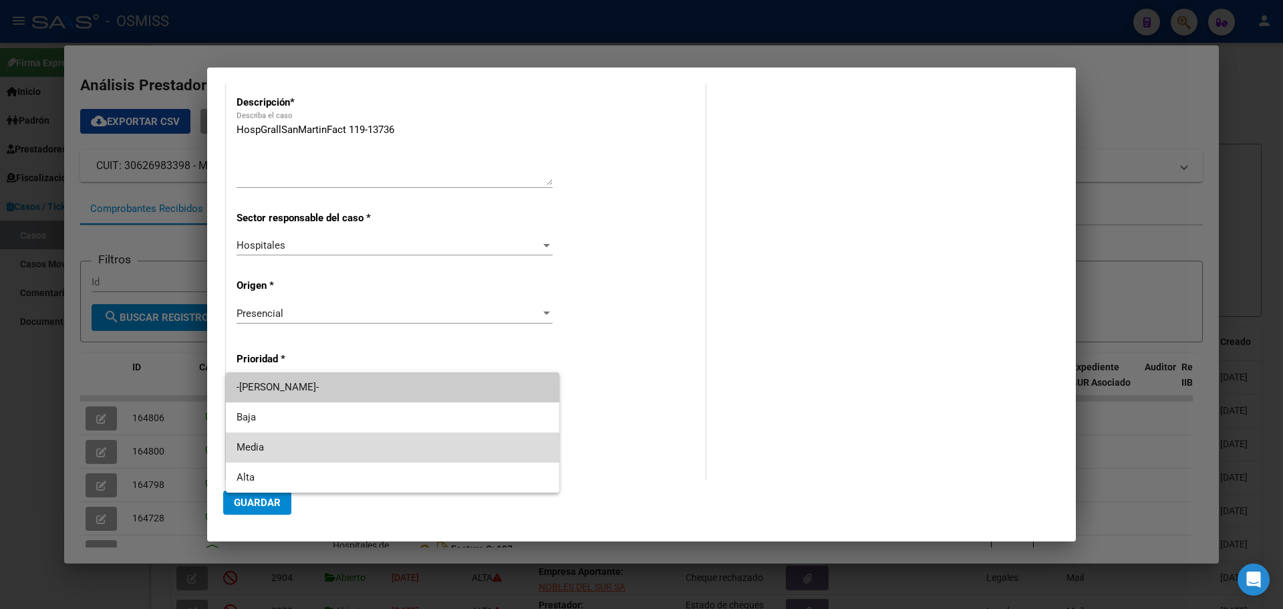
click at [266, 441] on span "Media" at bounding box center [393, 448] width 312 height 30
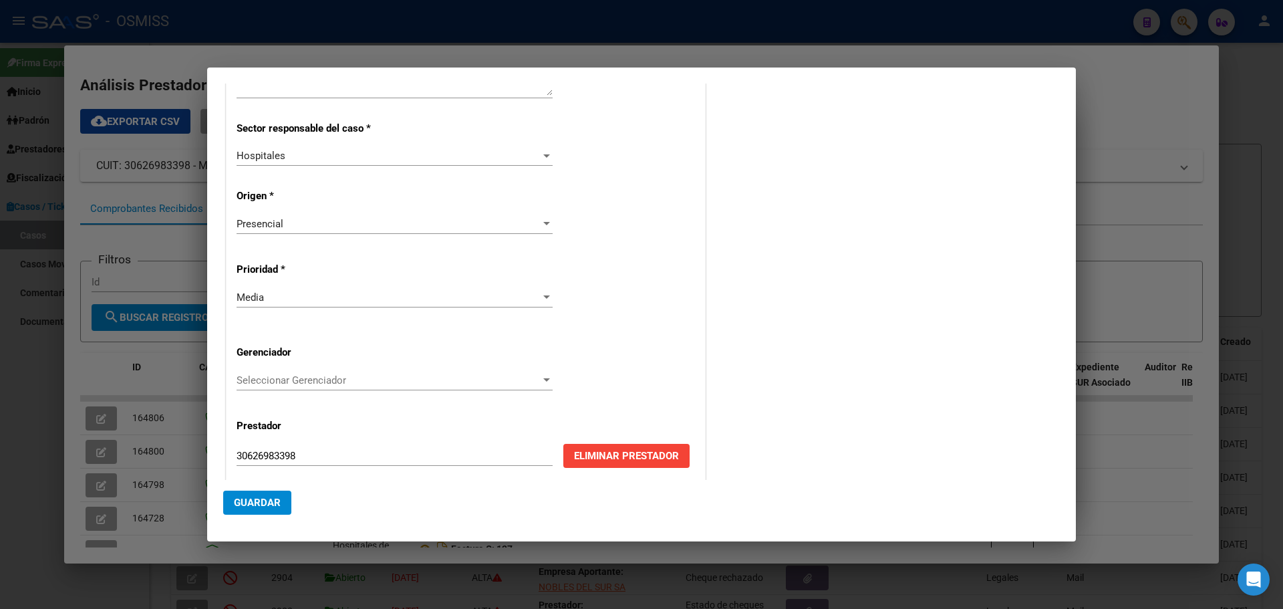
scroll to position [271, 0]
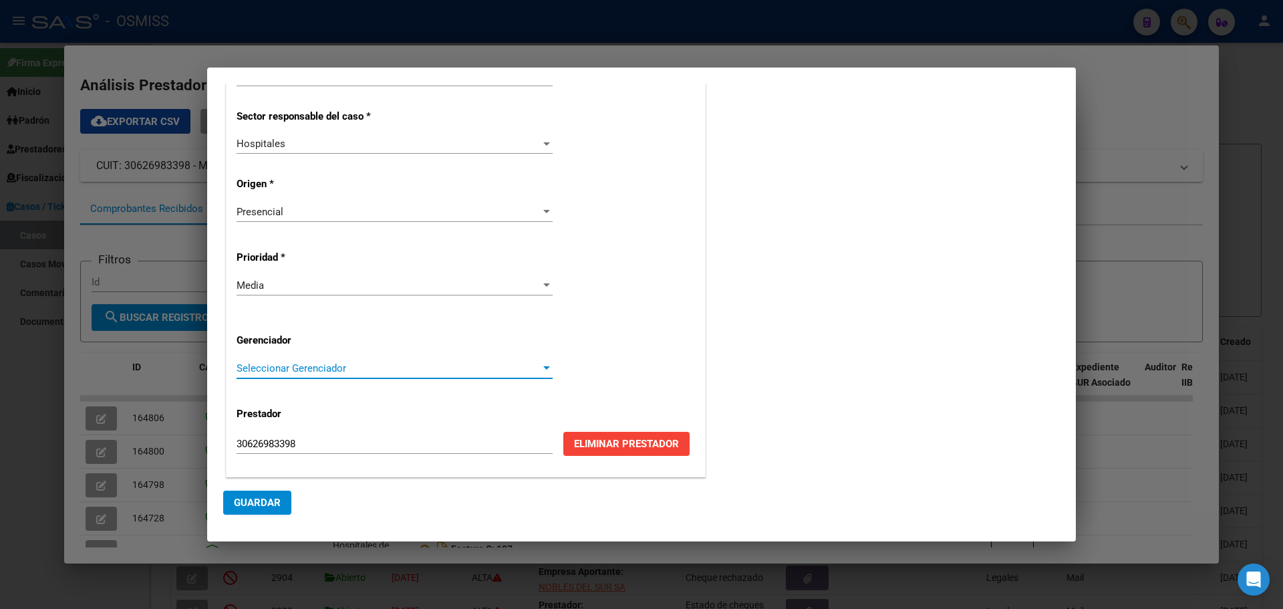
click at [543, 369] on div at bounding box center [546, 367] width 7 height 3
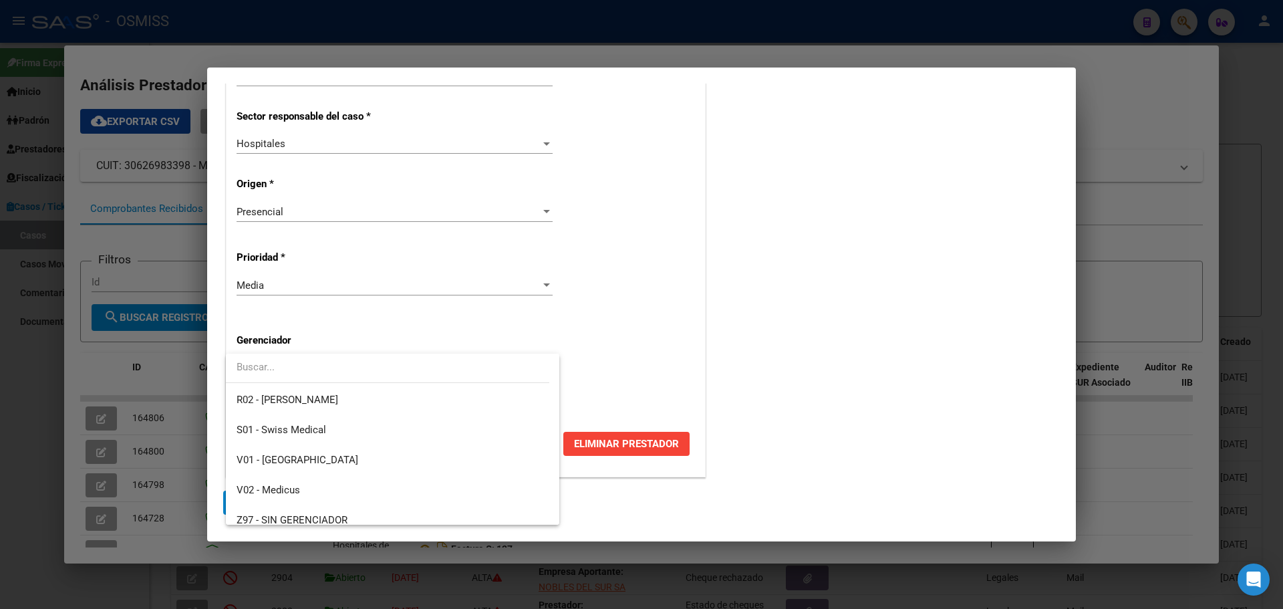
scroll to position [400, 0]
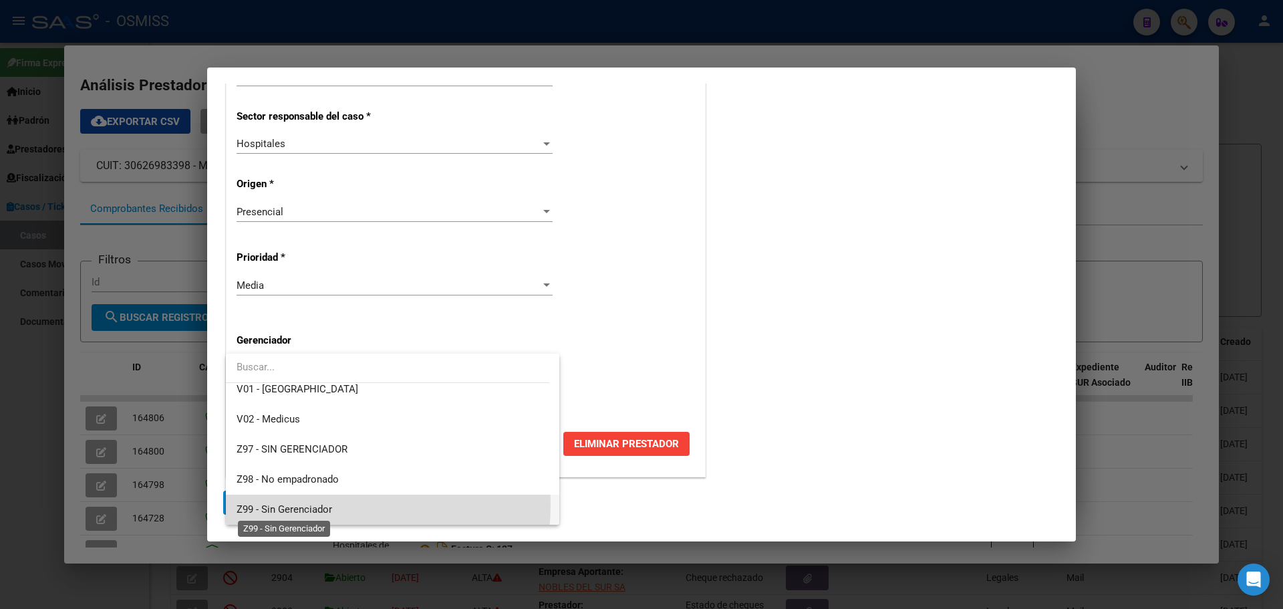
click at [271, 503] on span "Z99 - Sin Gerenciador" at bounding box center [285, 509] width 96 height 12
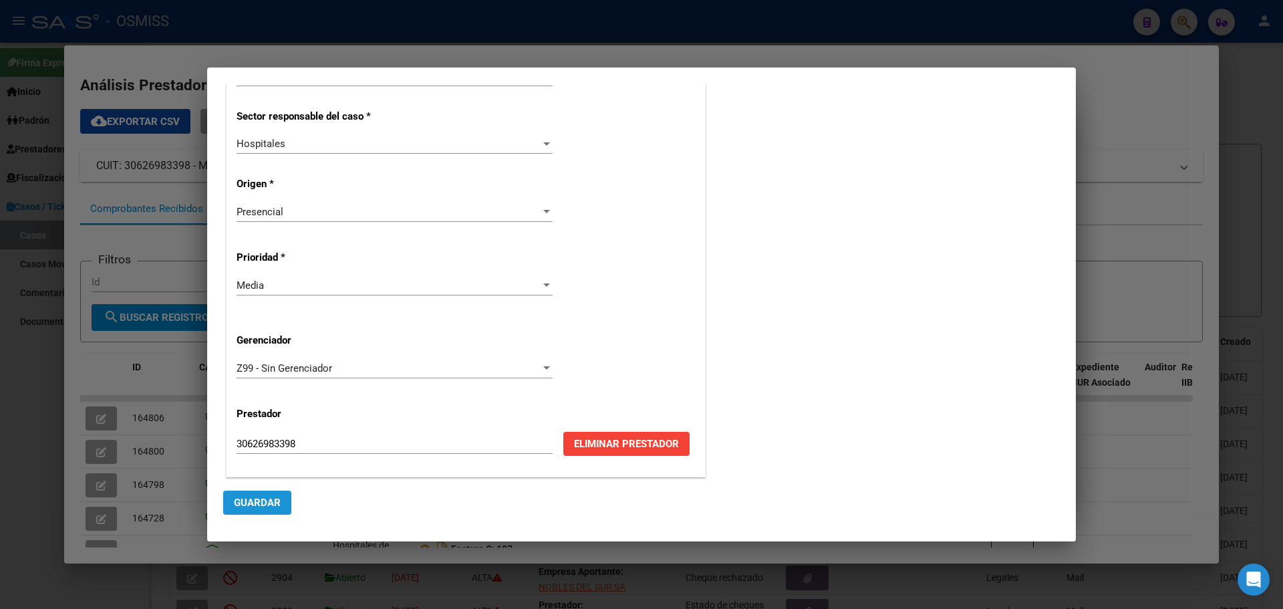
click at [273, 503] on span "Guardar" at bounding box center [257, 503] width 47 height 12
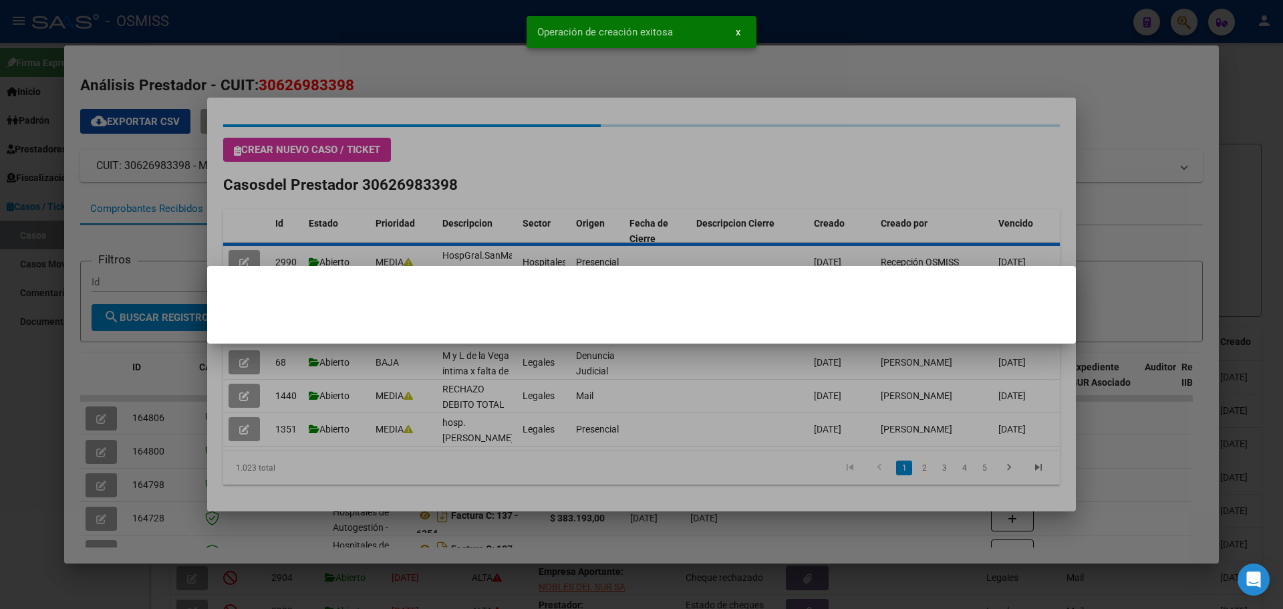
scroll to position [0, 0]
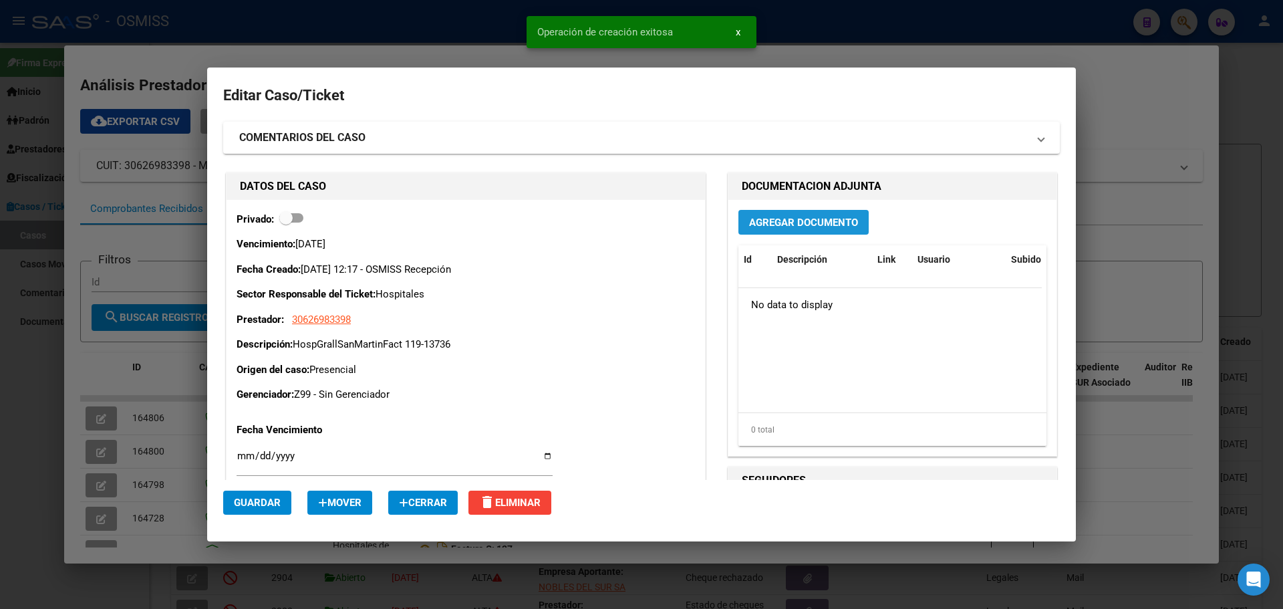
click at [759, 217] on span "Agregar Documento" at bounding box center [803, 223] width 109 height 12
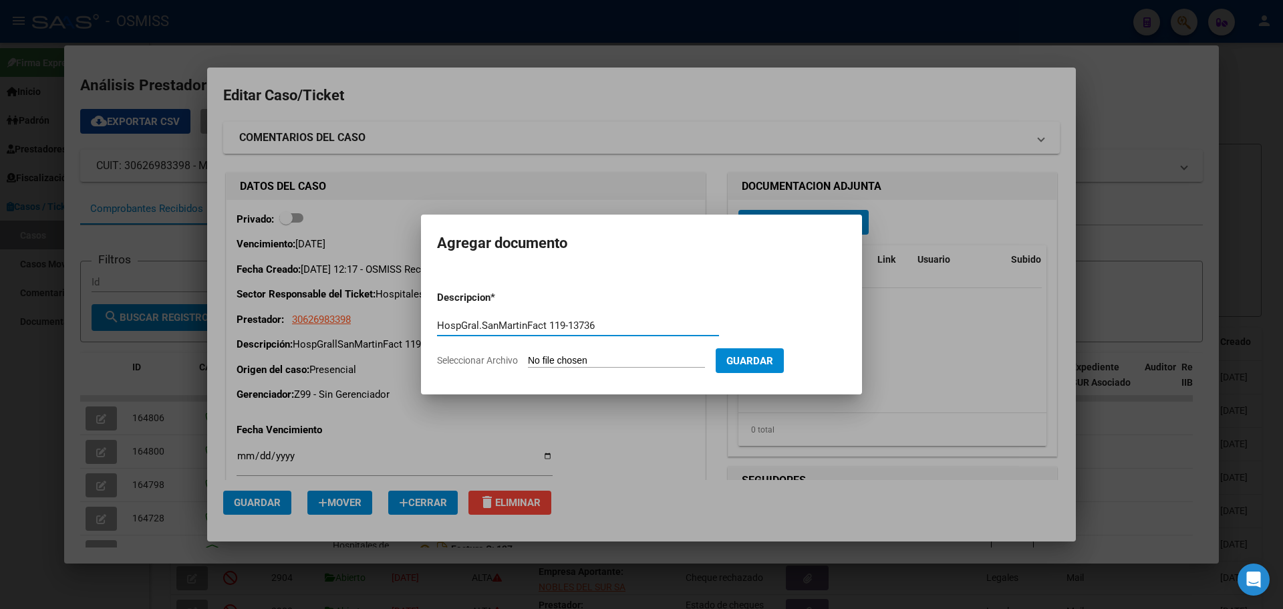
type input "HospGral.SanMartinFact 119-13736"
click at [499, 360] on span "Seleccionar Archivo" at bounding box center [477, 360] width 81 height 11
click at [528, 360] on input "Seleccionar Archivo" at bounding box center [616, 361] width 177 height 13
type input "C:\fakepath\Fact 13736.pdf"
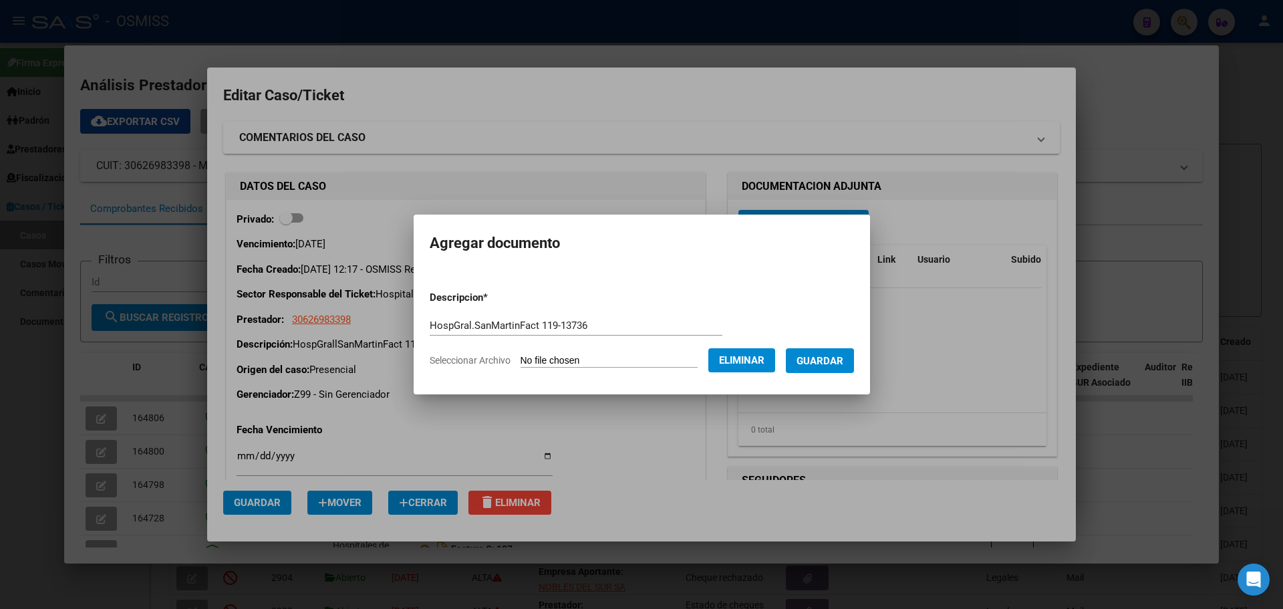
click at [831, 362] on span "Guardar" at bounding box center [820, 361] width 47 height 12
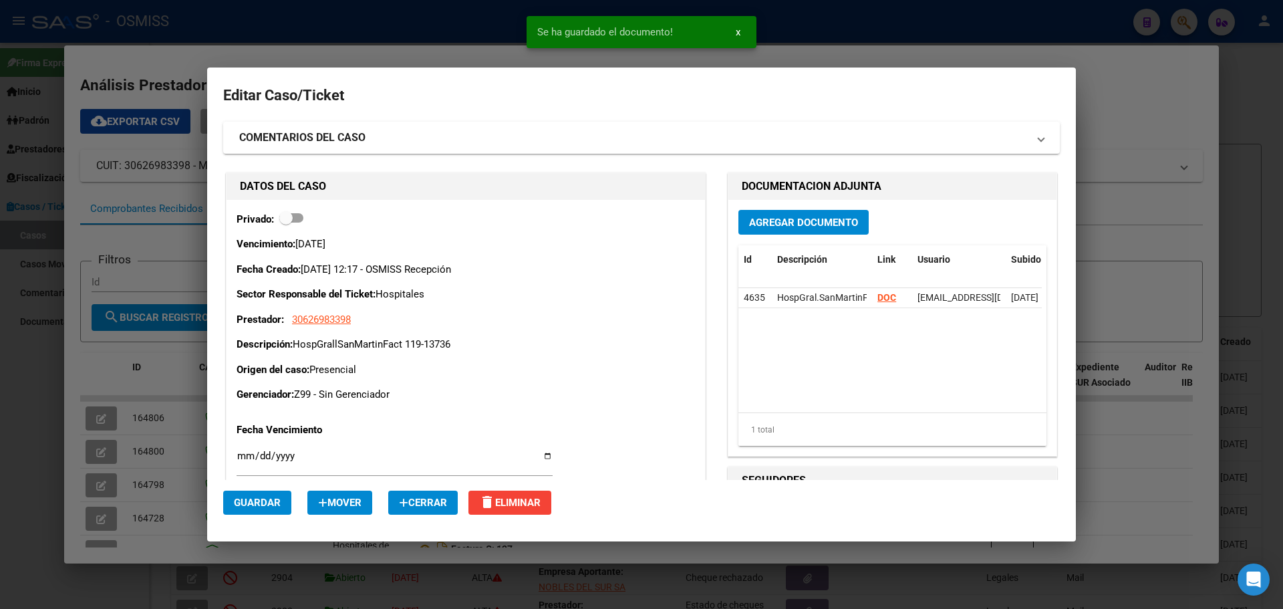
click at [279, 34] on div at bounding box center [641, 304] width 1283 height 609
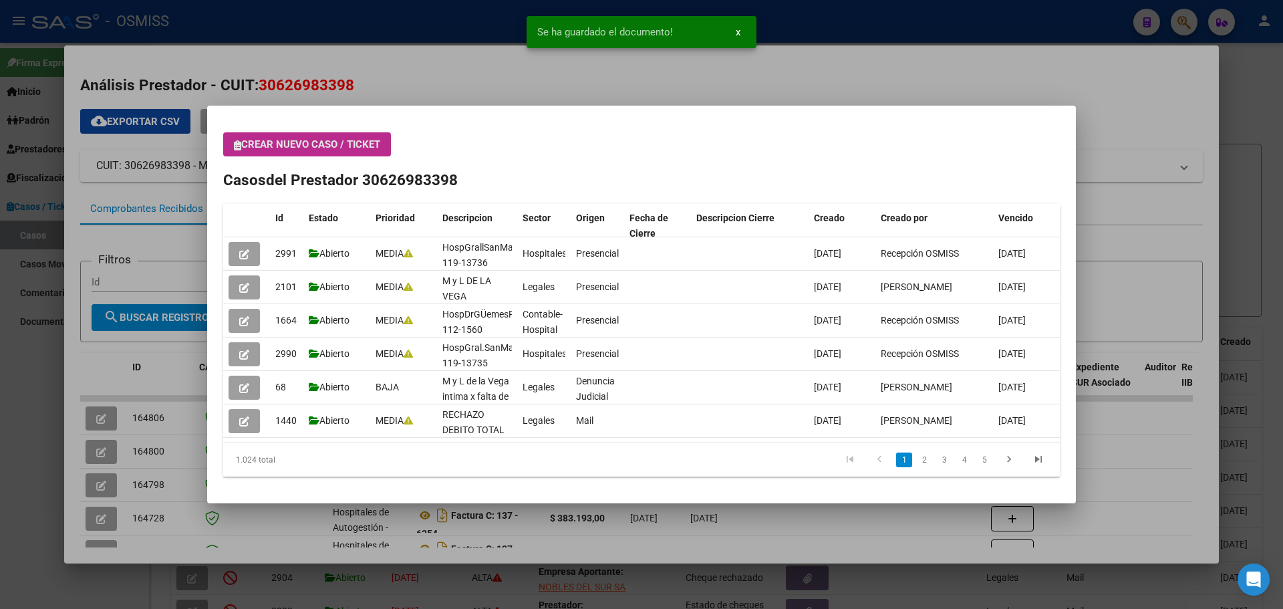
click at [232, 146] on button "Crear nuevo caso / ticket" at bounding box center [307, 144] width 168 height 24
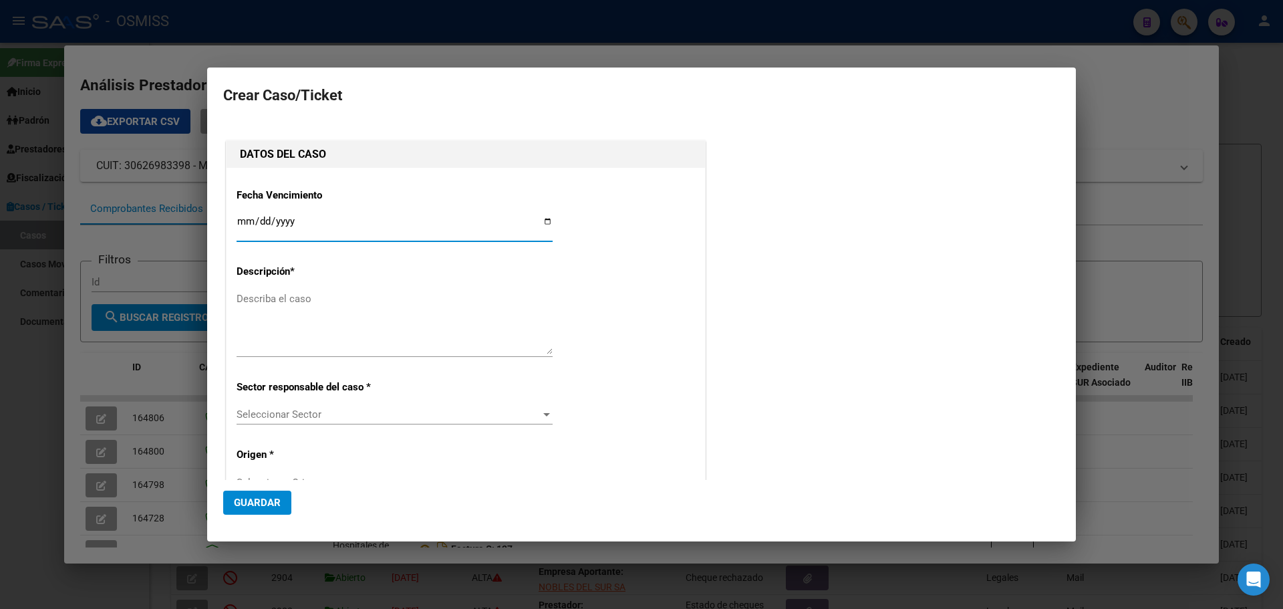
type input "30626983398"
click at [1141, 116] on div at bounding box center [641, 304] width 1283 height 609
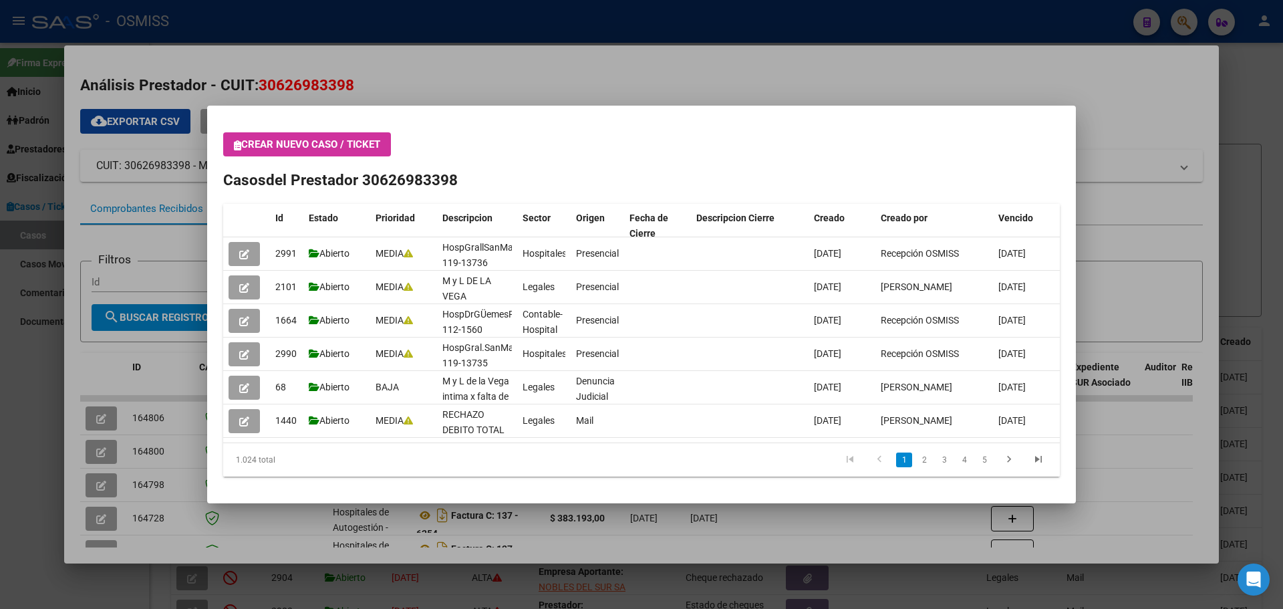
click at [1185, 19] on div at bounding box center [641, 304] width 1283 height 609
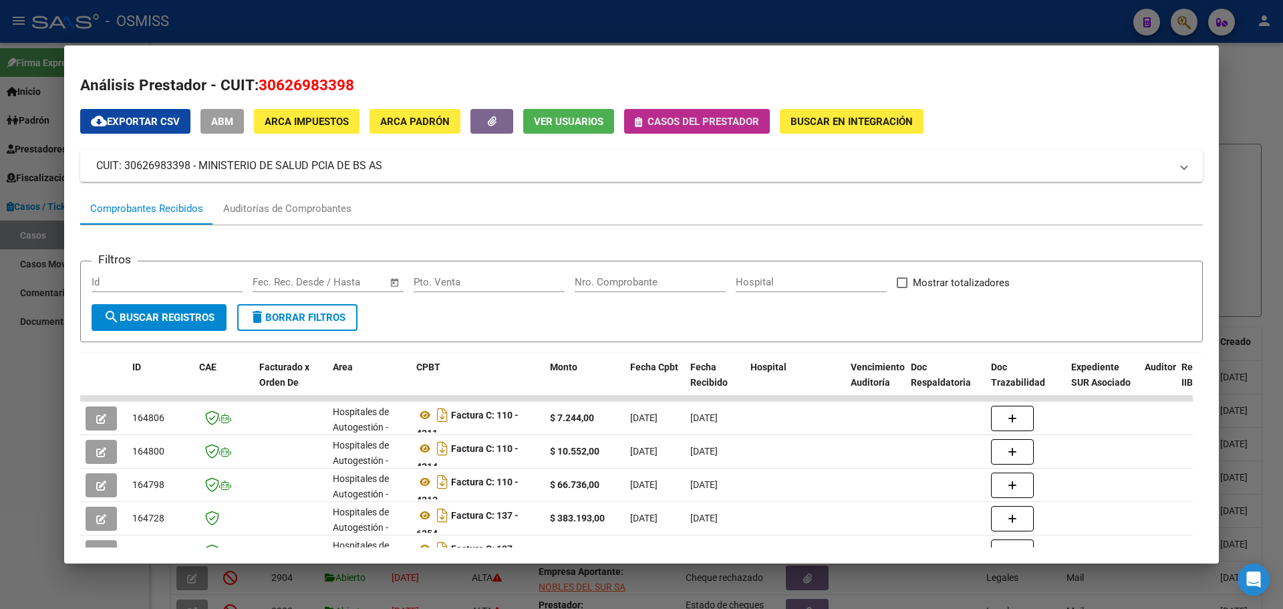
click at [641, 123] on icon "button" at bounding box center [638, 122] width 7 height 10
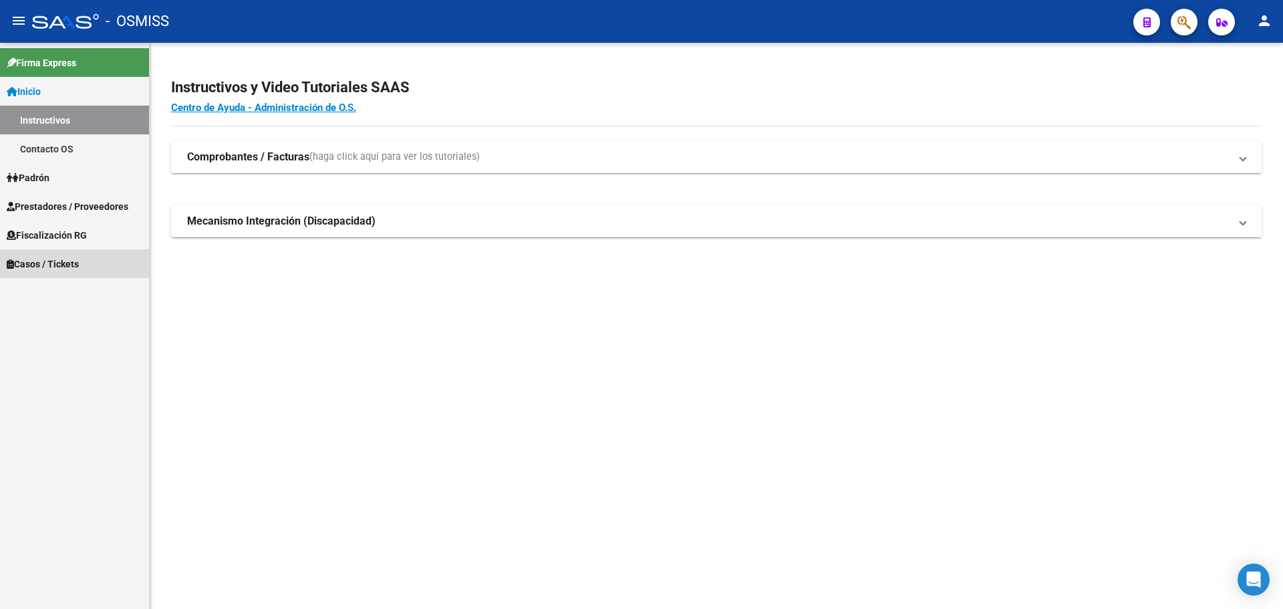
click at [33, 261] on span "Casos / Tickets" at bounding box center [43, 264] width 72 height 15
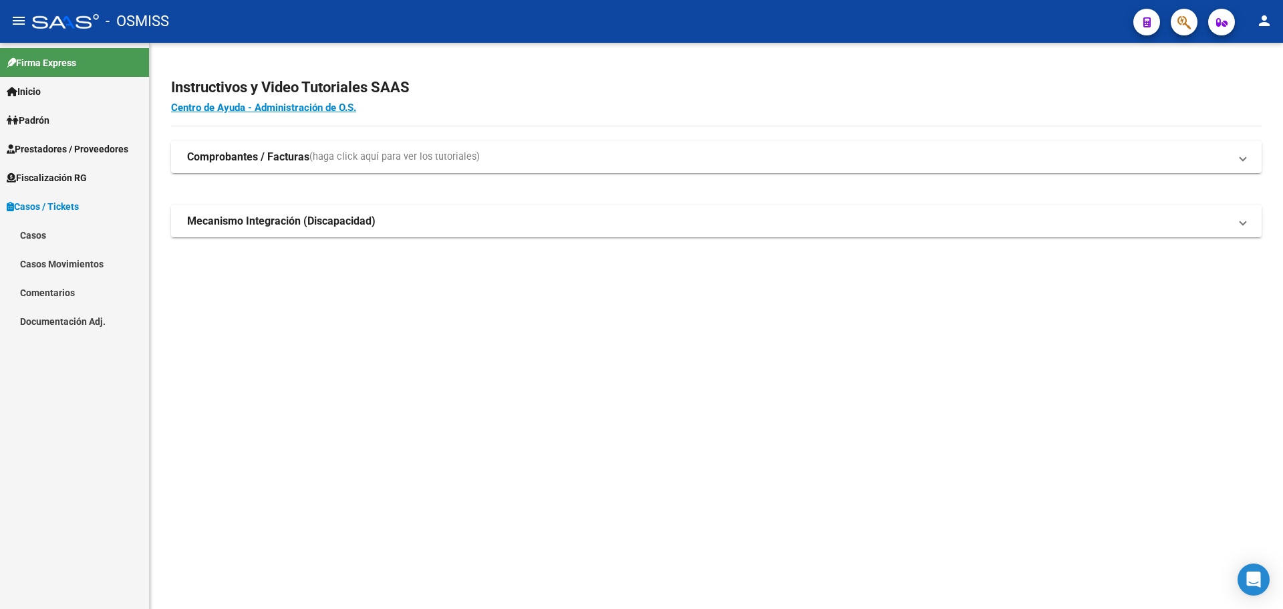
click at [28, 228] on link "Casos" at bounding box center [74, 235] width 149 height 29
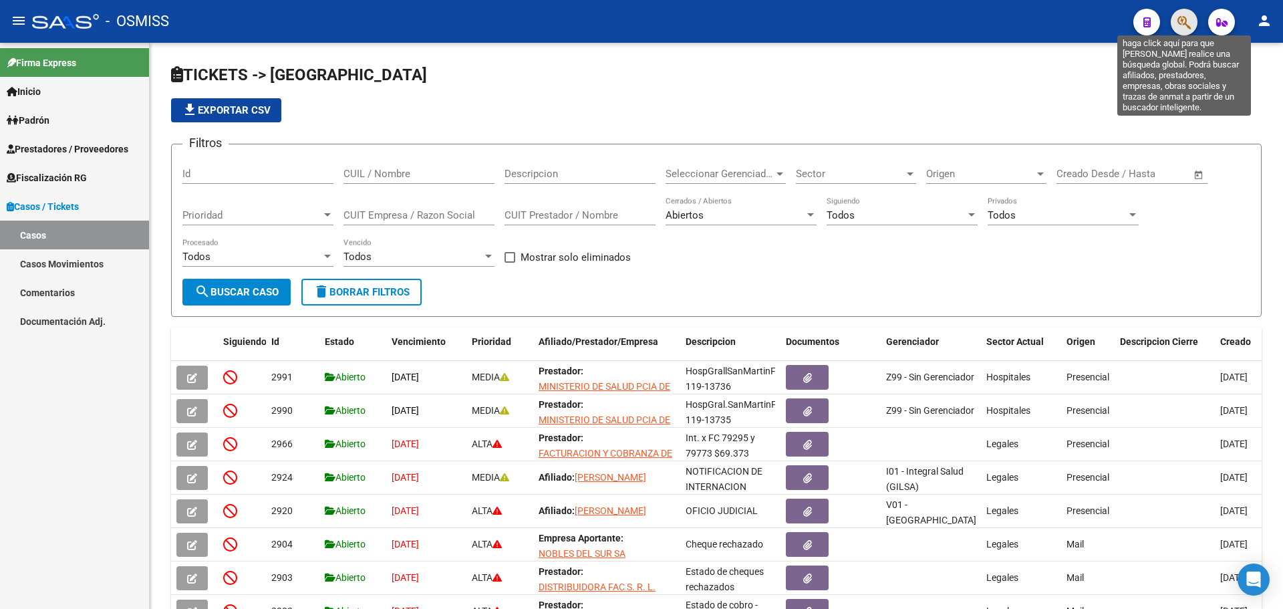
click at [1183, 25] on icon "button" at bounding box center [1184, 22] width 13 height 15
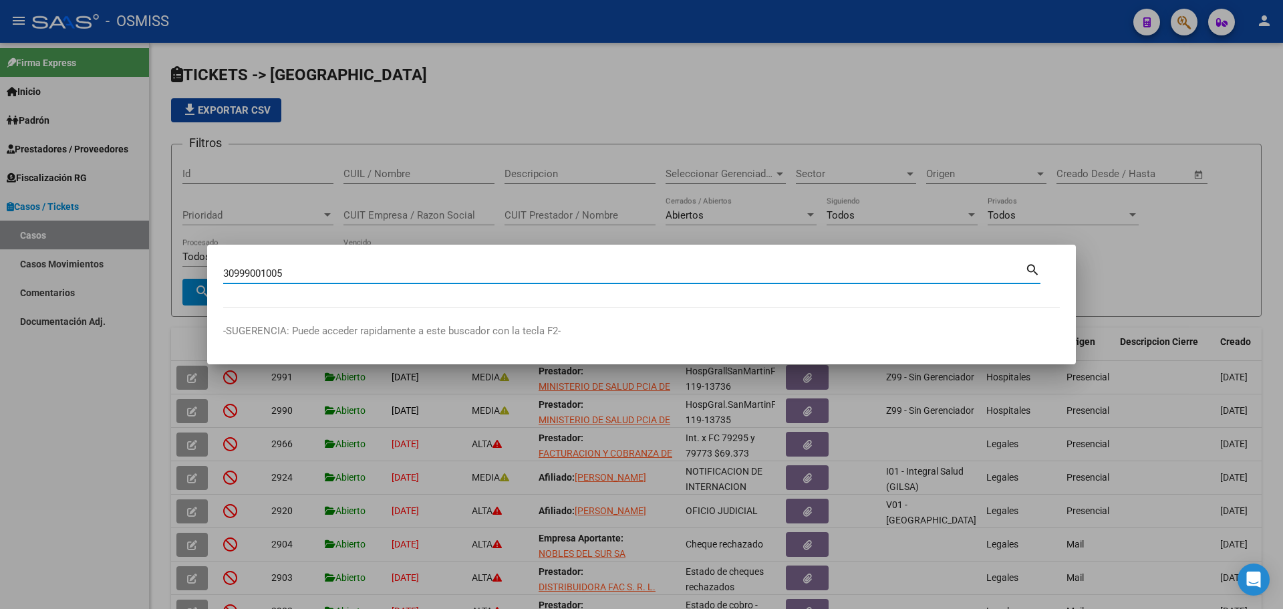
type input "30999001005"
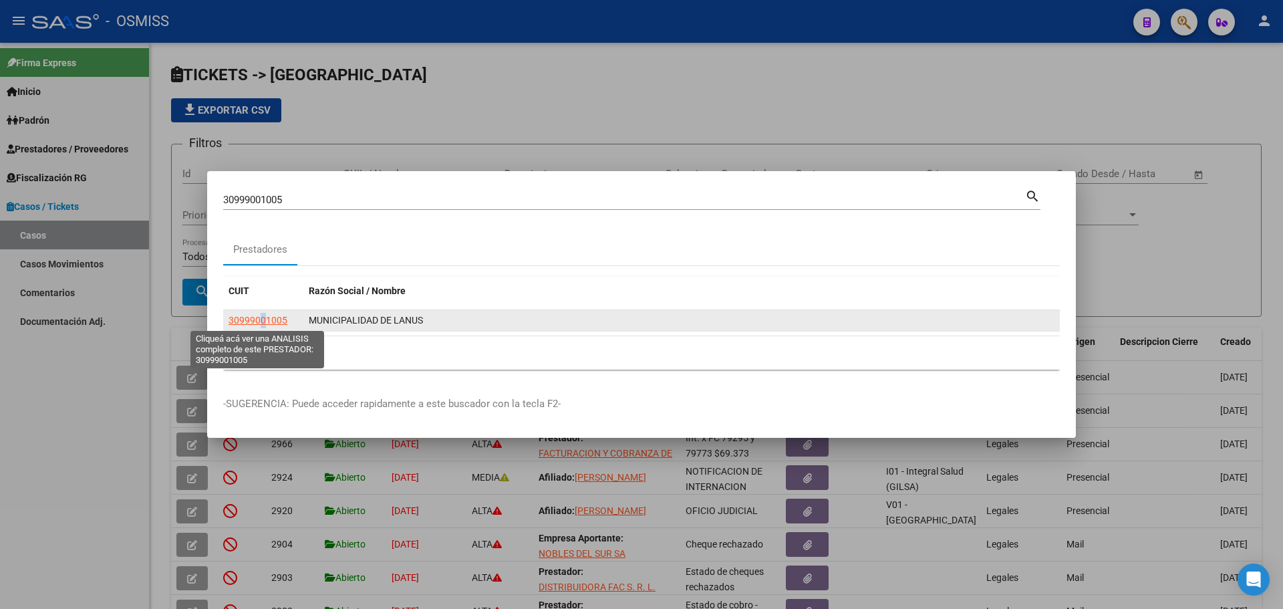
click at [265, 316] on span "30999001005" at bounding box center [258, 320] width 59 height 11
copy span "0"
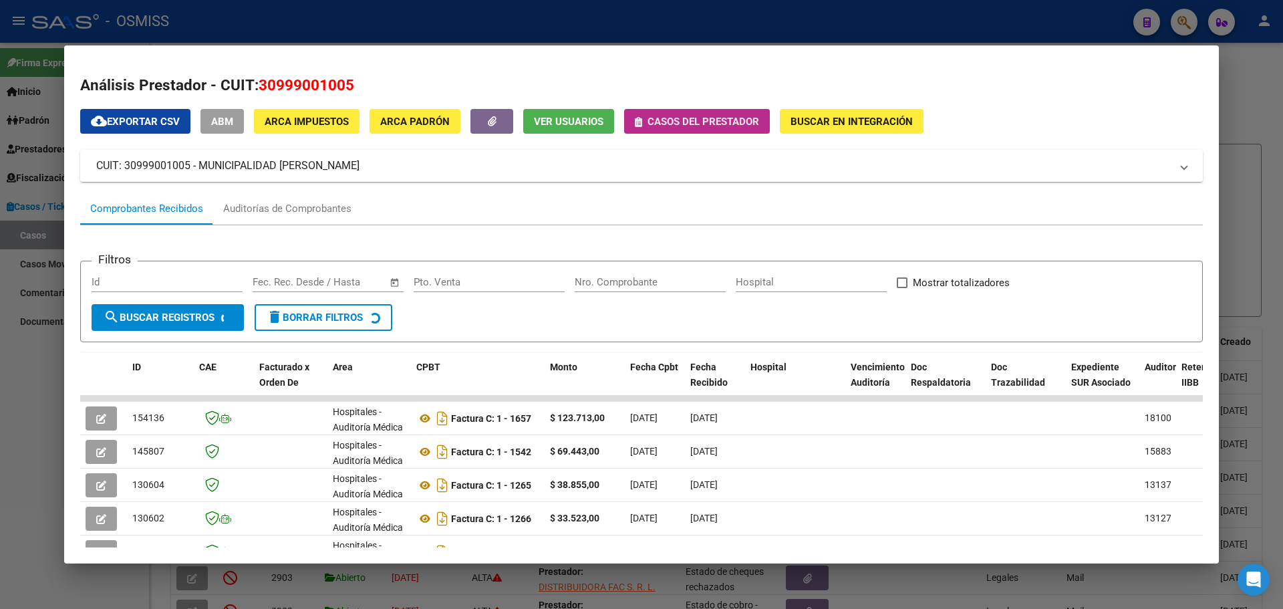
click at [640, 117] on icon "button" at bounding box center [638, 122] width 7 height 10
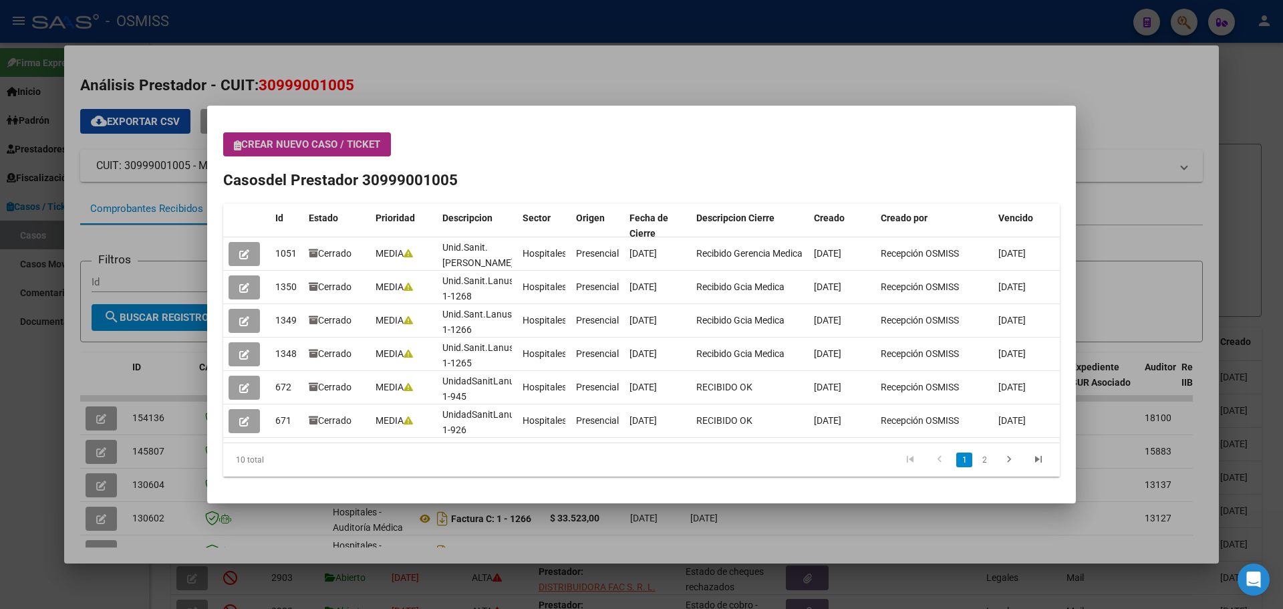
click at [233, 139] on button "Crear nuevo caso / ticket" at bounding box center [307, 144] width 168 height 24
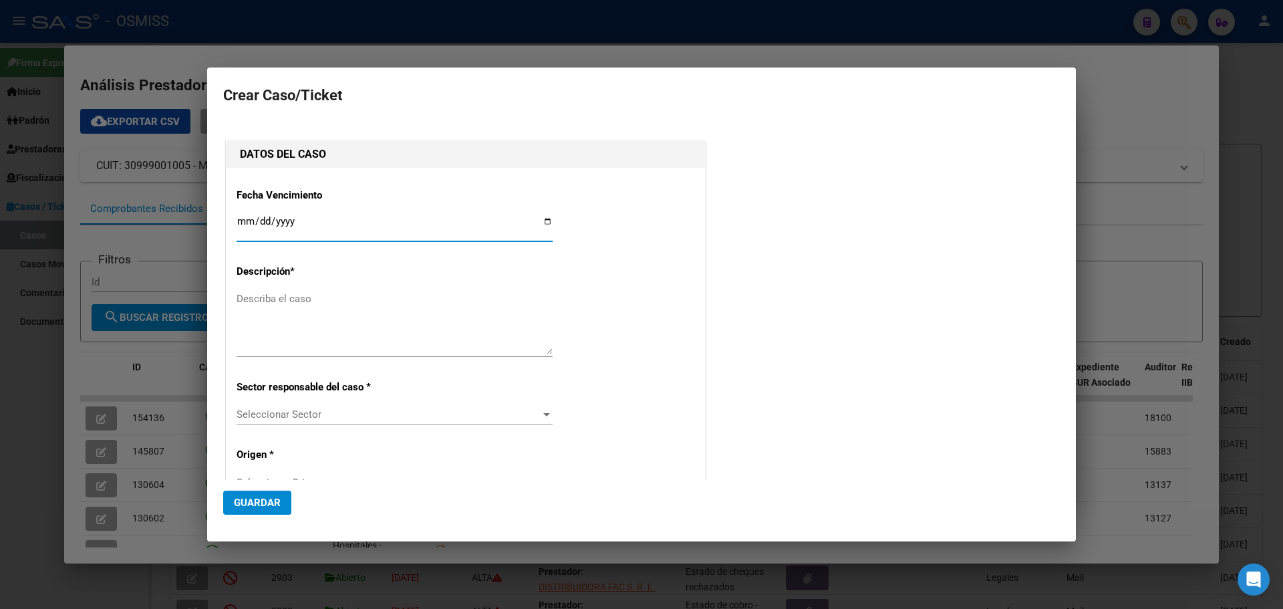
type input "30999001005"
click at [544, 219] on input "Ingresar fecha" at bounding box center [395, 226] width 316 height 21
type input "[DATE]"
click at [263, 300] on textarea "Describa el caso" at bounding box center [395, 322] width 316 height 63
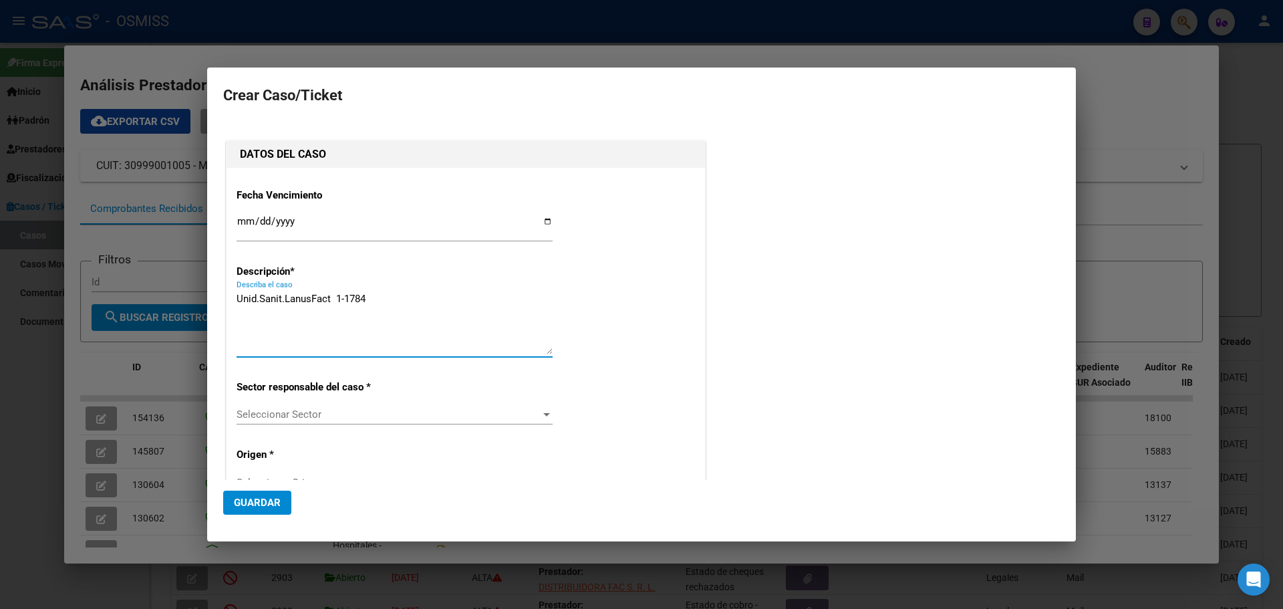
type textarea "Unid.Sanit.LanusFact 1-1784"
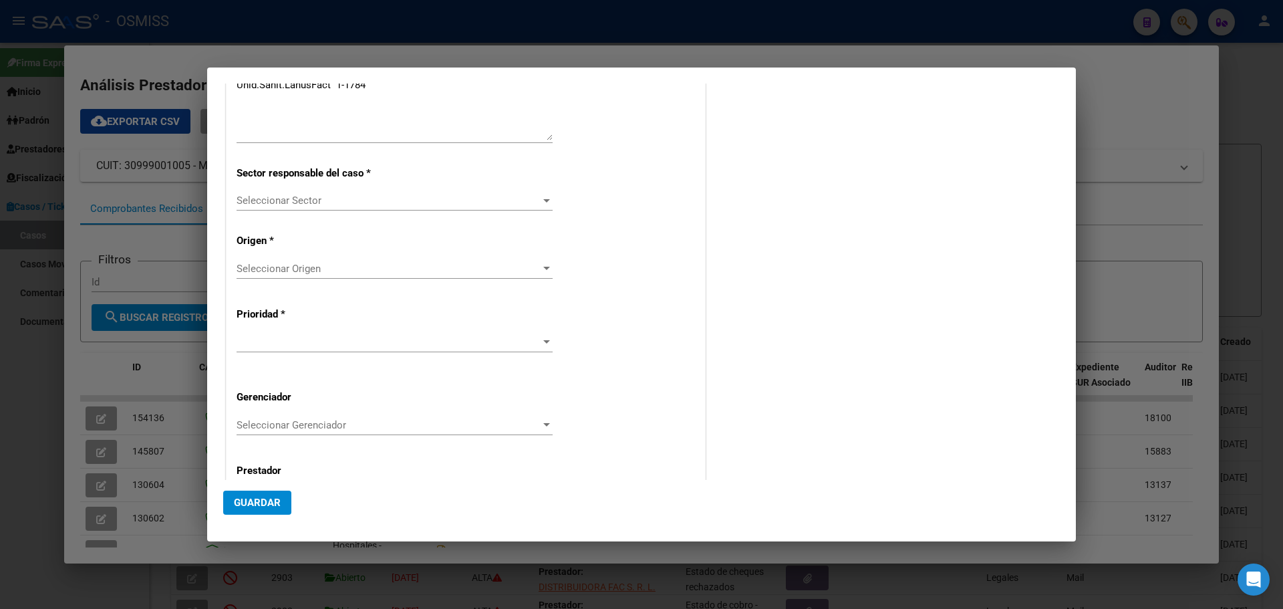
scroll to position [271, 0]
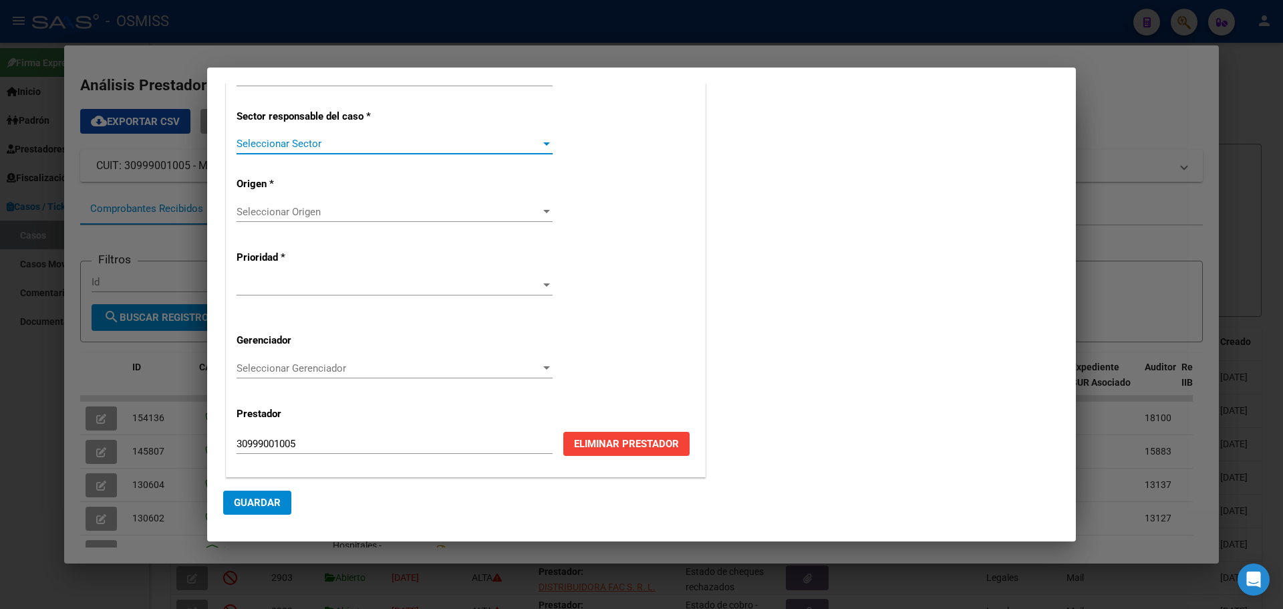
click at [543, 140] on div at bounding box center [547, 143] width 12 height 11
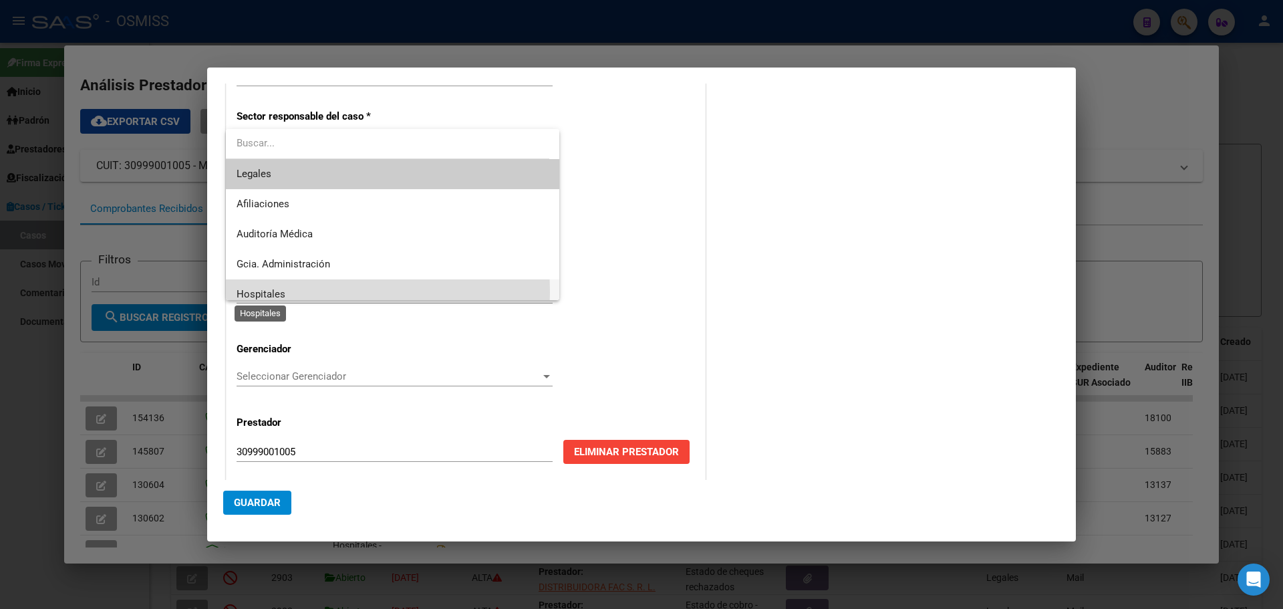
click at [276, 292] on span "Hospitales" at bounding box center [261, 294] width 49 height 12
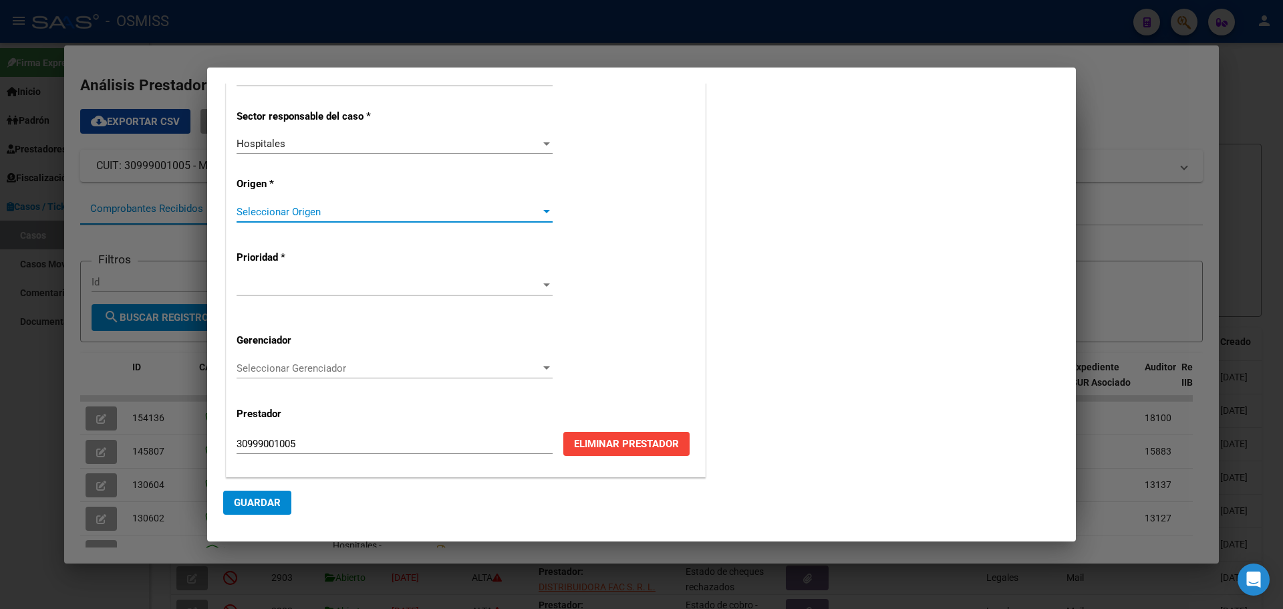
click at [543, 207] on div at bounding box center [547, 212] width 12 height 11
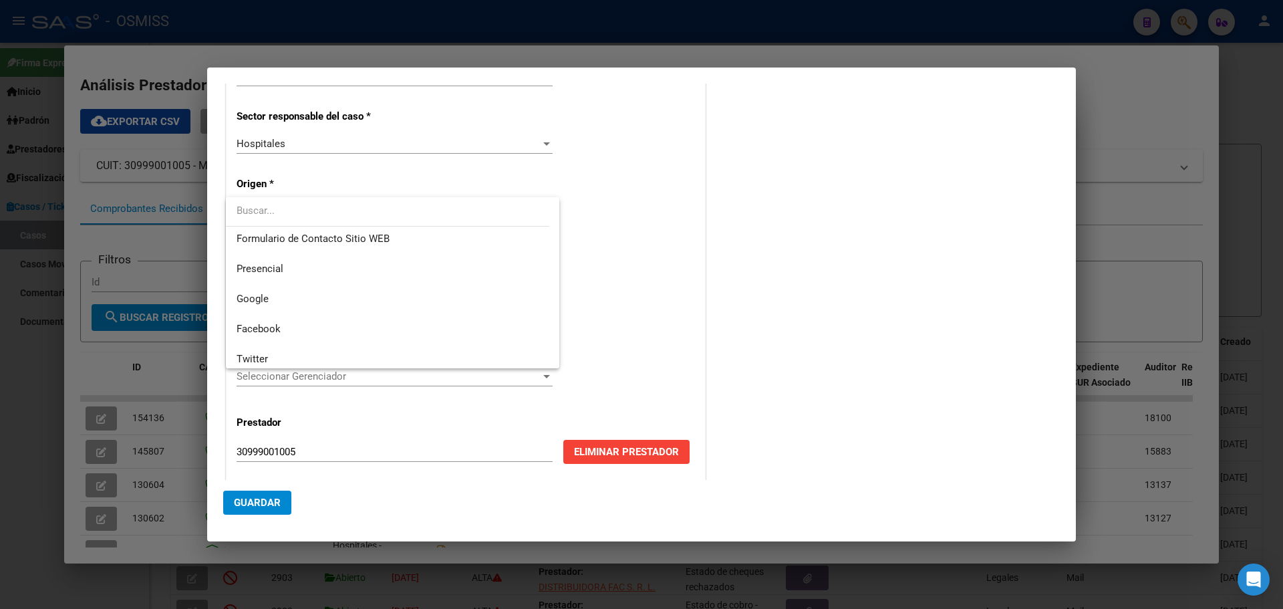
scroll to position [168, 0]
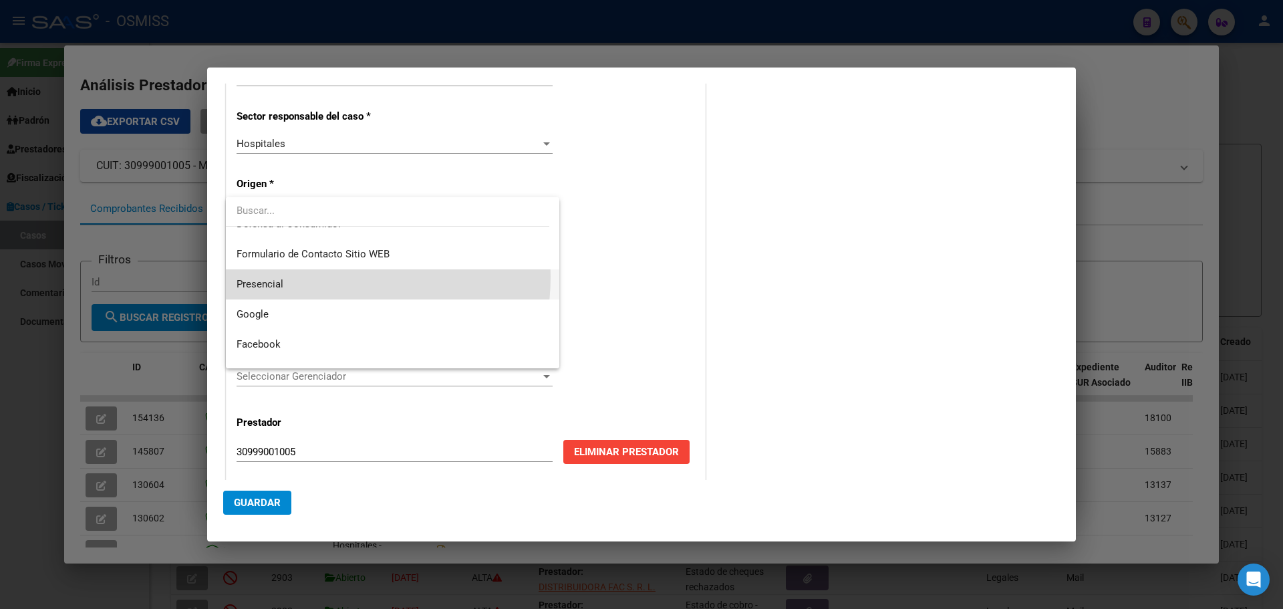
click at [315, 277] on span "Presencial" at bounding box center [393, 284] width 312 height 30
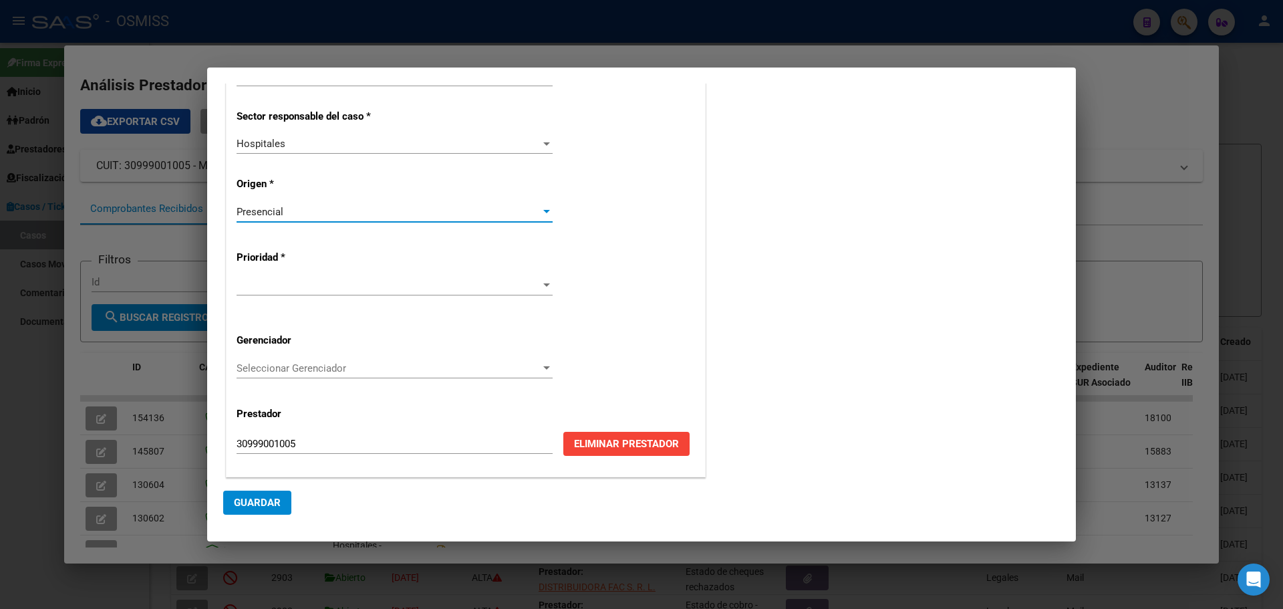
click at [543, 285] on div at bounding box center [546, 284] width 7 height 3
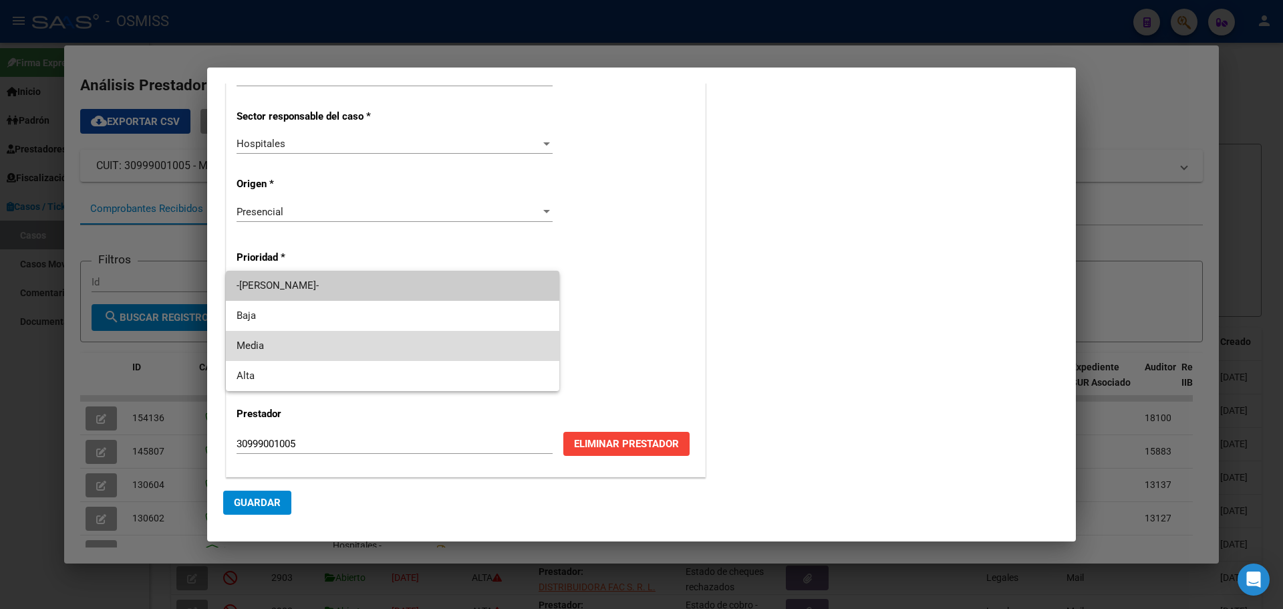
click at [324, 348] on span "Media" at bounding box center [393, 346] width 312 height 30
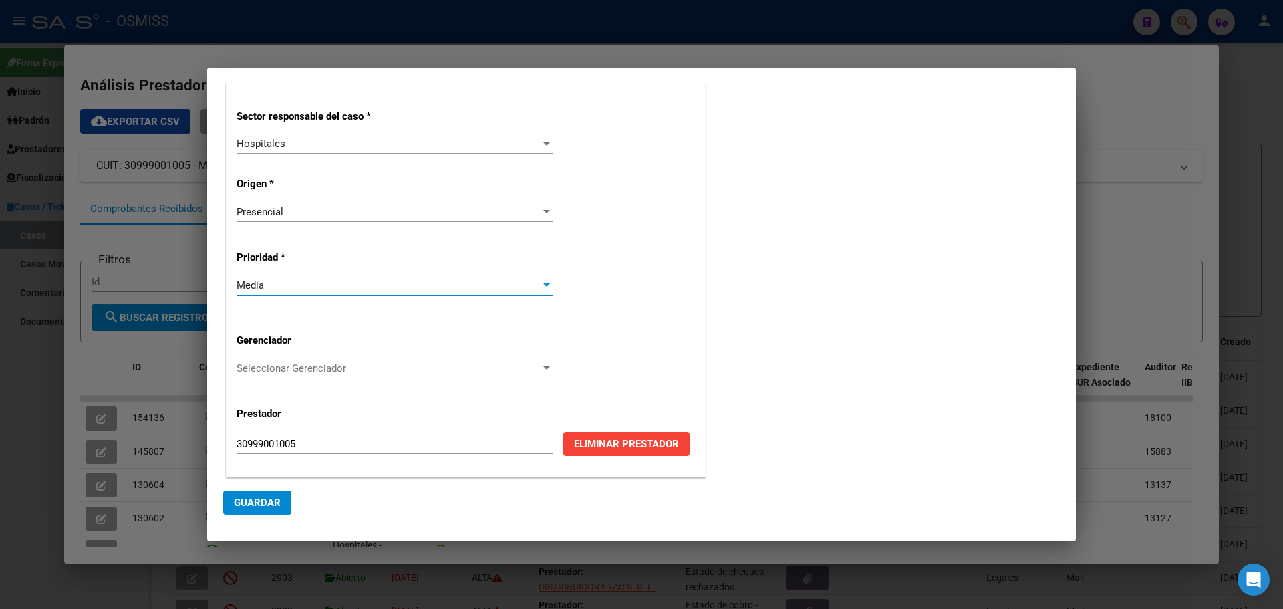
click at [543, 367] on div at bounding box center [546, 367] width 7 height 3
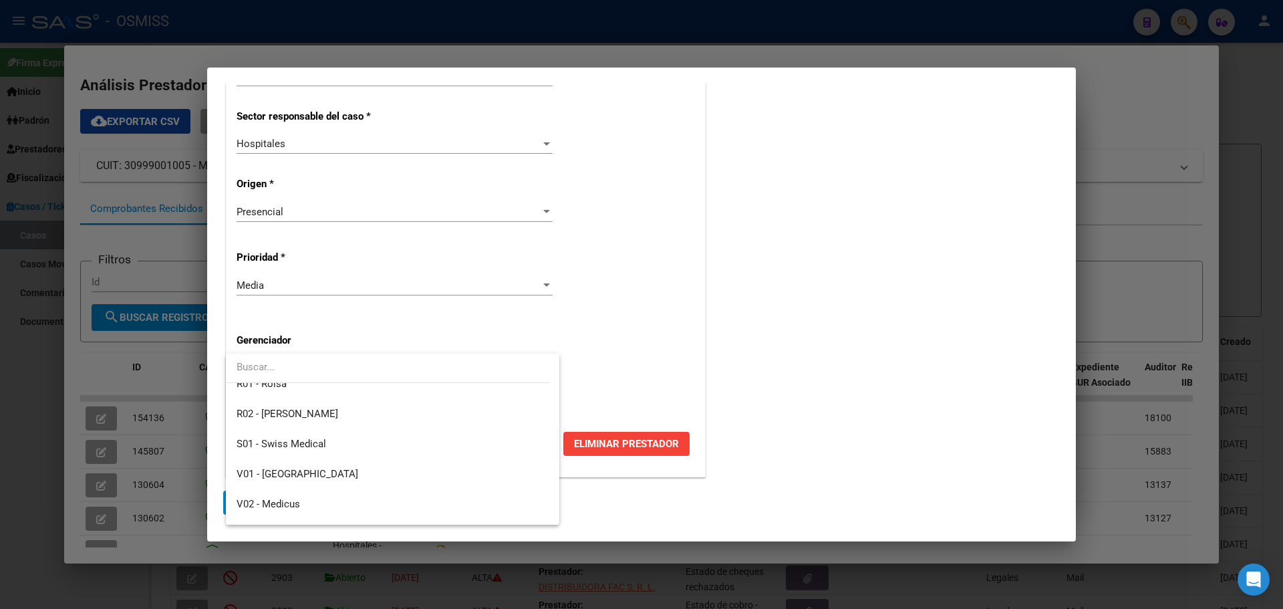
scroll to position [400, 0]
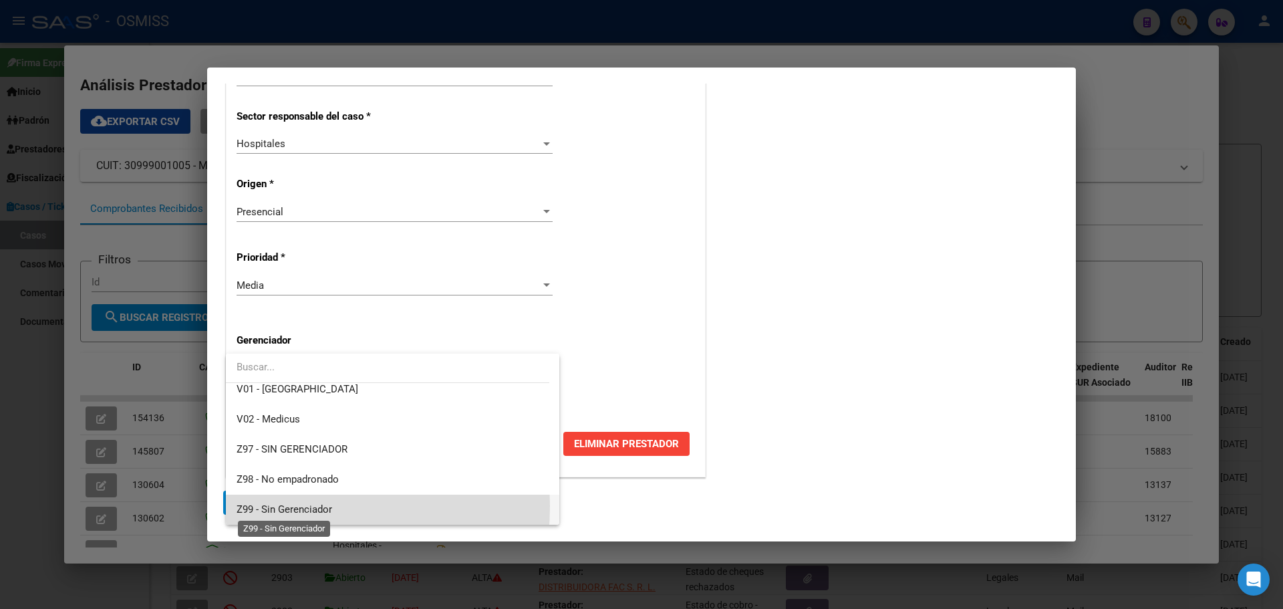
click at [264, 505] on span "Z99 - Sin Gerenciador" at bounding box center [285, 509] width 96 height 12
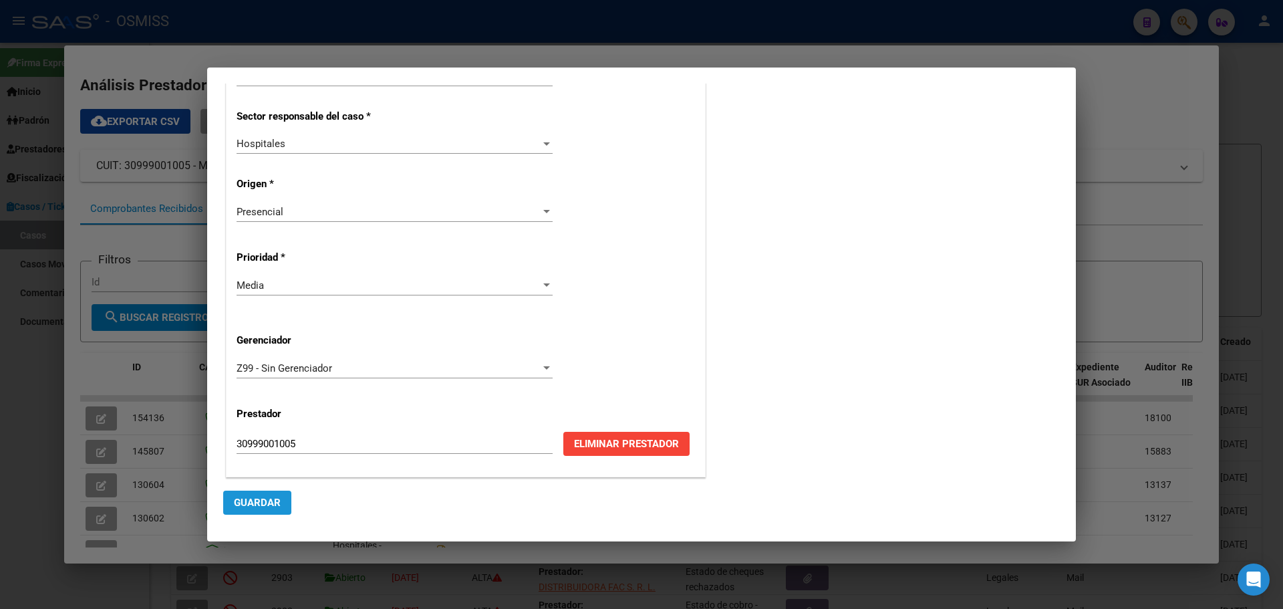
click at [262, 500] on span "Guardar" at bounding box center [257, 503] width 47 height 12
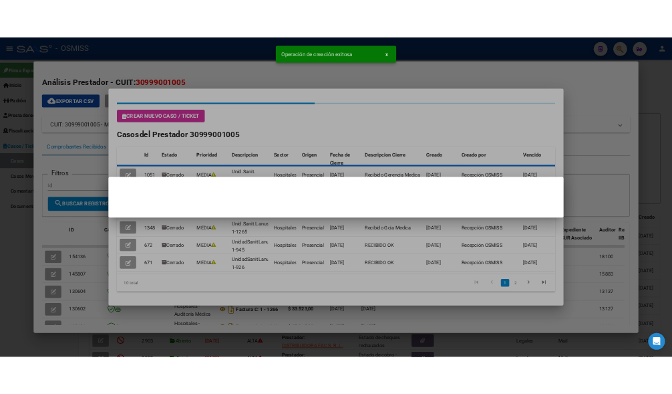
scroll to position [0, 0]
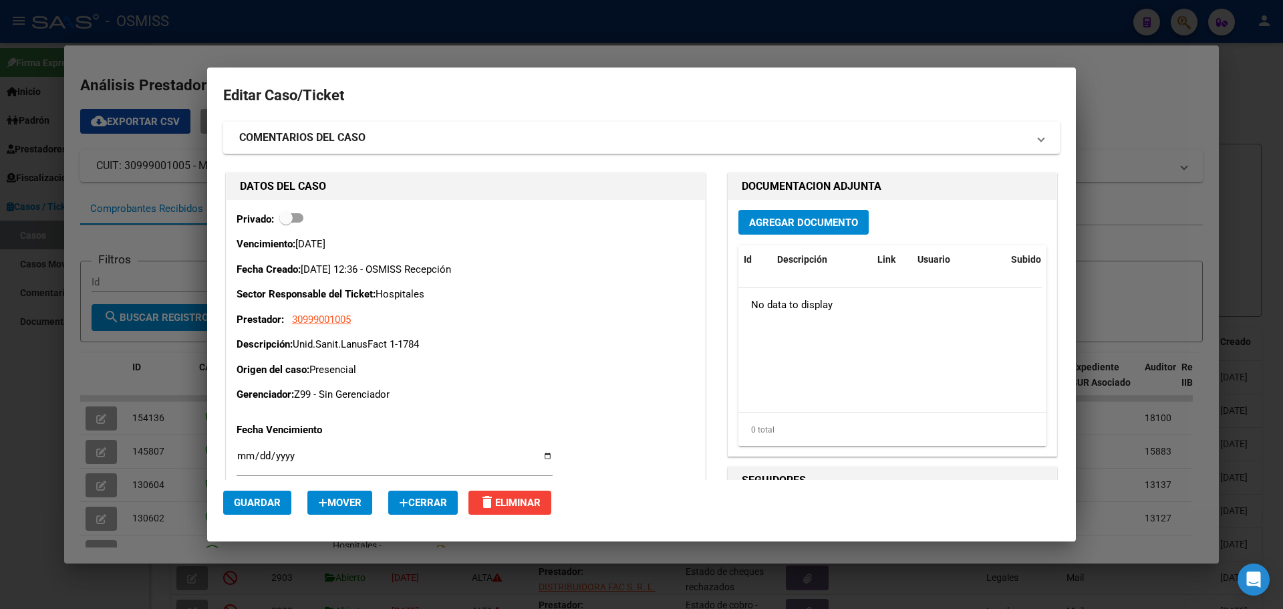
click at [770, 216] on span "Agregar Documento" at bounding box center [803, 222] width 109 height 12
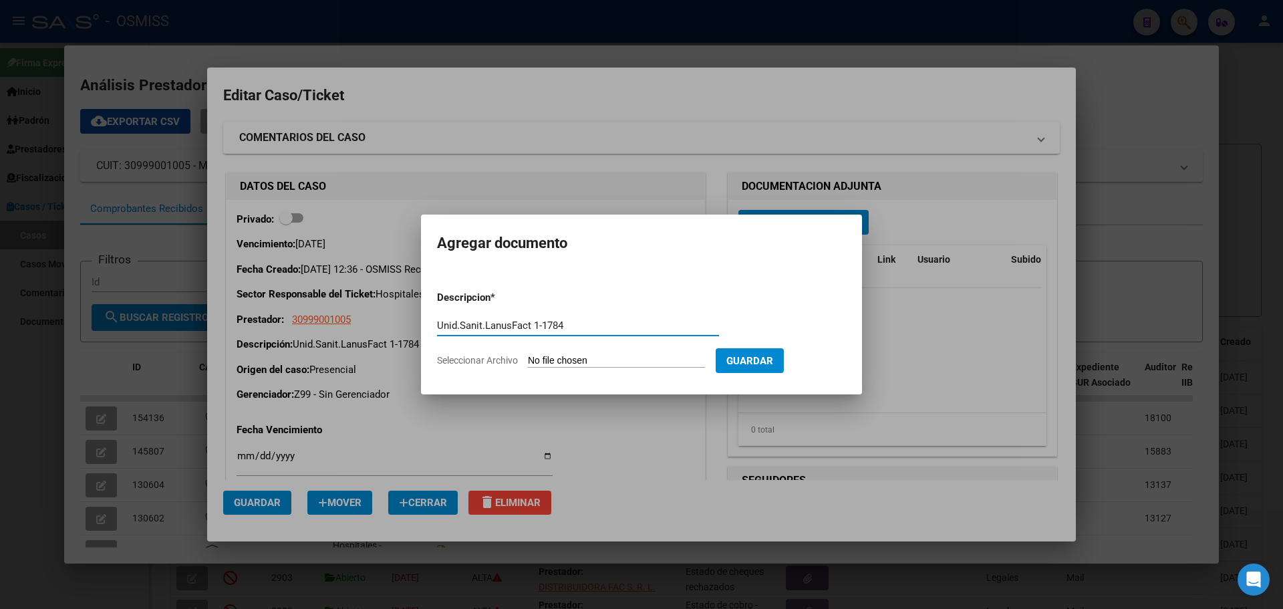
type input "Unid.Sanit.LanusFact 1-1784"
click at [513, 360] on span "Seleccionar Archivo" at bounding box center [477, 360] width 81 height 11
click at [528, 360] on input "Seleccionar Archivo" at bounding box center [616, 361] width 177 height 13
type input "C:\fakepath\Fact 1784.pdf"
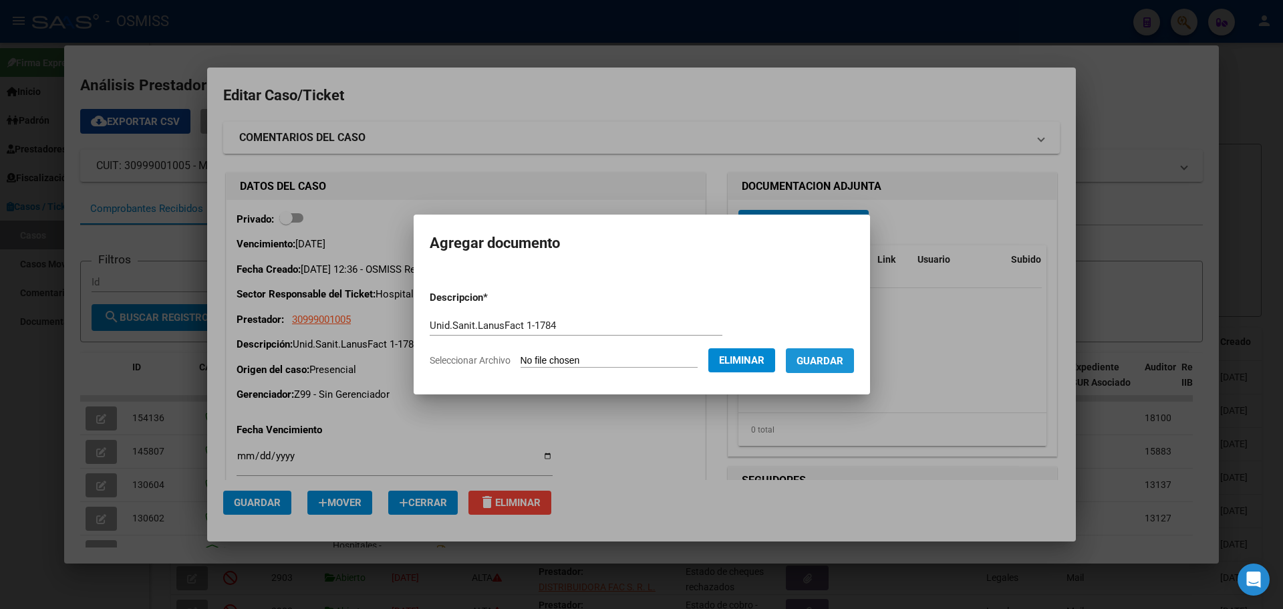
click at [844, 360] on span "Guardar" at bounding box center [820, 361] width 47 height 12
